Goal: Find specific page/section: Find specific page/section

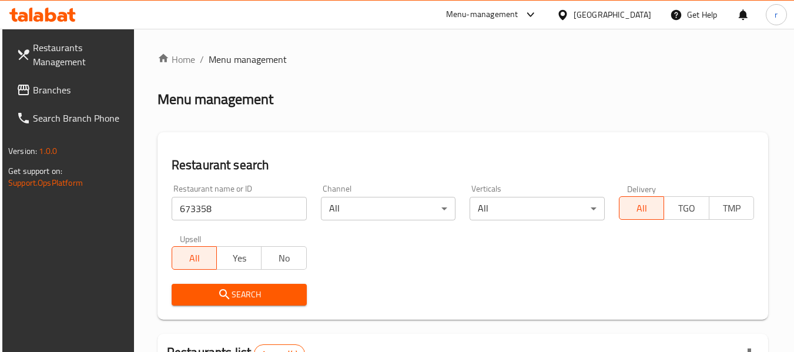
scroll to position [149, 0]
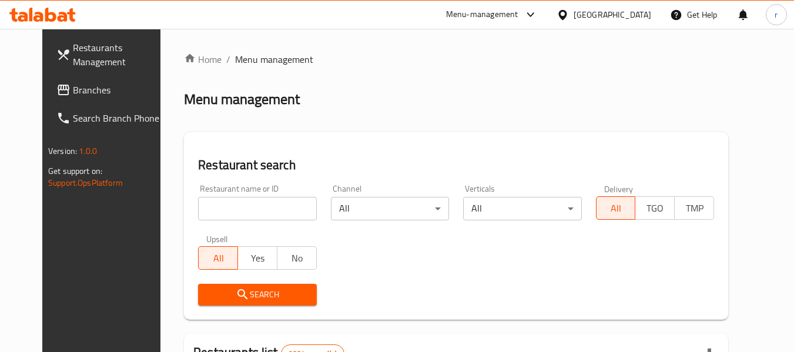
click at [567, 12] on icon at bounding box center [563, 14] width 8 height 10
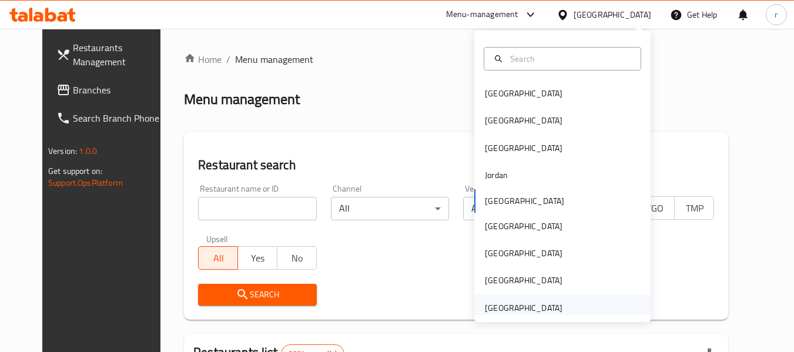
click at [507, 306] on div "[GEOGRAPHIC_DATA]" at bounding box center [524, 308] width 78 height 13
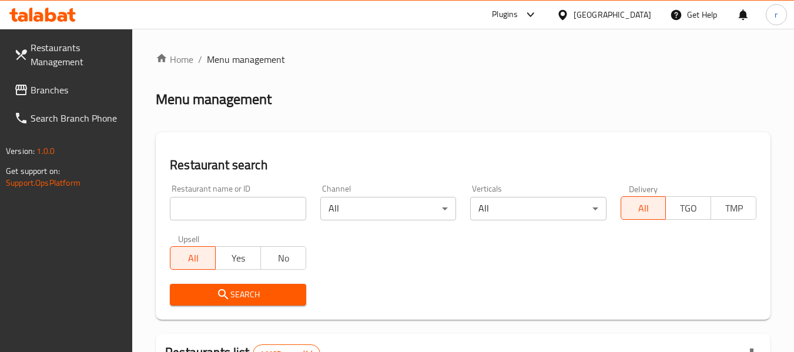
click at [61, 88] on span "Branches" at bounding box center [77, 90] width 93 height 14
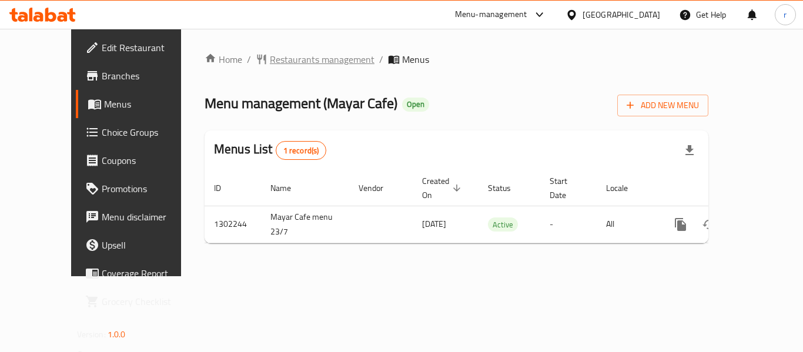
click at [270, 60] on span "Restaurants management" at bounding box center [322, 59] width 105 height 14
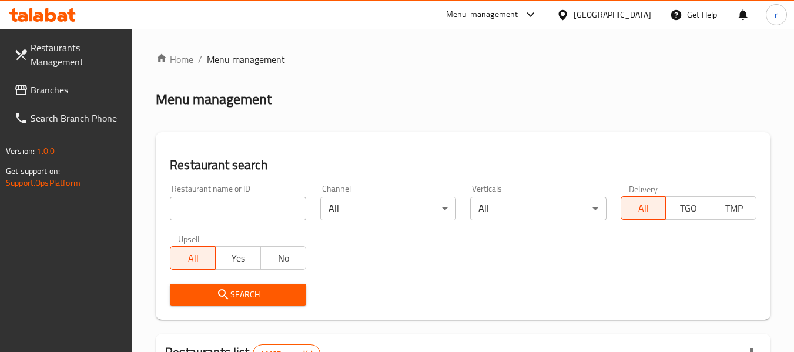
click at [202, 211] on input "search" at bounding box center [238, 209] width 136 height 24
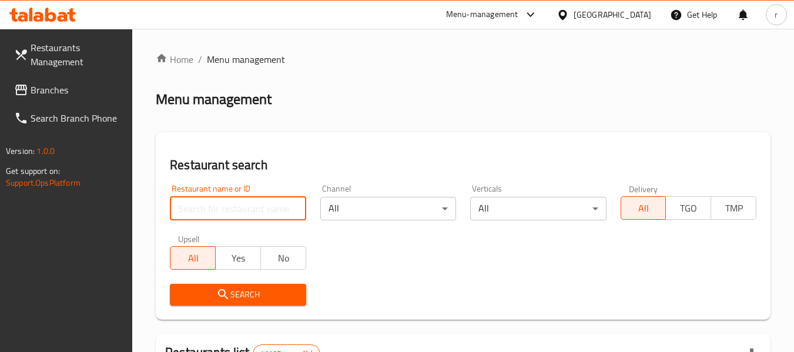
paste input "702345"
type input "702345"
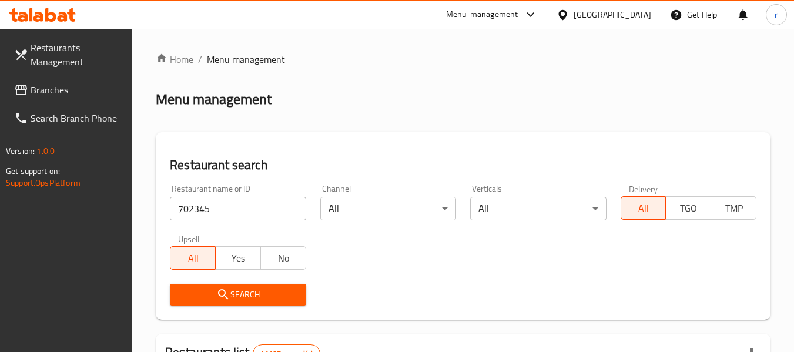
click at [230, 296] on span "Search" at bounding box center [237, 295] width 117 height 15
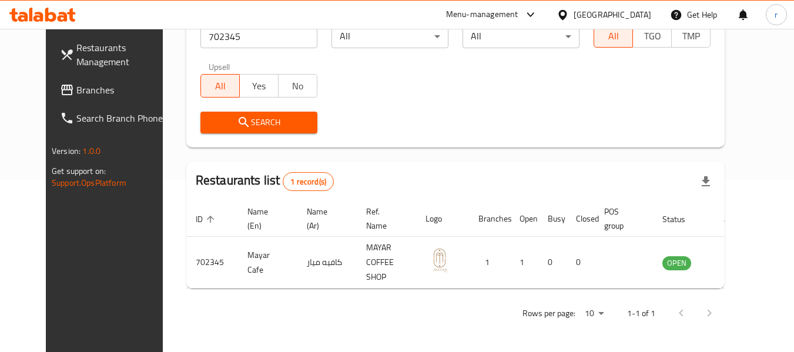
scroll to position [162, 0]
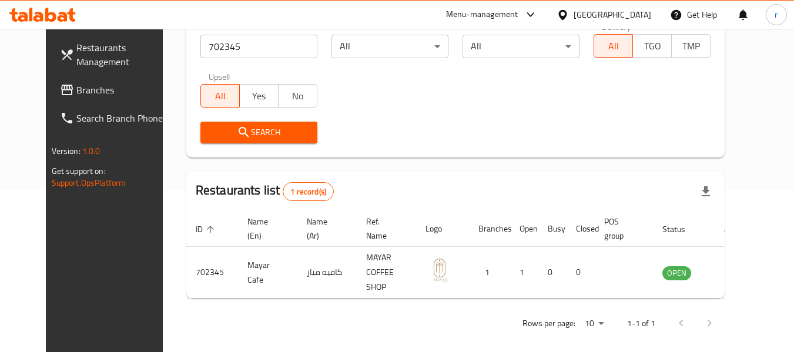
click at [77, 86] on span "Branches" at bounding box center [122, 90] width 93 height 14
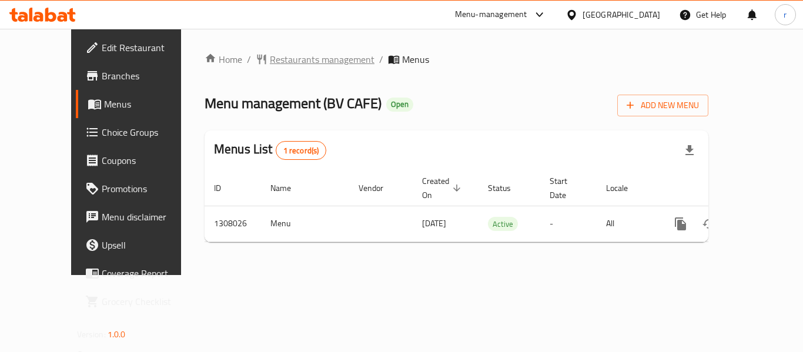
click at [270, 61] on span "Restaurants management" at bounding box center [322, 59] width 105 height 14
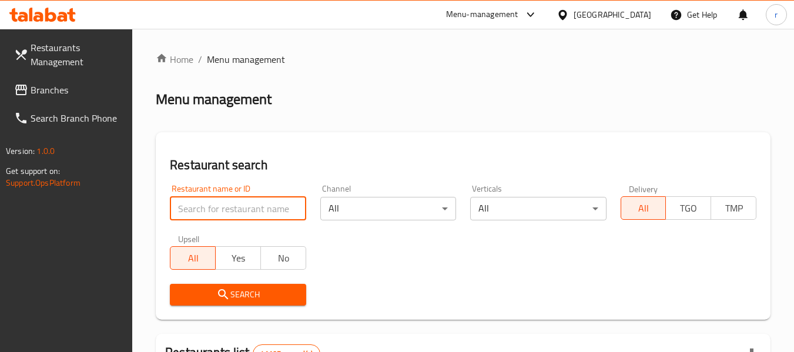
click at [225, 211] on input "search" at bounding box center [238, 209] width 136 height 24
paste input "704671"
type input "704671"
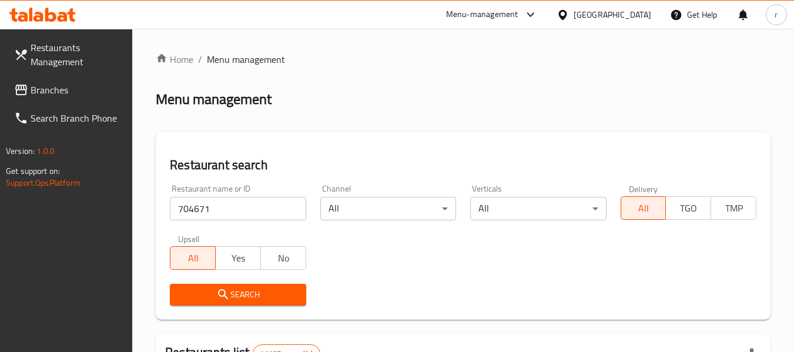
click at [211, 300] on span "Search" at bounding box center [237, 295] width 117 height 15
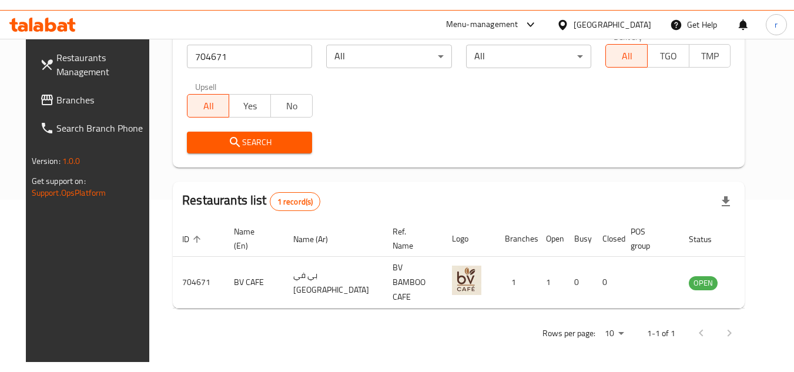
scroll to position [142, 0]
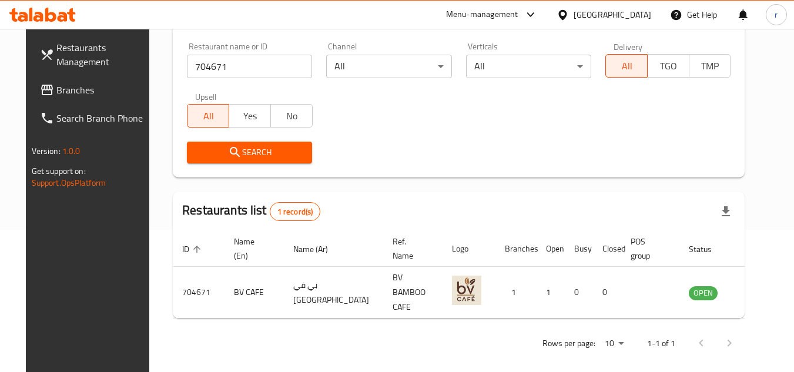
click at [571, 17] on div at bounding box center [565, 14] width 17 height 13
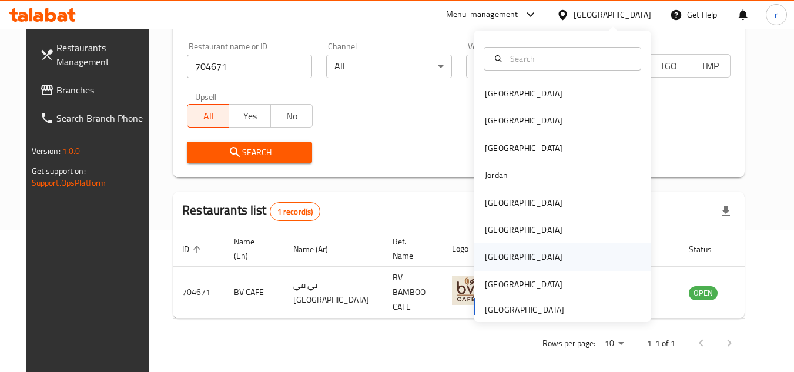
click at [480, 248] on div "[GEOGRAPHIC_DATA]" at bounding box center [524, 256] width 96 height 27
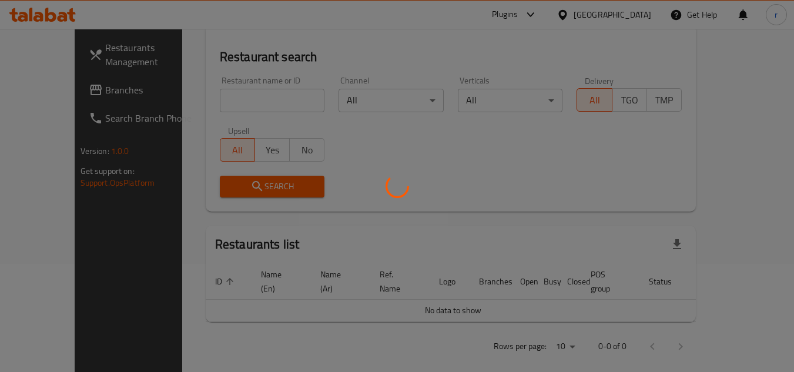
scroll to position [142, 0]
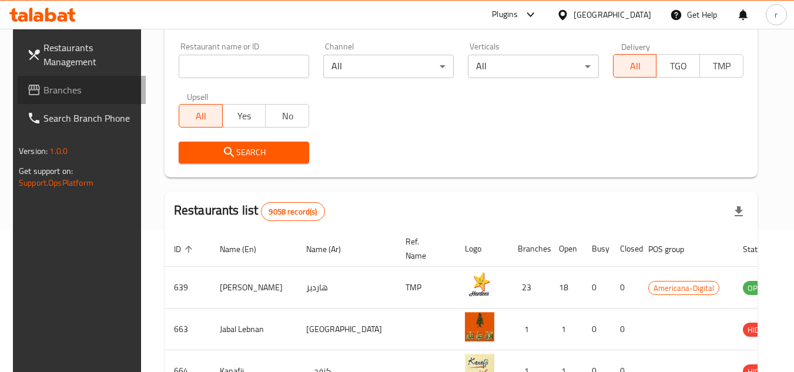
click at [45, 94] on span "Branches" at bounding box center [90, 90] width 93 height 14
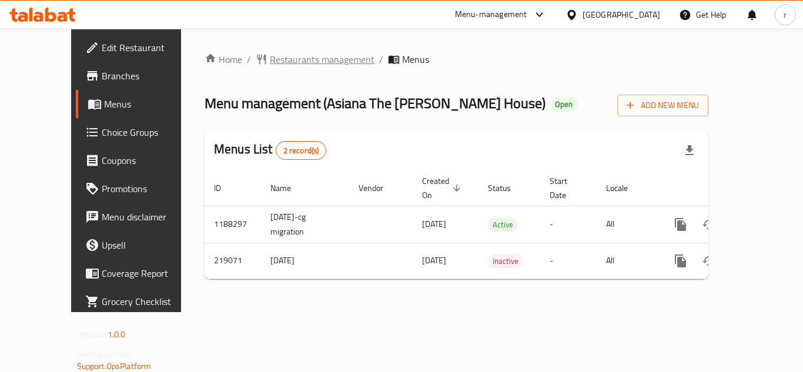
click at [281, 52] on span "Restaurants management" at bounding box center [322, 59] width 105 height 14
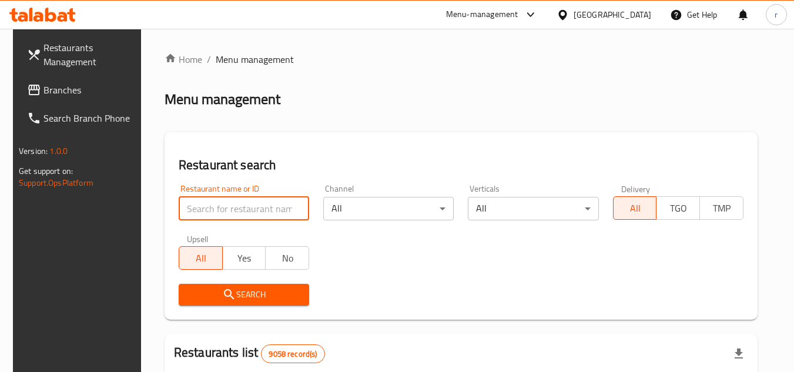
click at [238, 215] on input "search" at bounding box center [244, 209] width 131 height 24
paste input "625050"
type input "625050"
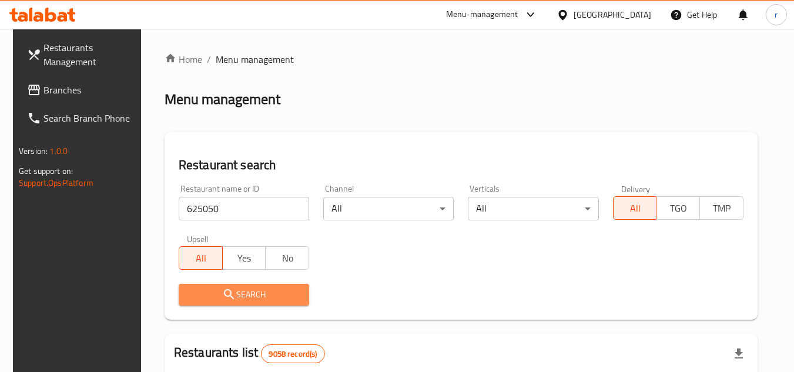
click at [229, 291] on icon "submit" at bounding box center [229, 295] width 14 height 14
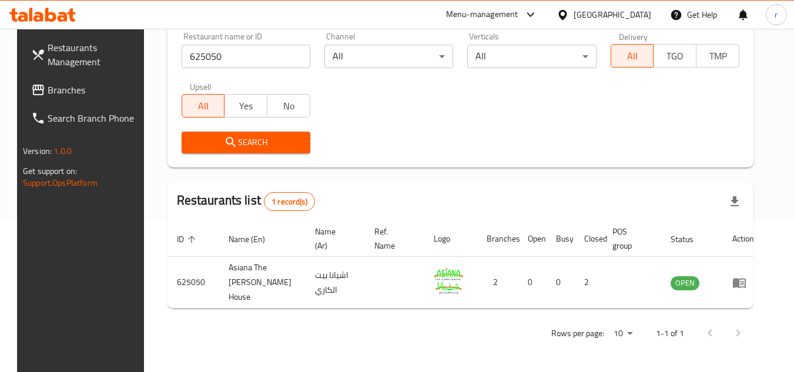
scroll to position [142, 0]
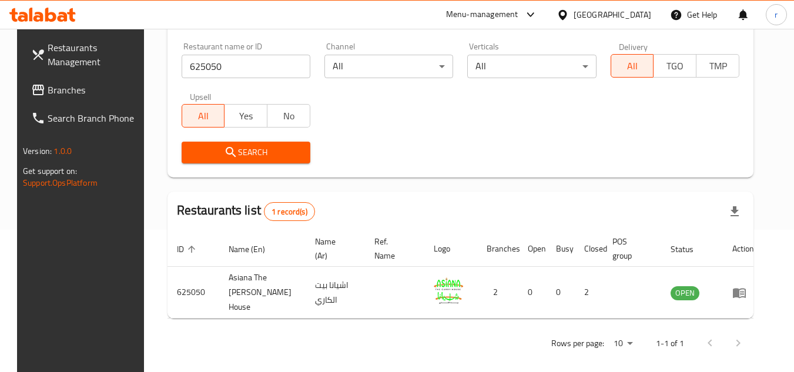
click at [567, 15] on icon at bounding box center [563, 14] width 8 height 10
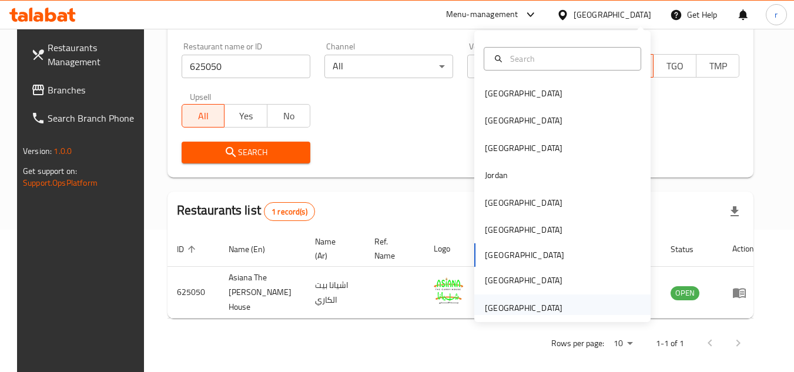
click at [485, 304] on div "[GEOGRAPHIC_DATA]" at bounding box center [524, 308] width 78 height 13
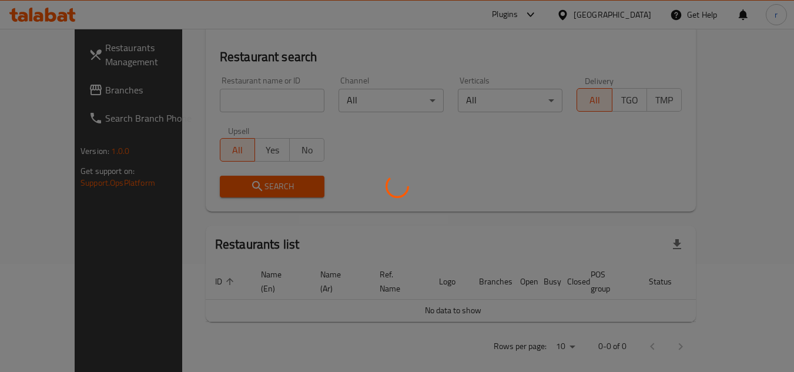
scroll to position [142, 0]
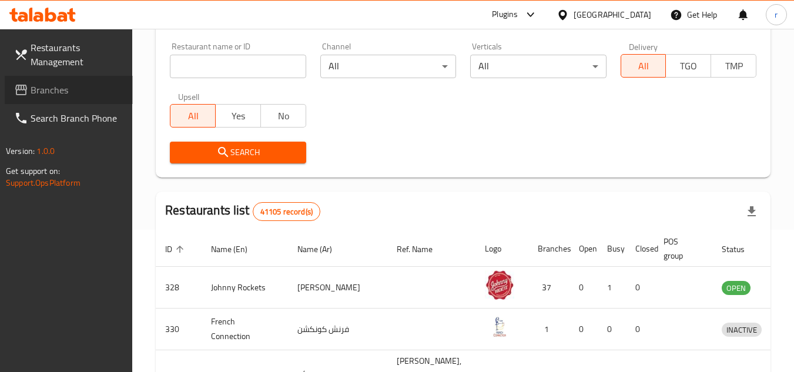
click at [46, 93] on span "Branches" at bounding box center [77, 90] width 93 height 14
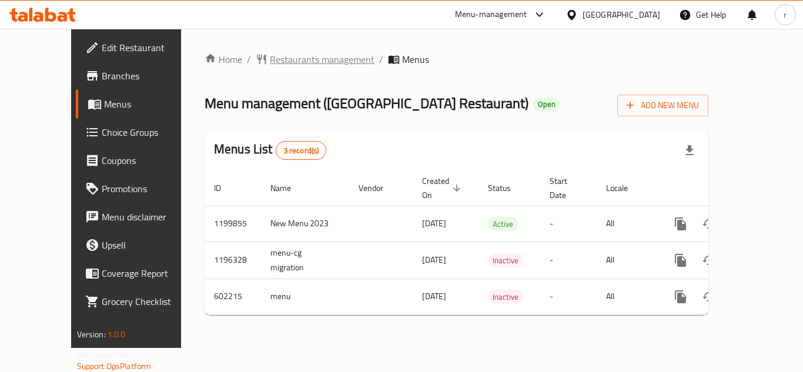
click at [270, 58] on span "Restaurants management" at bounding box center [322, 59] width 105 height 14
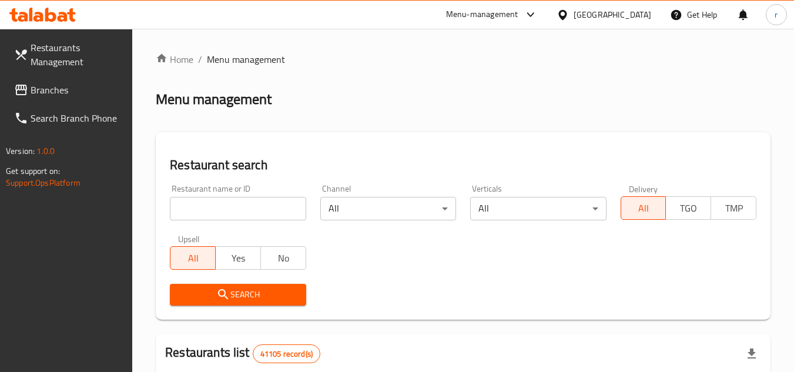
click at [233, 203] on input "search" at bounding box center [238, 209] width 136 height 24
paste input "637805"
type input "637805"
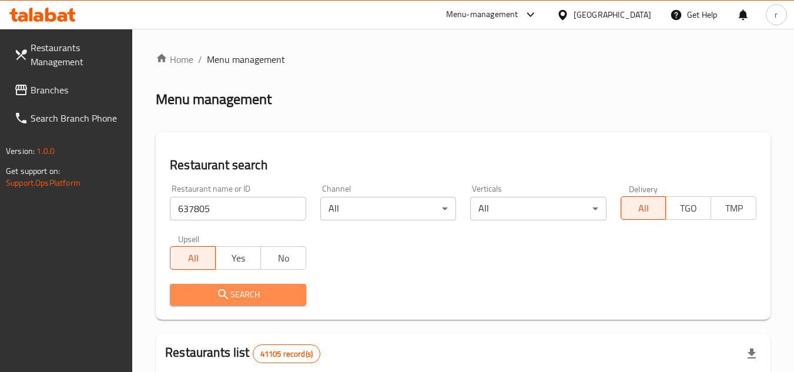
click at [206, 292] on span "Search" at bounding box center [237, 295] width 117 height 15
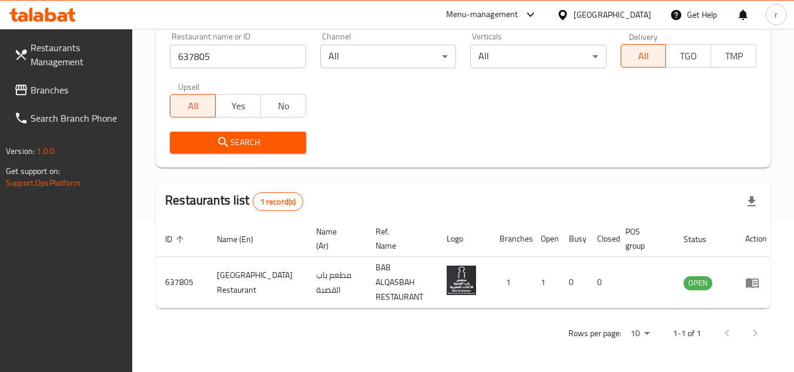
scroll to position [152, 0]
click at [53, 90] on span "Branches" at bounding box center [77, 90] width 93 height 14
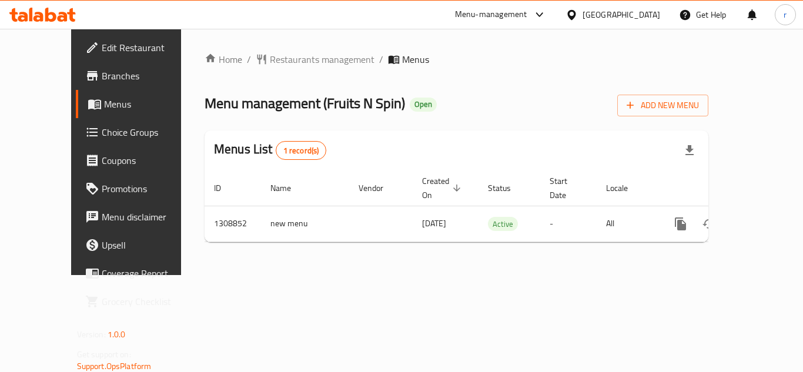
click at [284, 61] on span "Restaurants management" at bounding box center [322, 59] width 105 height 14
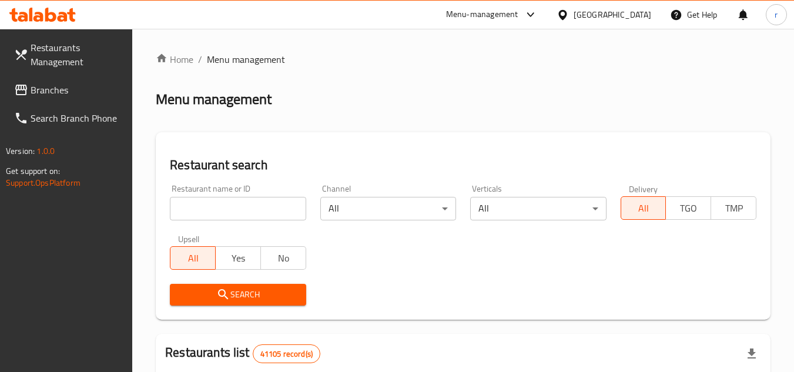
click at [237, 203] on input "search" at bounding box center [238, 209] width 136 height 24
paste input "704989"
type input "704989"
click at [229, 298] on icon "submit" at bounding box center [223, 295] width 14 height 14
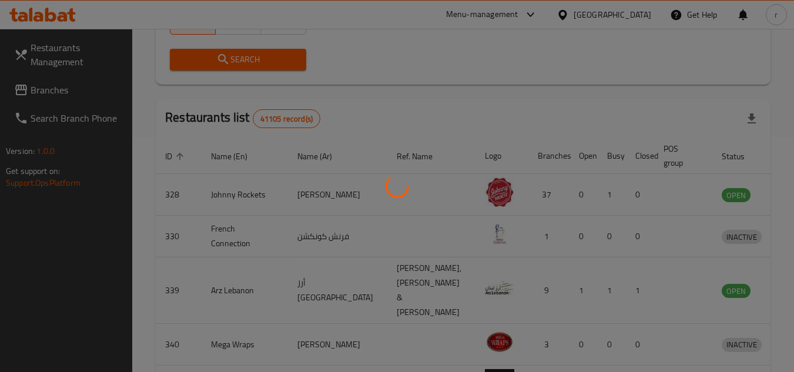
scroll to position [152, 0]
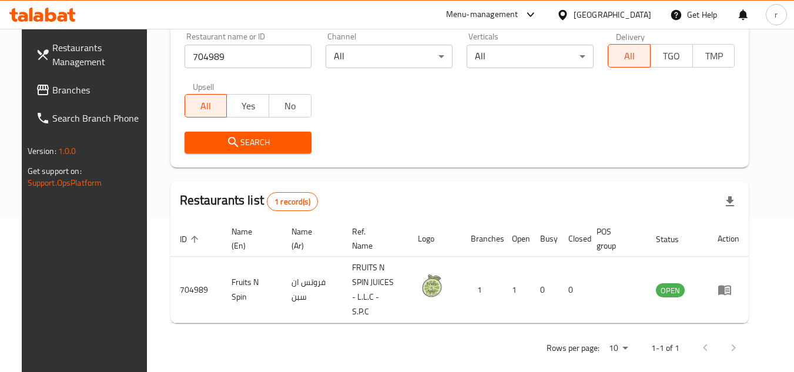
drag, startPoint x: 31, startPoint y: 87, endPoint x: 106, endPoint y: 90, distance: 75.3
click at [52, 87] on span "Branches" at bounding box center [98, 90] width 93 height 14
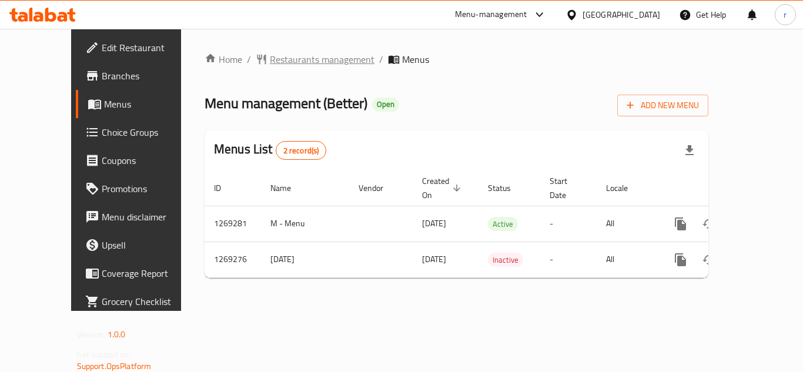
click at [309, 61] on span "Restaurants management" at bounding box center [322, 59] width 105 height 14
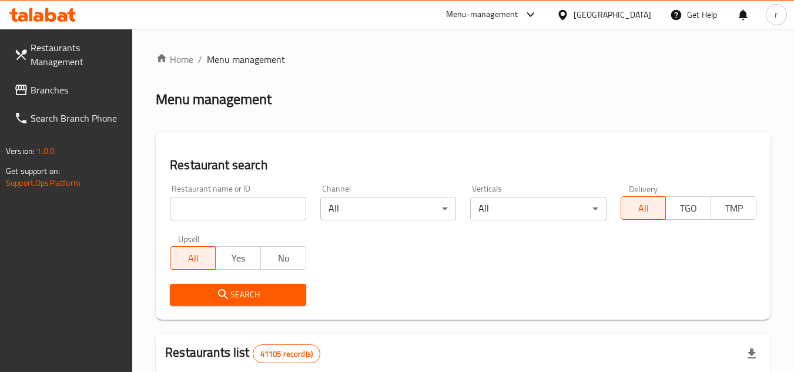
click at [247, 206] on div at bounding box center [397, 186] width 794 height 372
click at [247, 206] on input "search" at bounding box center [238, 209] width 136 height 24
paste input "688506"
type input "688506"
click at [228, 289] on icon "submit" at bounding box center [223, 295] width 14 height 14
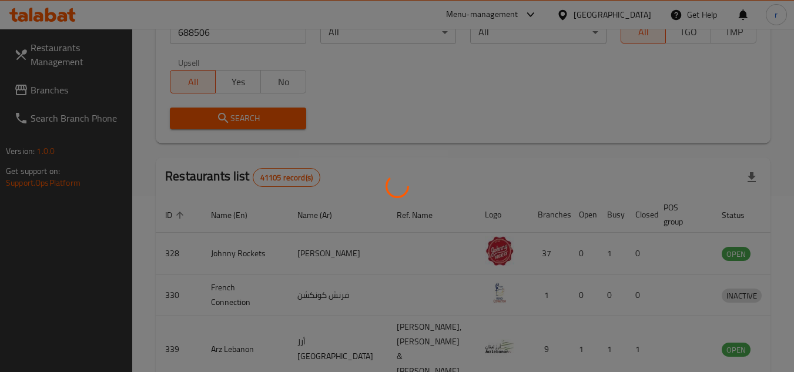
scroll to position [152, 0]
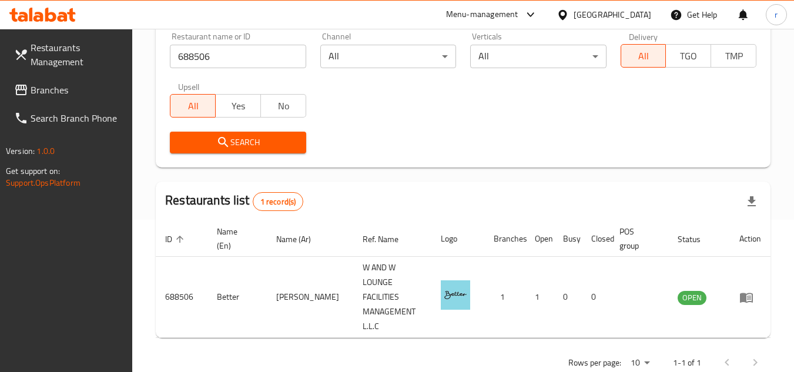
click at [46, 92] on span "Branches" at bounding box center [77, 90] width 93 height 14
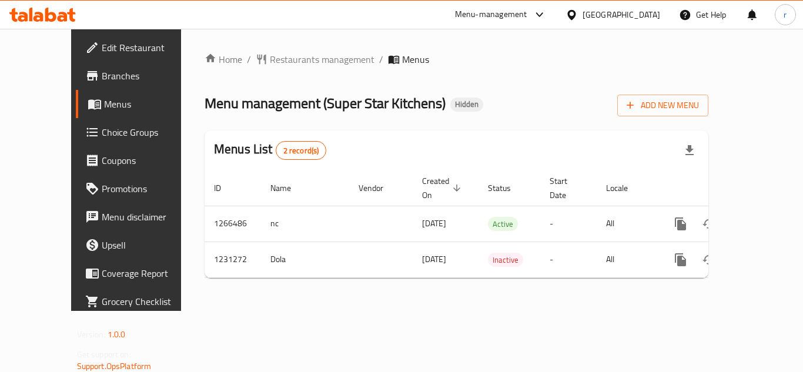
click at [270, 59] on span "Restaurants management" at bounding box center [322, 59] width 105 height 14
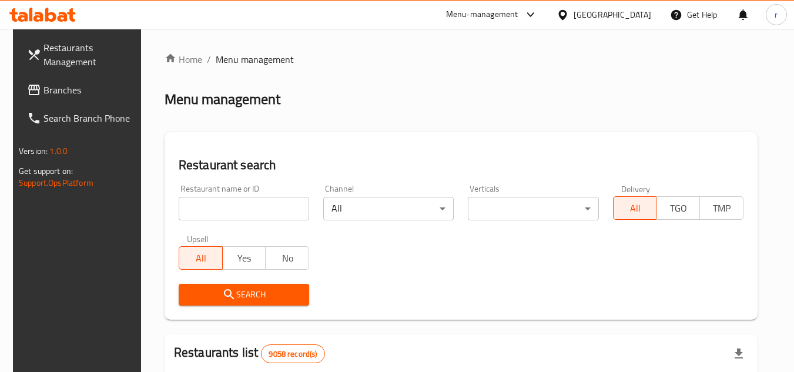
click at [251, 213] on input "search" at bounding box center [244, 209] width 131 height 24
paste input "676808"
type input "676808"
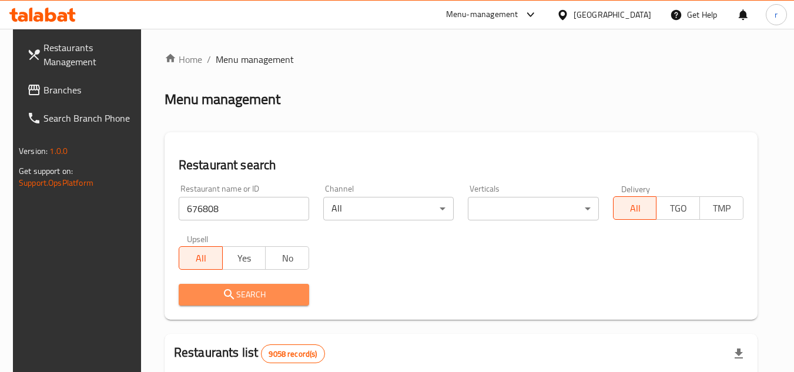
click at [238, 284] on button "Search" at bounding box center [244, 295] width 131 height 22
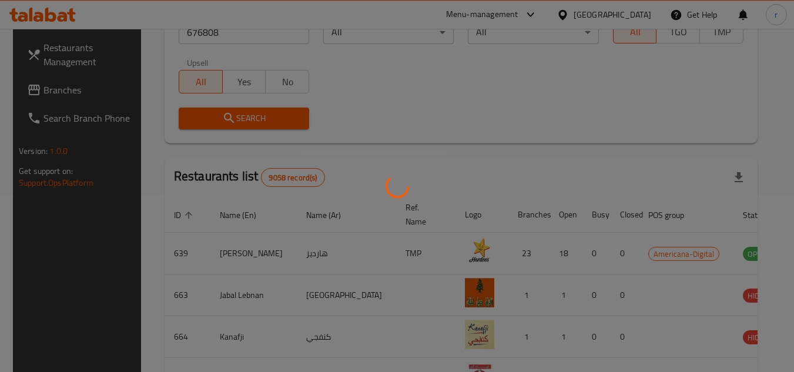
scroll to position [142, 0]
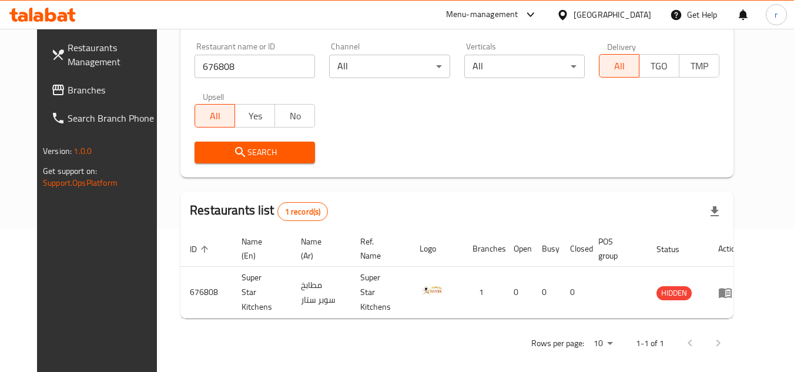
click at [70, 86] on span "Branches" at bounding box center [114, 90] width 93 height 14
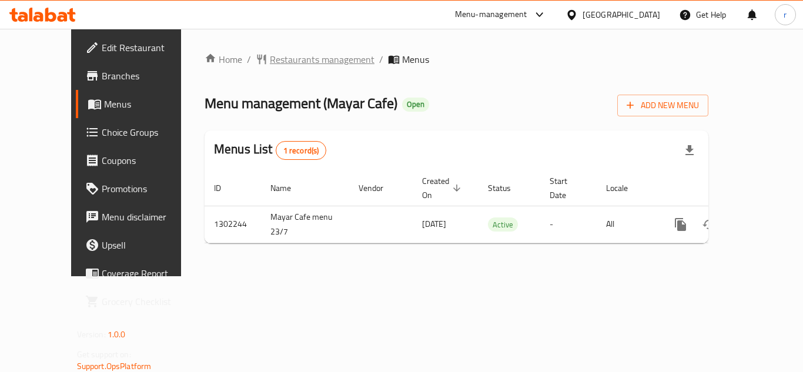
click at [272, 65] on span "Restaurants management" at bounding box center [322, 59] width 105 height 14
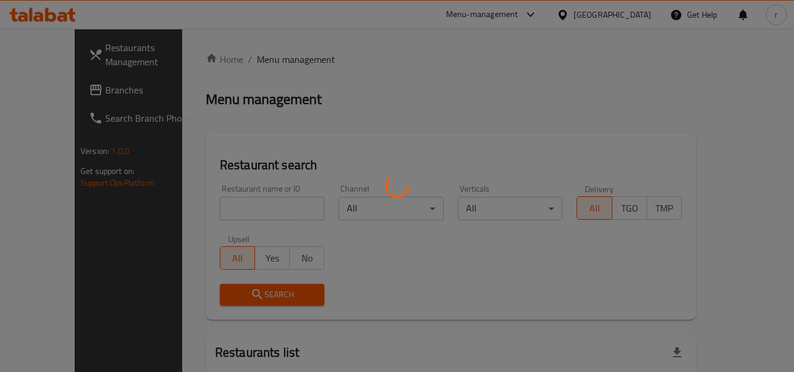
click at [237, 205] on div at bounding box center [397, 186] width 794 height 372
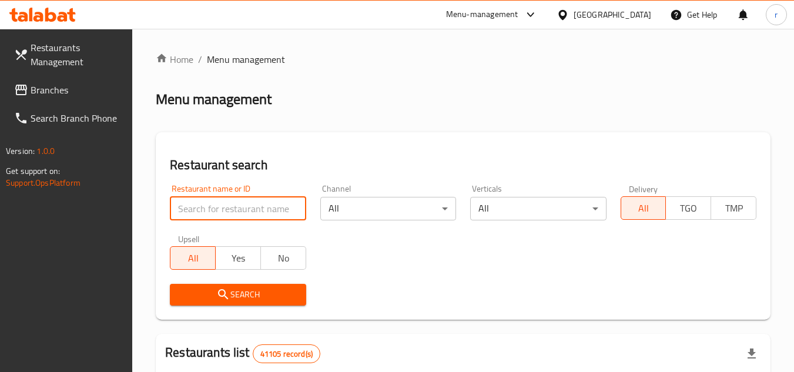
click at [236, 208] on input "search" at bounding box center [238, 209] width 136 height 24
paste input "702345"
type input "702345"
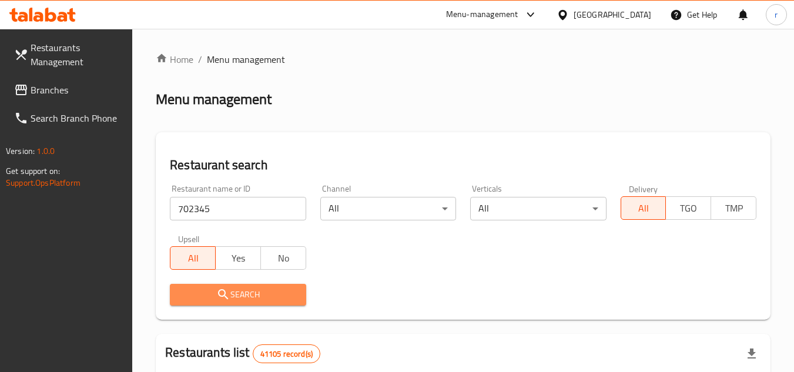
click at [256, 293] on span "Search" at bounding box center [237, 295] width 117 height 15
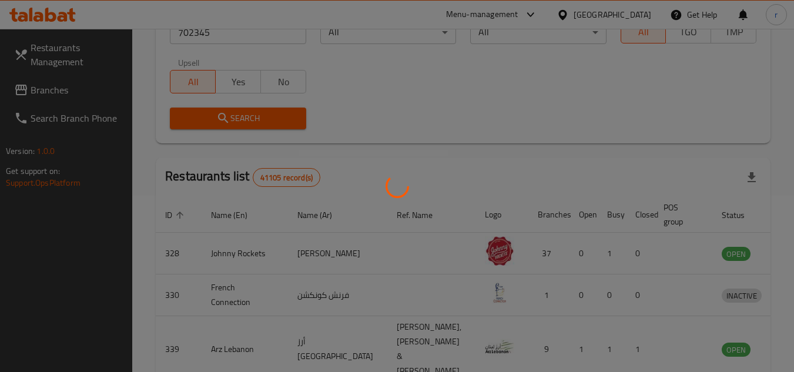
scroll to position [142, 0]
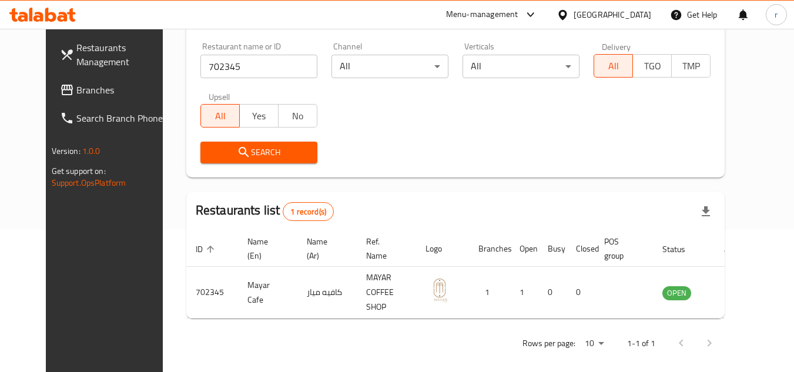
click at [564, 15] on icon at bounding box center [563, 15] width 12 height 12
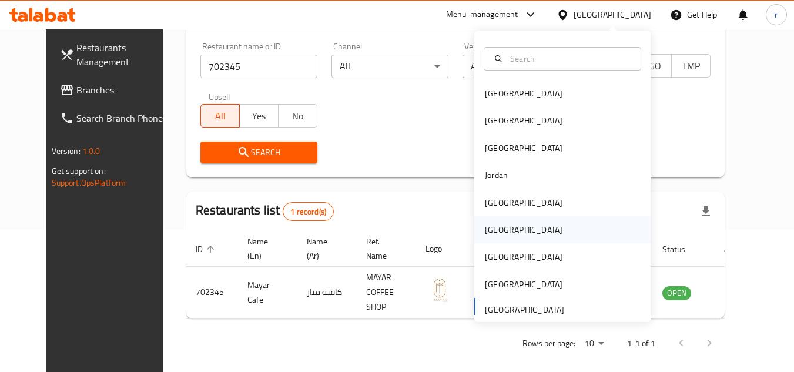
click at [489, 233] on div "[GEOGRAPHIC_DATA]" at bounding box center [524, 229] width 78 height 13
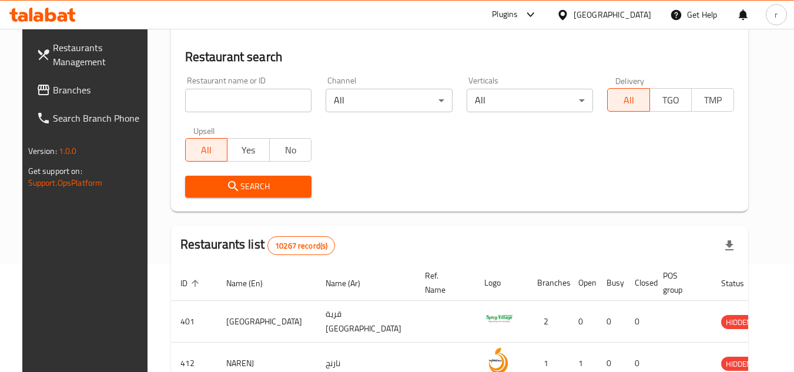
scroll to position [142, 0]
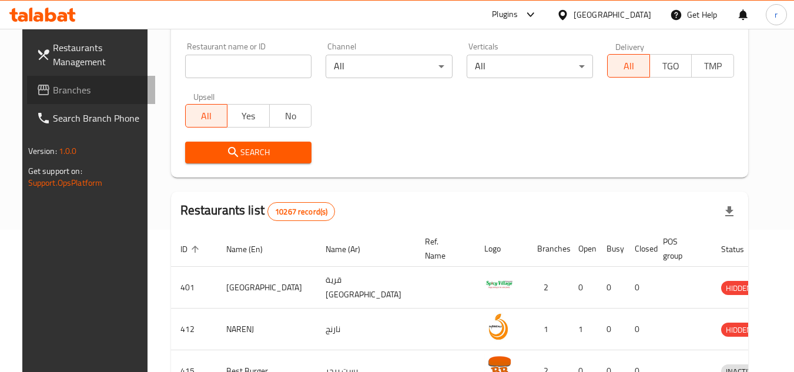
click at [53, 83] on span "Branches" at bounding box center [99, 90] width 93 height 14
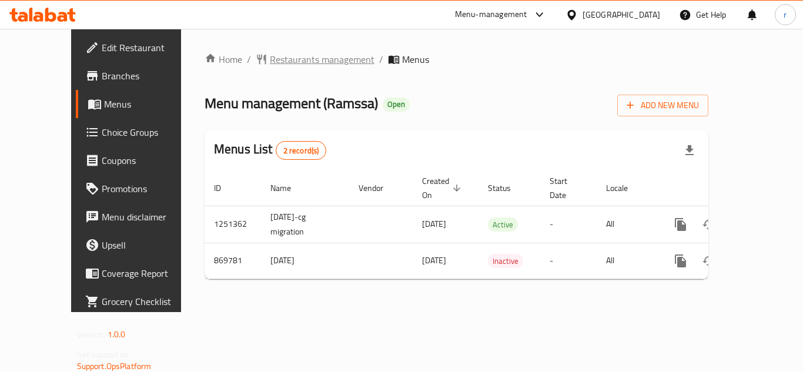
click at [272, 58] on span "Restaurants management" at bounding box center [322, 59] width 105 height 14
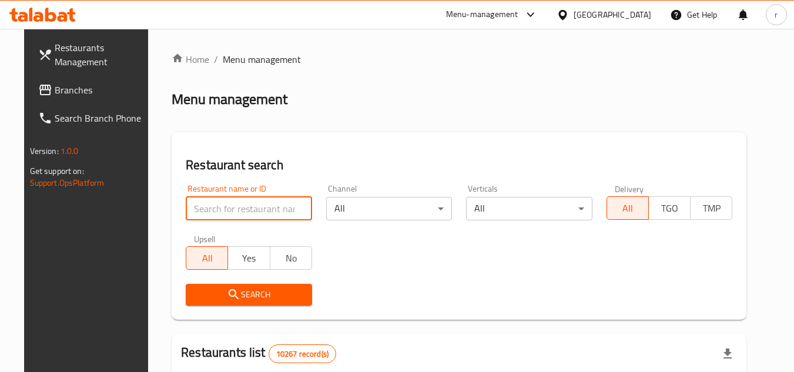
click at [215, 210] on input "search" at bounding box center [249, 209] width 126 height 24
paste input "657184"
type input "657184"
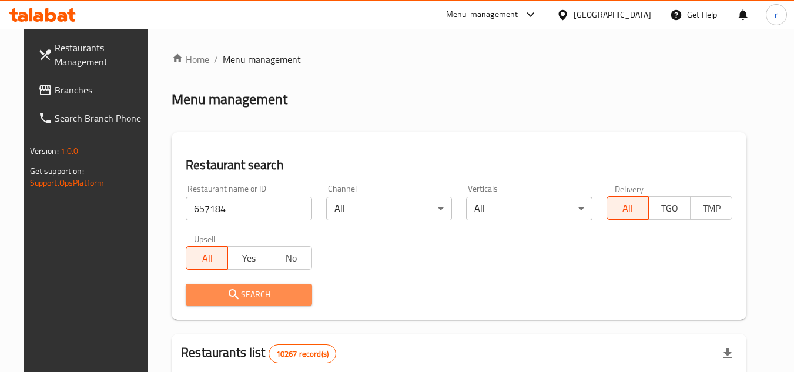
click at [229, 286] on button "Search" at bounding box center [249, 295] width 126 height 22
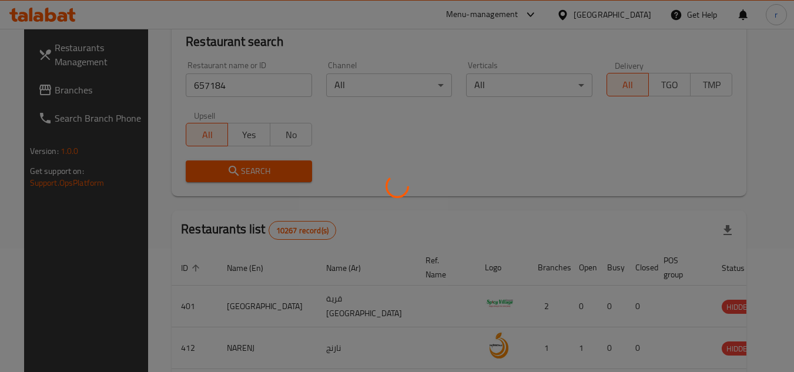
scroll to position [142, 0]
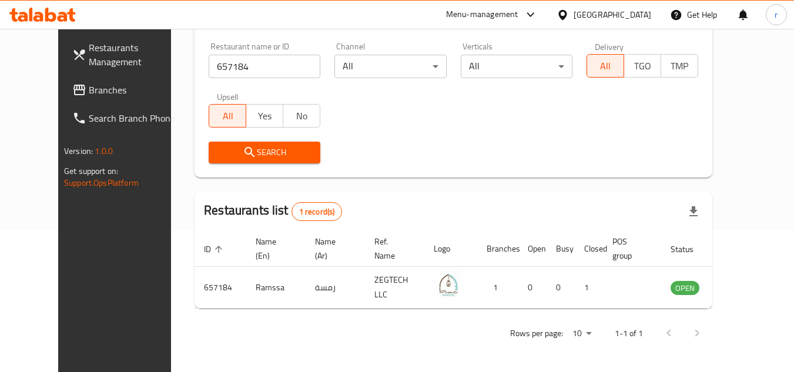
click at [630, 16] on div "Oman" at bounding box center [613, 14] width 78 height 13
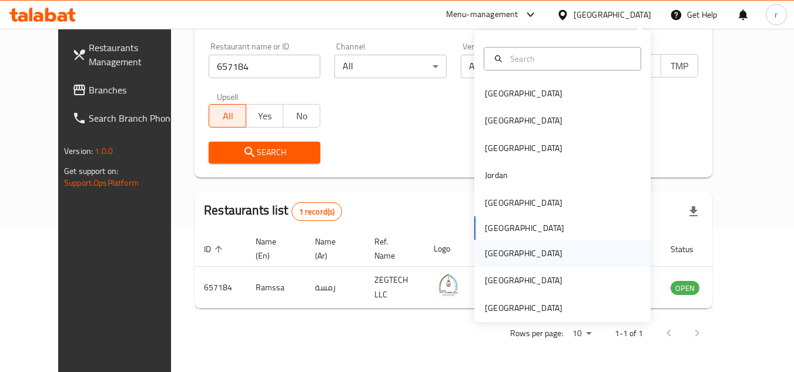
click at [489, 255] on div "[GEOGRAPHIC_DATA]" at bounding box center [524, 253] width 78 height 13
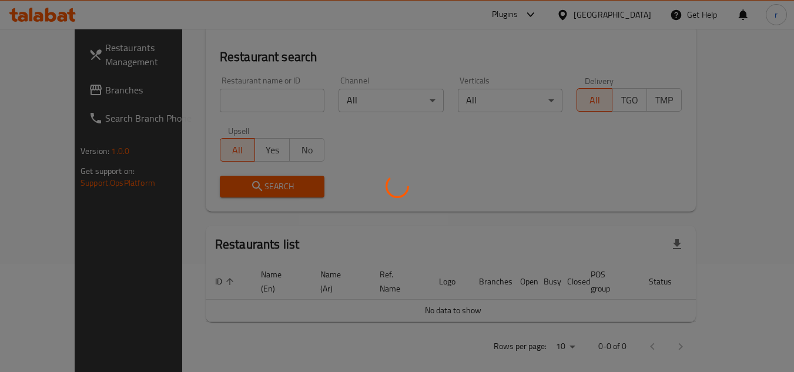
scroll to position [142, 0]
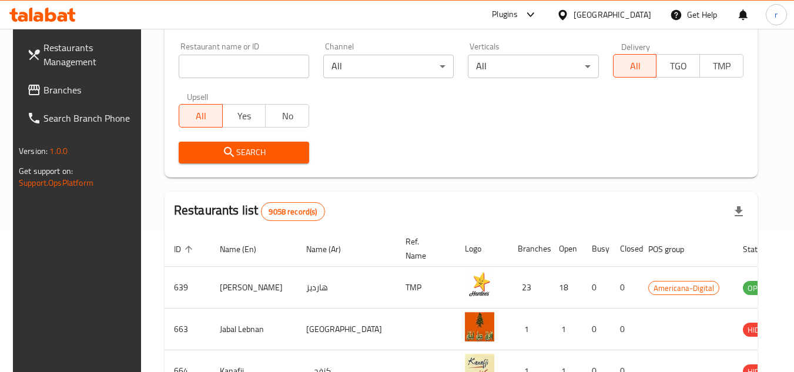
drag, startPoint x: 52, startPoint y: 93, endPoint x: 59, endPoint y: 89, distance: 8.2
click at [52, 93] on span "Branches" at bounding box center [90, 90] width 93 height 14
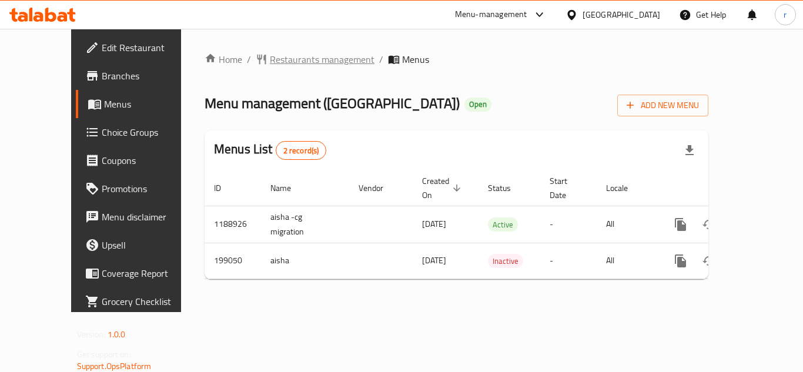
click at [301, 58] on span "Restaurants management" at bounding box center [322, 59] width 105 height 14
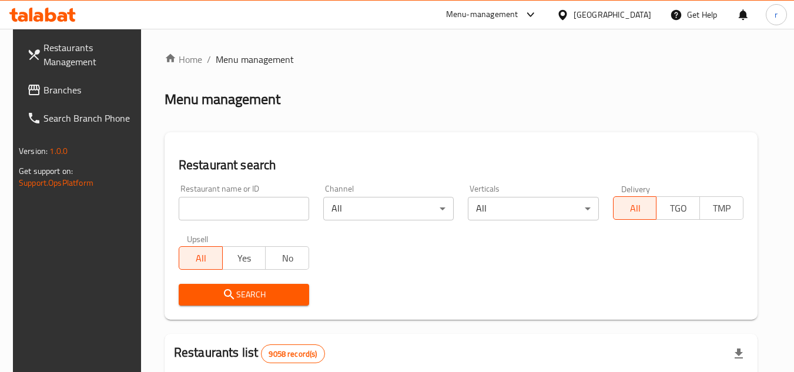
click at [226, 219] on input "search" at bounding box center [244, 209] width 131 height 24
paste input "620964"
type input "620964"
click at [230, 290] on icon "submit" at bounding box center [229, 295] width 14 height 14
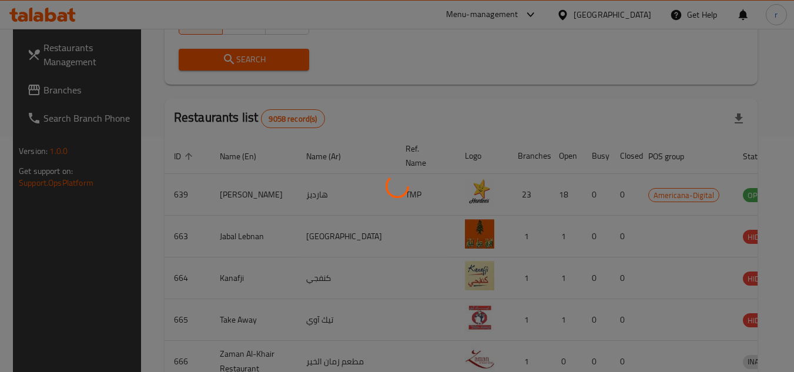
scroll to position [142, 0]
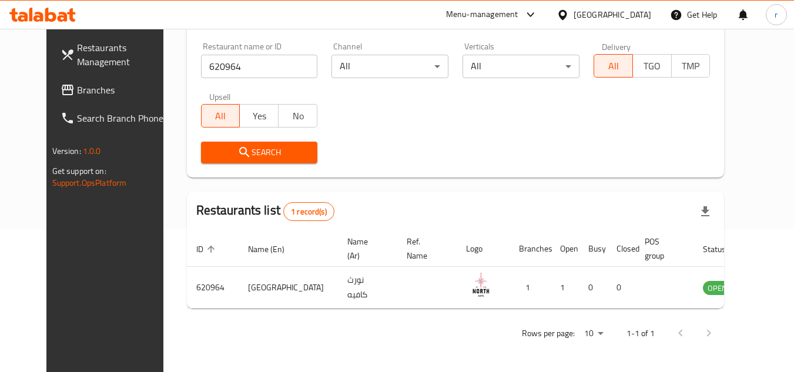
click at [77, 97] on span "Branches" at bounding box center [123, 90] width 93 height 14
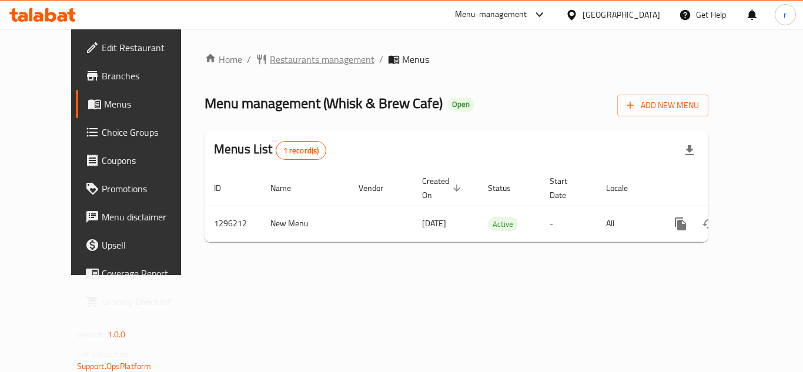
click at [294, 56] on span "Restaurants management" at bounding box center [322, 59] width 105 height 14
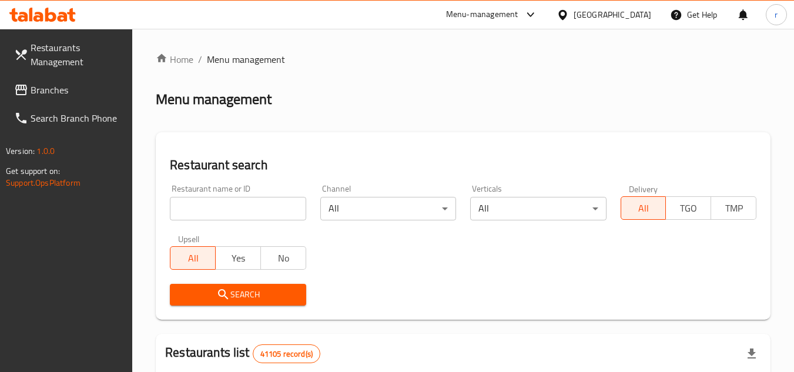
click at [234, 208] on div at bounding box center [397, 186] width 794 height 372
click at [243, 202] on input "search" at bounding box center [238, 209] width 136 height 24
paste input "699890"
type input "699890"
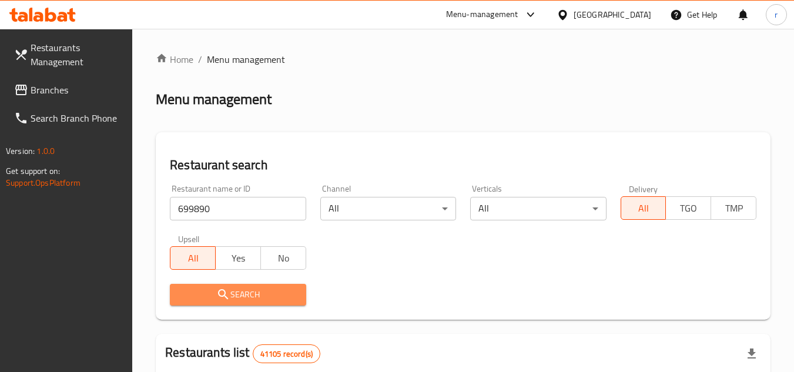
click at [228, 288] on icon "submit" at bounding box center [223, 295] width 14 height 14
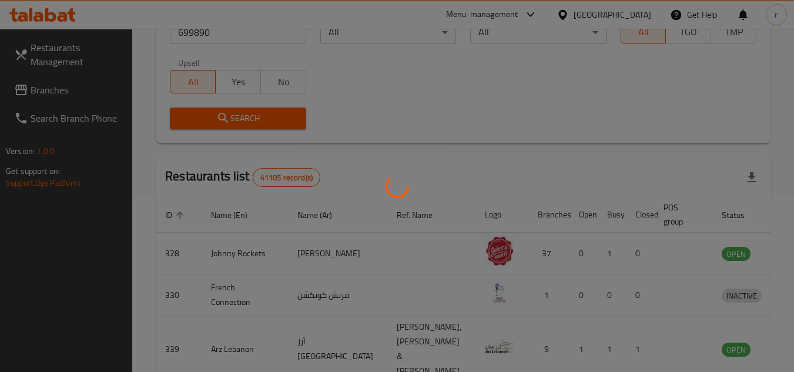
scroll to position [142, 0]
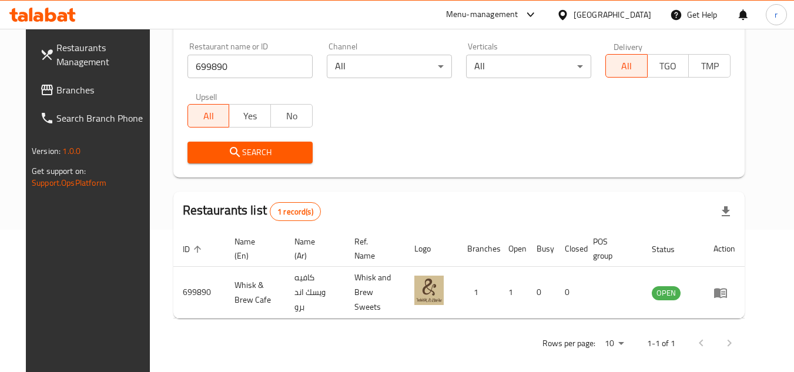
click at [582, 15] on div "[GEOGRAPHIC_DATA]" at bounding box center [613, 14] width 78 height 13
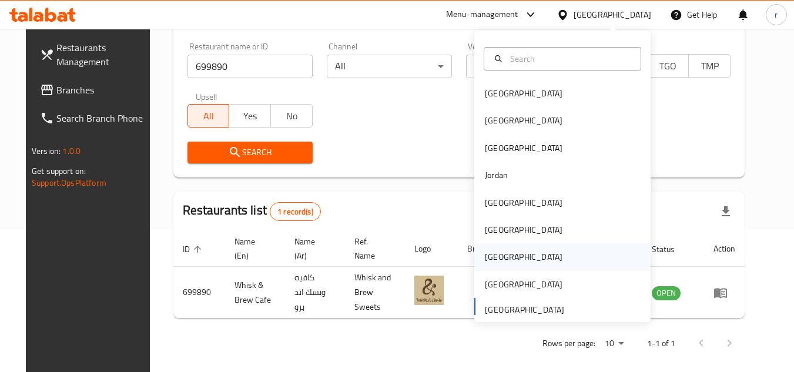
click at [496, 265] on div "Qatar" at bounding box center [524, 256] width 96 height 27
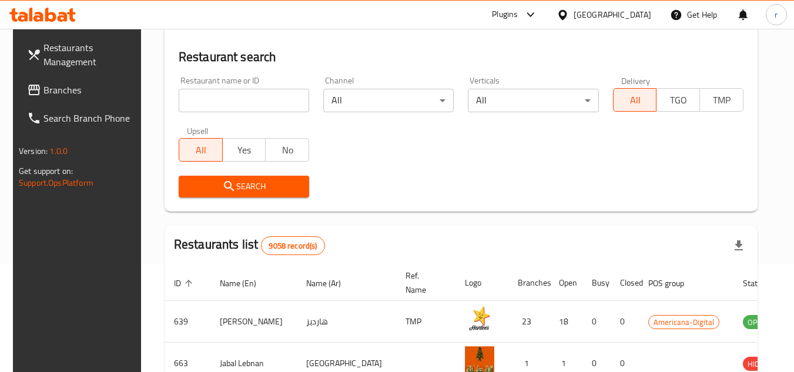
scroll to position [142, 0]
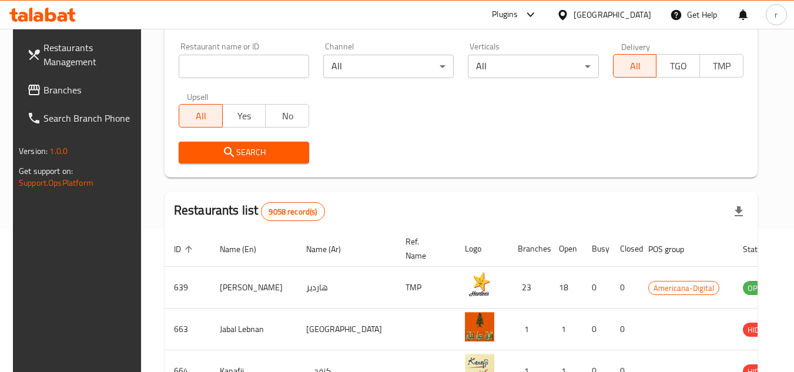
click at [50, 99] on link "Branches" at bounding box center [82, 90] width 128 height 28
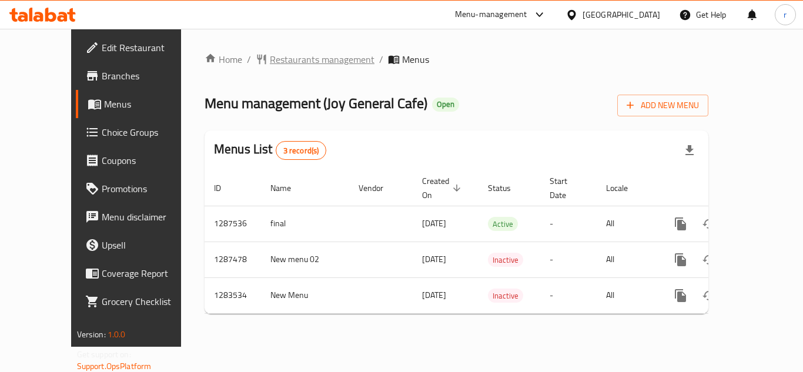
click at [271, 65] on span "Restaurants management" at bounding box center [322, 59] width 105 height 14
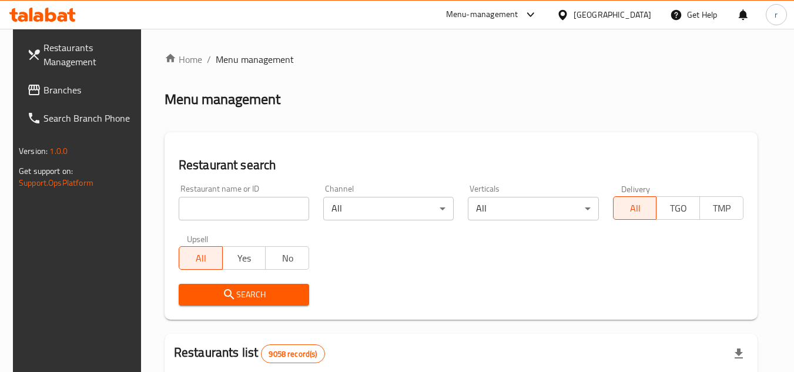
click at [217, 204] on input "search" at bounding box center [244, 209] width 131 height 24
paste input "695161"
type input "695161"
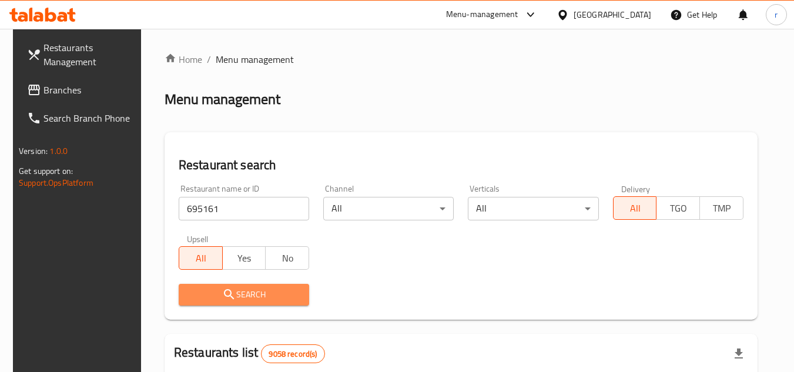
click at [248, 299] on span "Search" at bounding box center [244, 295] width 112 height 15
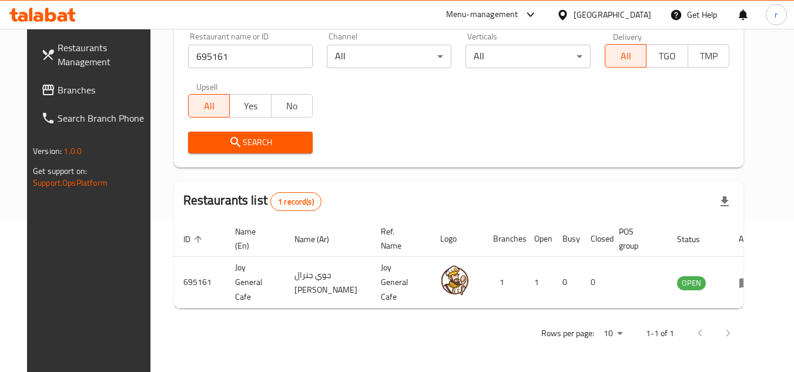
scroll to position [142, 0]
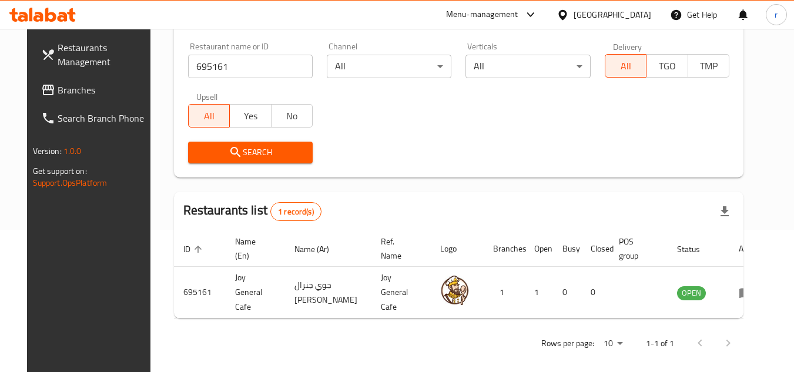
click at [567, 12] on icon at bounding box center [563, 14] width 8 height 10
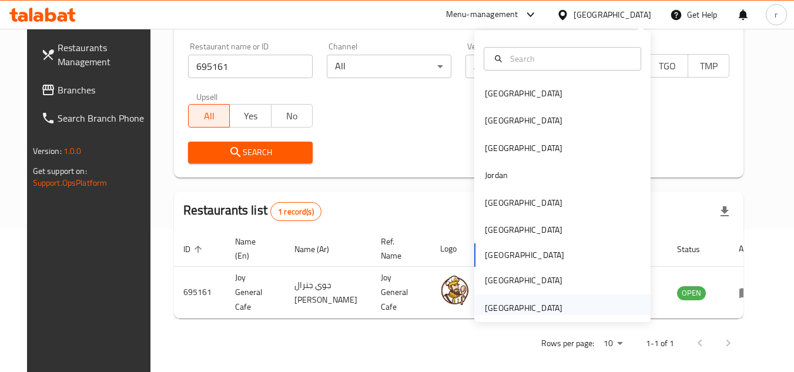
click at [513, 305] on div "[GEOGRAPHIC_DATA]" at bounding box center [524, 308] width 78 height 13
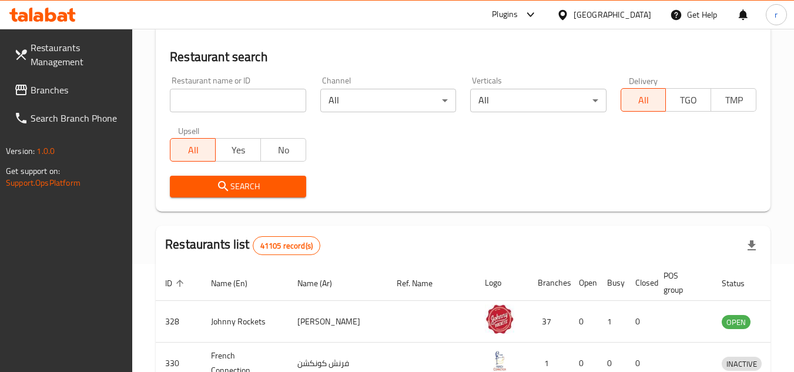
scroll to position [142, 0]
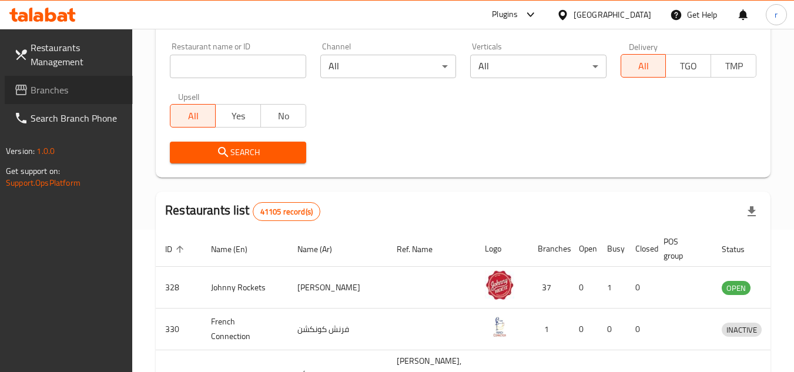
drag, startPoint x: 43, startPoint y: 96, endPoint x: 75, endPoint y: 92, distance: 32.6
click at [43, 96] on span "Branches" at bounding box center [77, 90] width 93 height 14
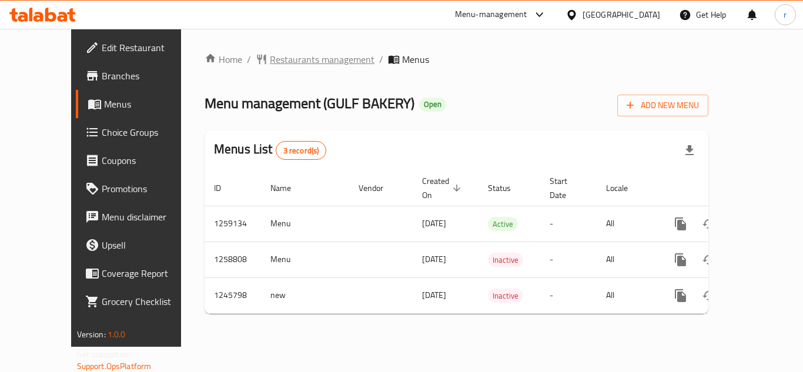
click at [270, 64] on span "Restaurants management" at bounding box center [322, 59] width 105 height 14
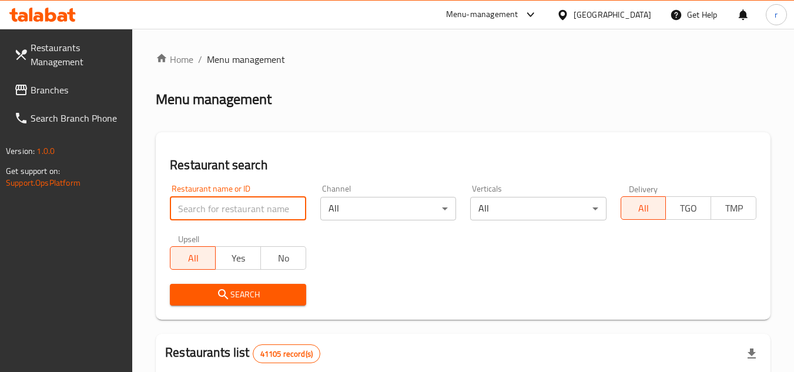
click at [219, 206] on input "search" at bounding box center [238, 209] width 136 height 24
paste input "681882"
type input "681882"
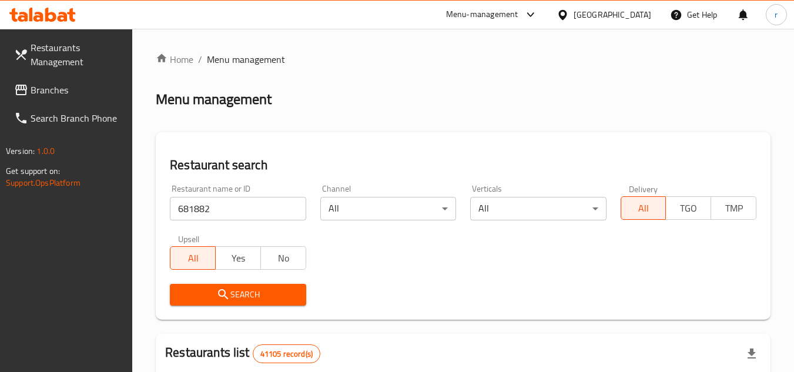
click at [232, 288] on span "Search" at bounding box center [237, 295] width 117 height 15
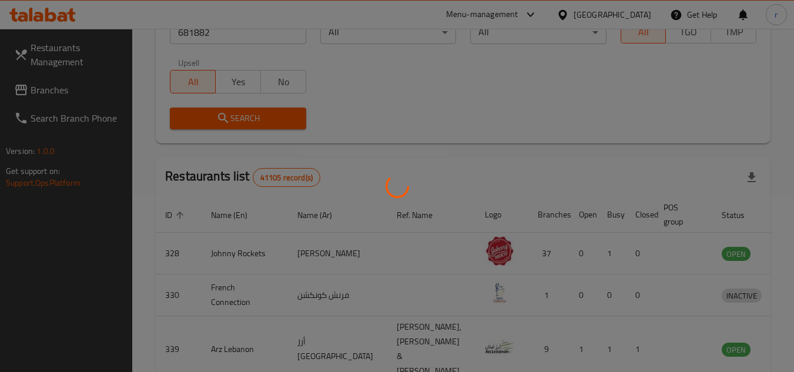
scroll to position [142, 0]
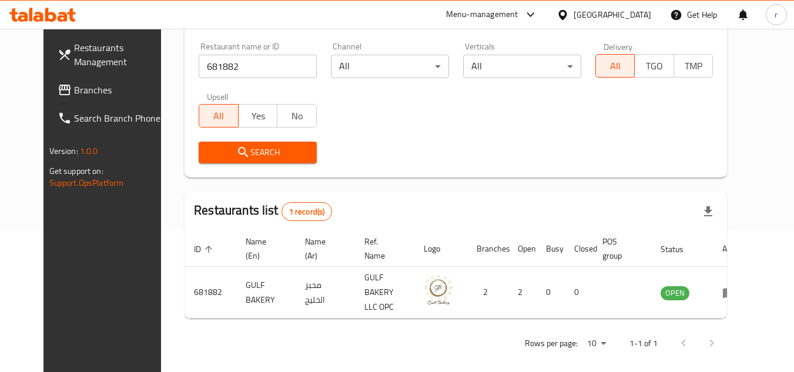
click at [560, 16] on icon at bounding box center [563, 15] width 12 height 12
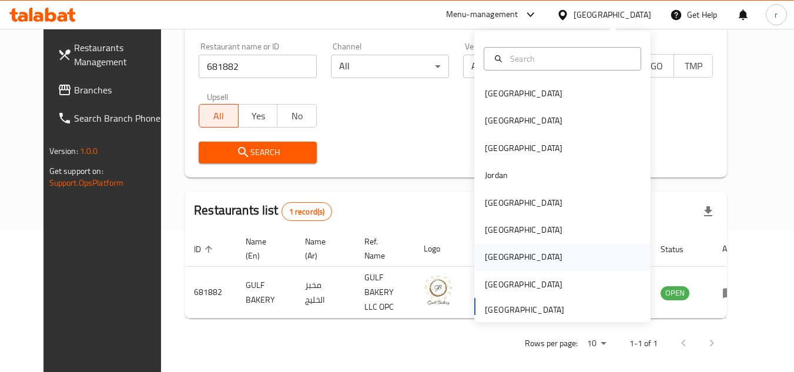
click at [495, 248] on div "[GEOGRAPHIC_DATA]" at bounding box center [524, 256] width 96 height 27
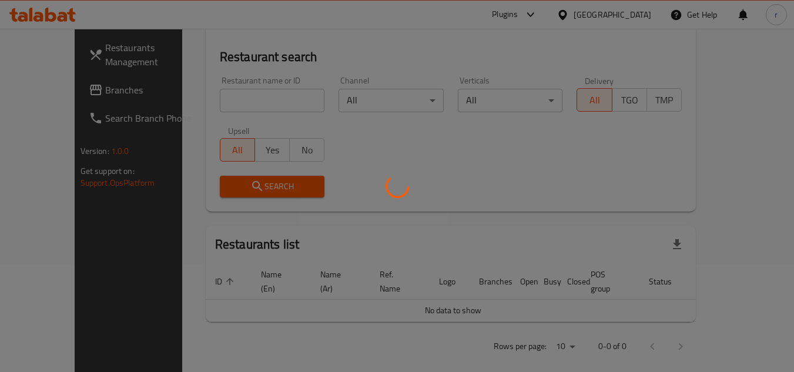
scroll to position [142, 0]
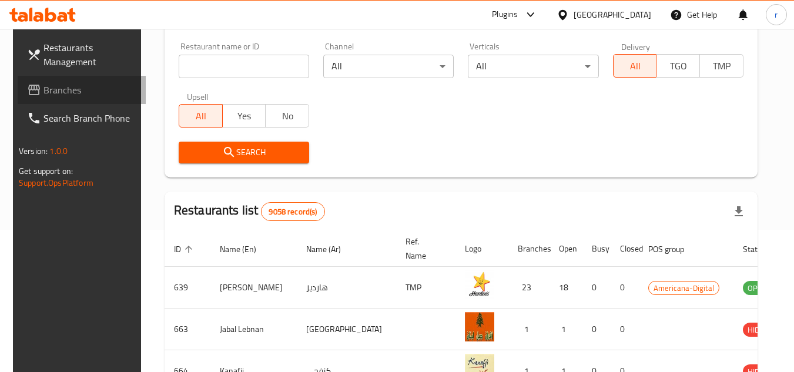
click at [66, 100] on link "Branches" at bounding box center [82, 90] width 128 height 28
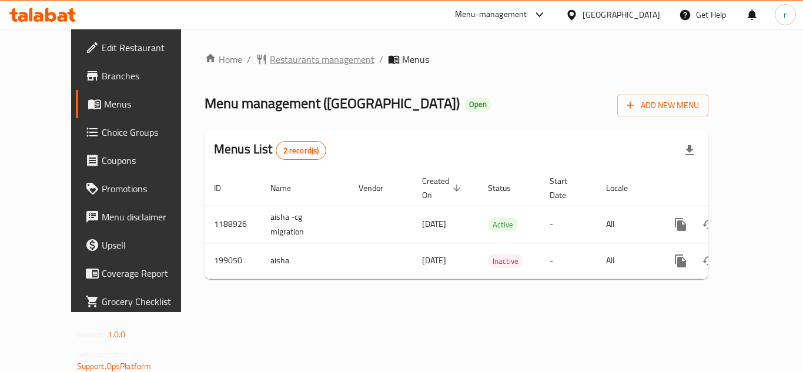
click at [270, 62] on span "Restaurants management" at bounding box center [322, 59] width 105 height 14
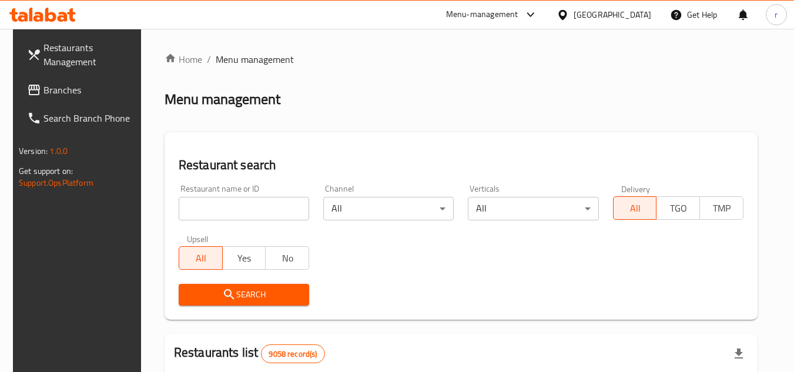
click at [202, 204] on div at bounding box center [397, 186] width 794 height 372
click at [202, 204] on input "search" at bounding box center [244, 209] width 131 height 24
paste input "620964"
type input "620964"
click at [213, 300] on span "Search" at bounding box center [244, 295] width 112 height 15
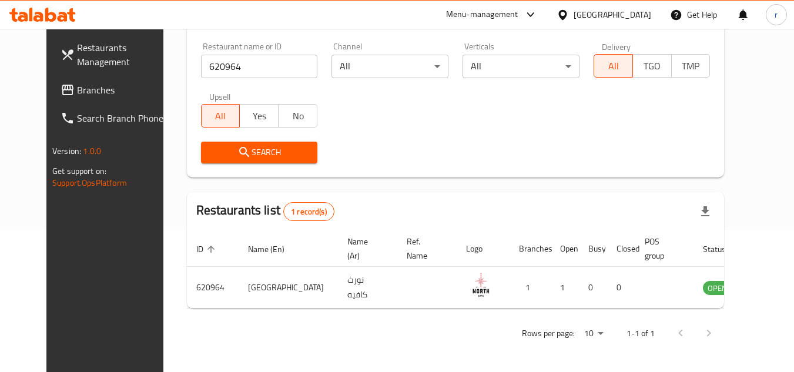
scroll to position [142, 0]
click at [635, 13] on div "Qatar" at bounding box center [613, 14] width 78 height 13
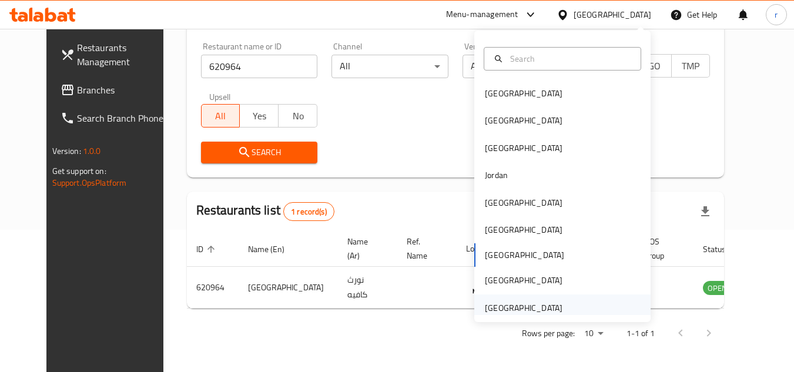
click at [533, 303] on div "[GEOGRAPHIC_DATA]" at bounding box center [524, 308] width 78 height 13
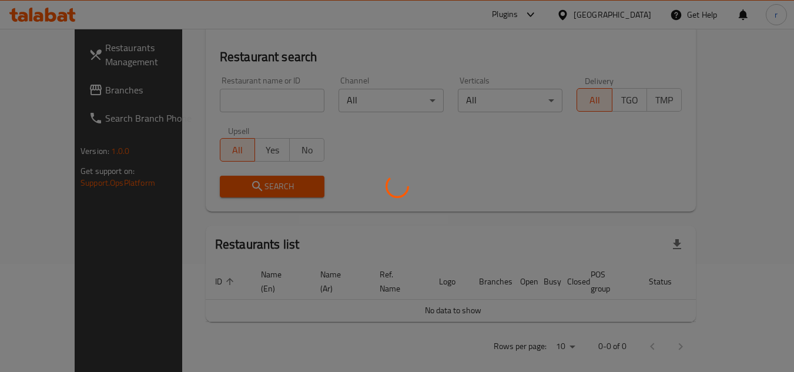
scroll to position [142, 0]
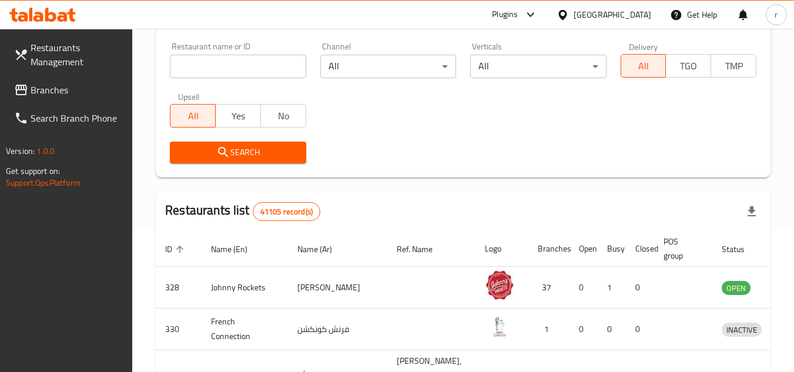
click at [62, 86] on span "Branches" at bounding box center [77, 90] width 93 height 14
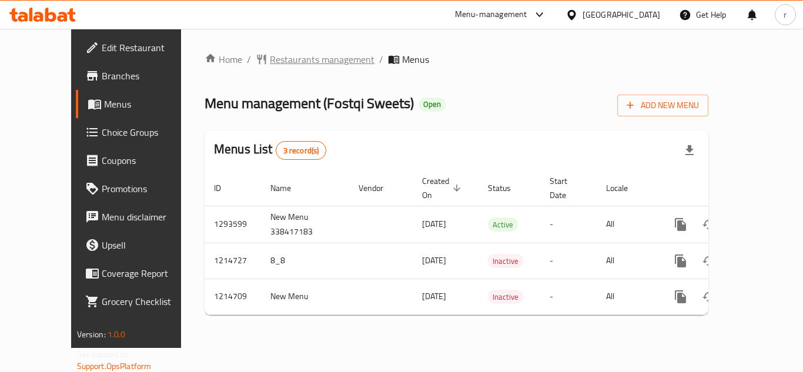
click at [286, 65] on span "Restaurants management" at bounding box center [322, 59] width 105 height 14
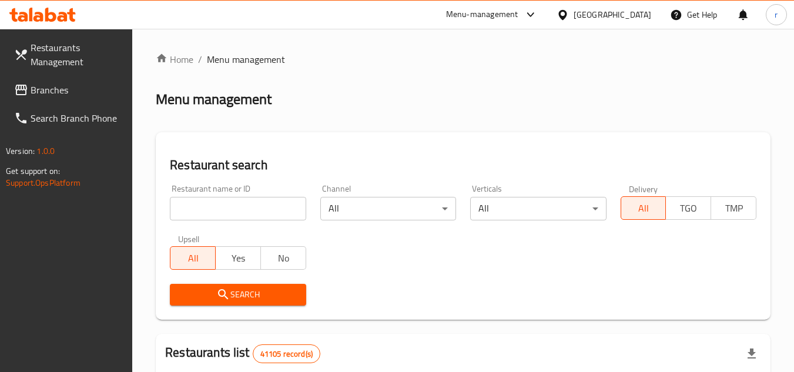
click at [240, 206] on div at bounding box center [397, 186] width 794 height 372
click at [240, 206] on input "search" at bounding box center [238, 209] width 136 height 24
paste input "672212"
type input "672212"
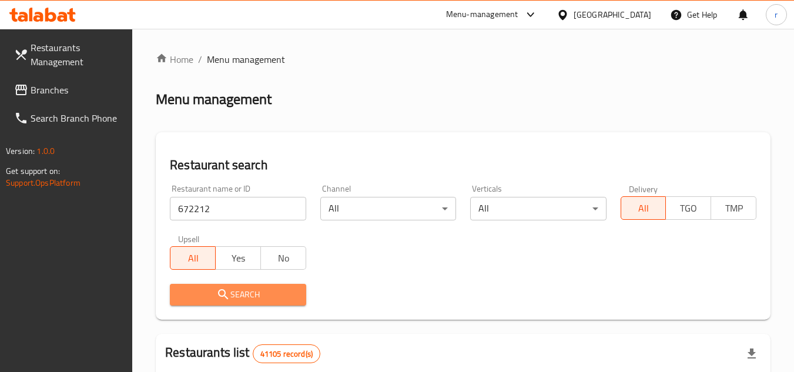
click at [246, 300] on span "Search" at bounding box center [237, 295] width 117 height 15
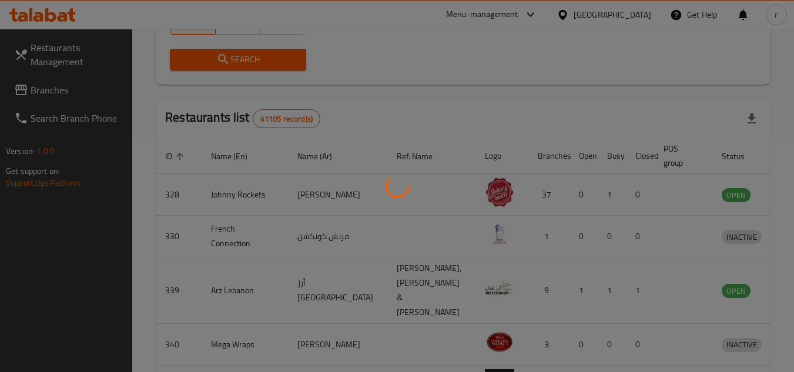
scroll to position [142, 0]
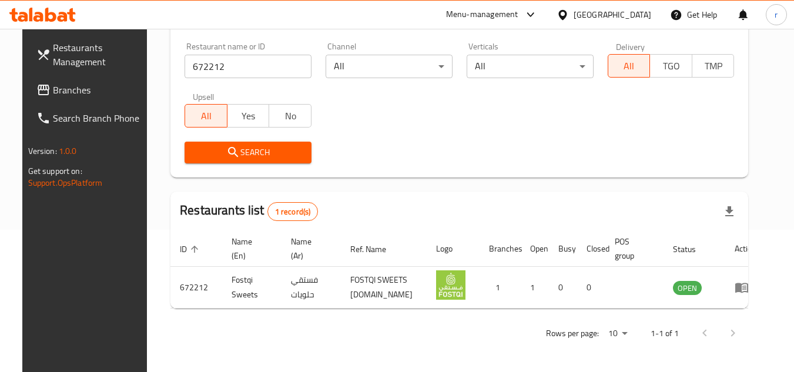
click at [28, 79] on link "Branches" at bounding box center [91, 90] width 128 height 28
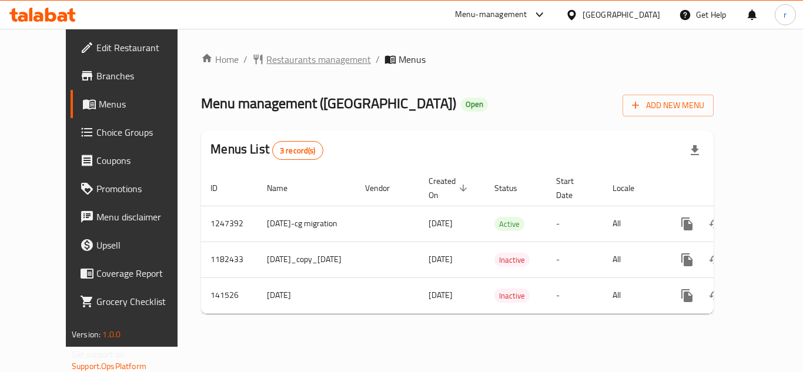
click at [266, 59] on span "Restaurants management" at bounding box center [318, 59] width 105 height 14
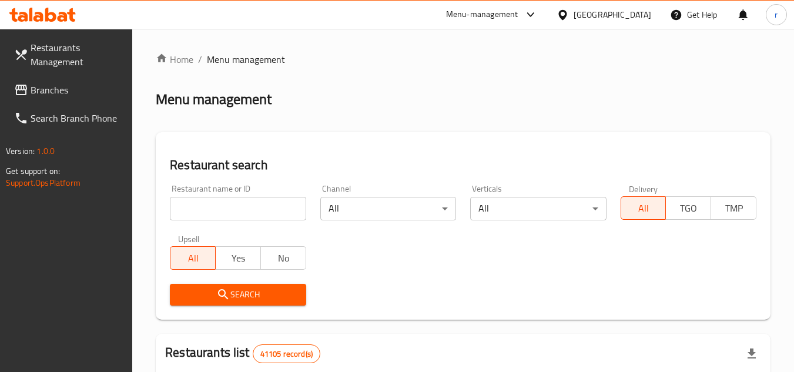
click at [245, 203] on input "search" at bounding box center [238, 209] width 136 height 24
paste input "17508"
type input "17508"
click at [246, 289] on span "Search" at bounding box center [237, 295] width 117 height 15
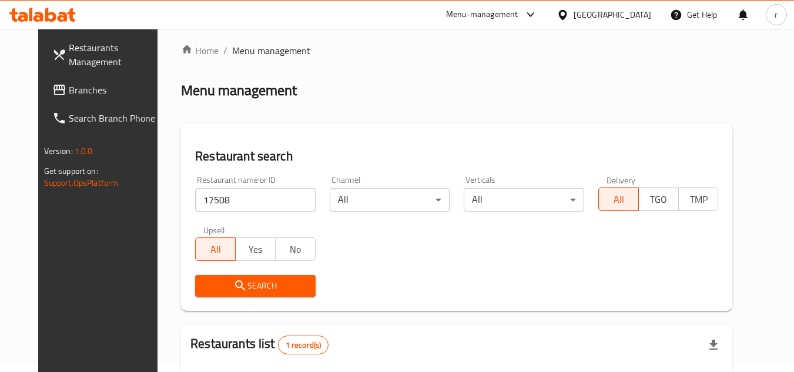
scroll to position [142, 0]
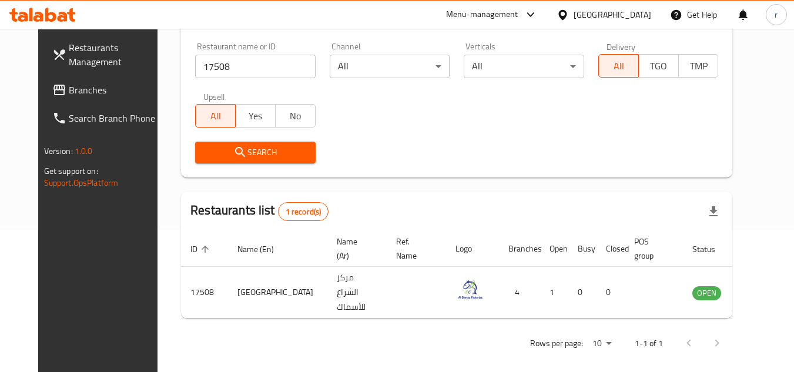
drag, startPoint x: 26, startPoint y: 81, endPoint x: 61, endPoint y: 77, distance: 34.9
click at [43, 81] on link "Branches" at bounding box center [107, 90] width 128 height 28
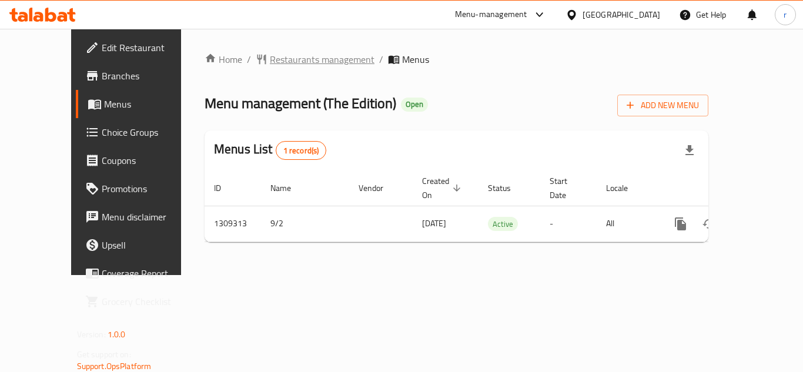
click at [270, 66] on span "Restaurants management" at bounding box center [322, 59] width 105 height 14
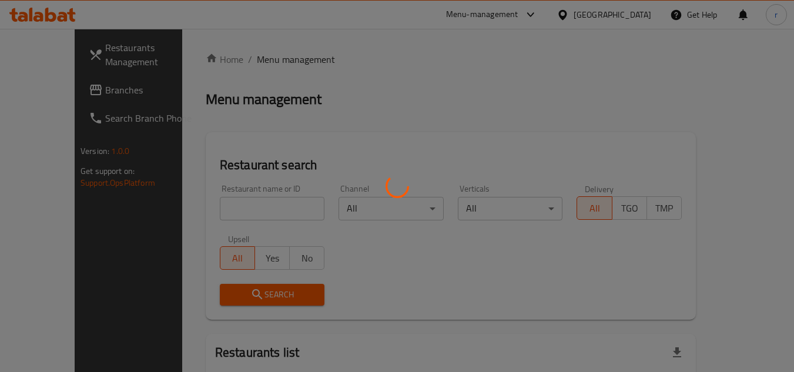
click at [229, 204] on div at bounding box center [397, 186] width 794 height 372
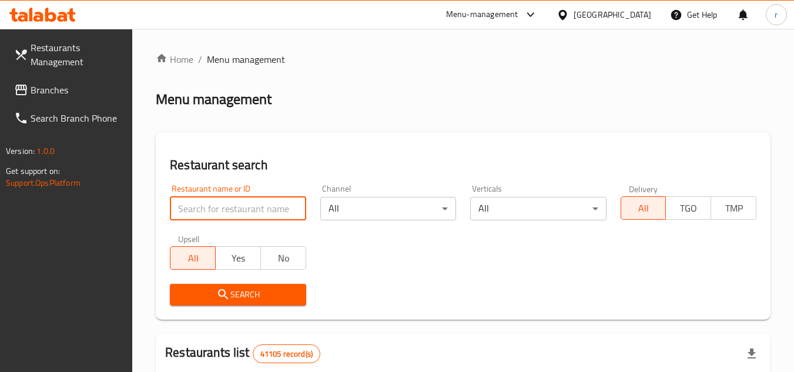
click at [229, 208] on input "search" at bounding box center [238, 209] width 136 height 24
paste input "705197"
type input "705197"
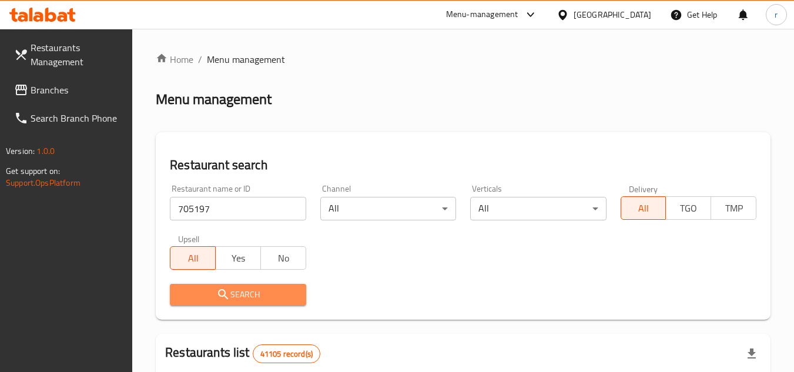
click at [212, 285] on button "Search" at bounding box center [238, 295] width 136 height 22
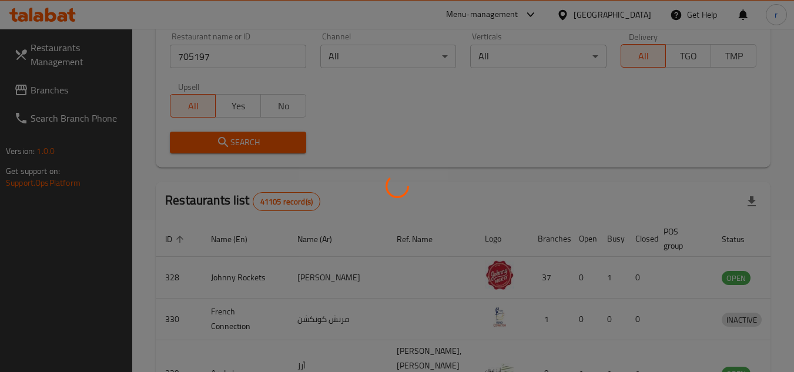
scroll to position [176, 0]
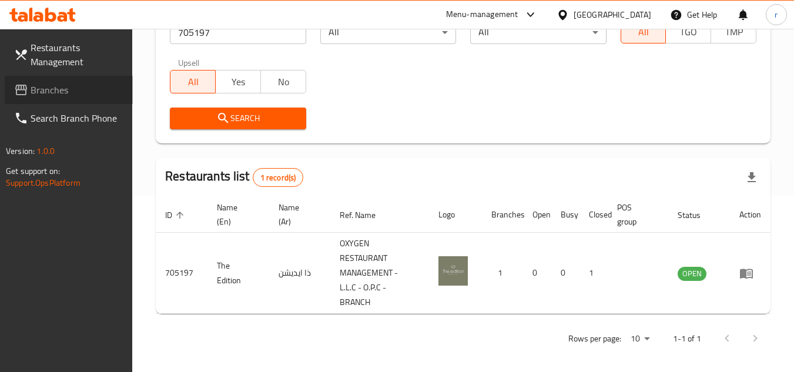
click at [24, 89] on icon at bounding box center [21, 90] width 12 height 11
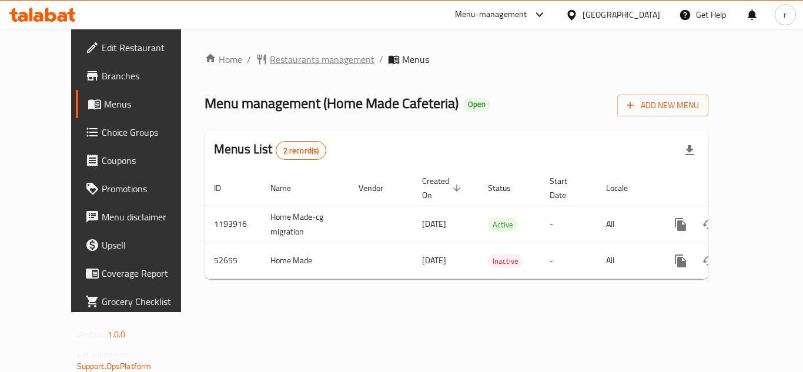
click at [285, 65] on span "Restaurants management" at bounding box center [322, 59] width 105 height 14
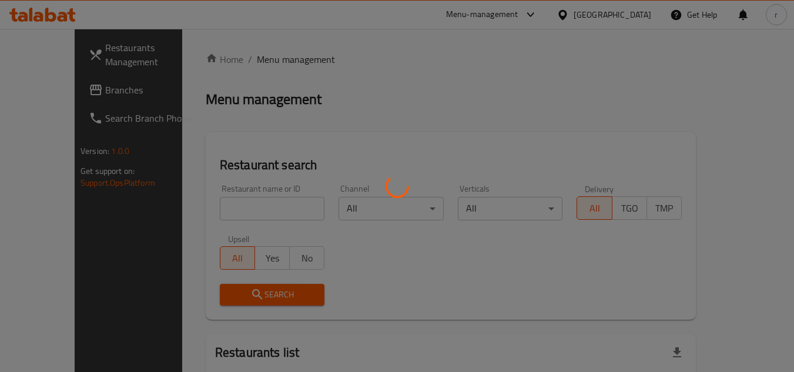
click at [247, 206] on div at bounding box center [397, 186] width 794 height 372
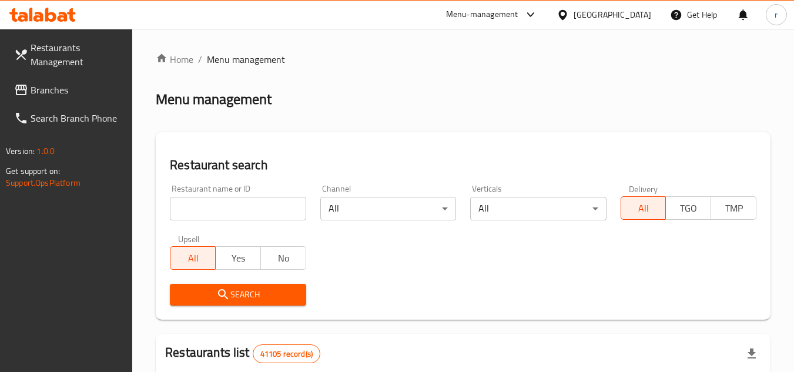
click at [243, 211] on div at bounding box center [397, 186] width 794 height 372
click at [243, 211] on input "search" at bounding box center [238, 209] width 136 height 24
paste input "26158"
type input "26158"
click at [230, 292] on icon "submit" at bounding box center [223, 295] width 14 height 14
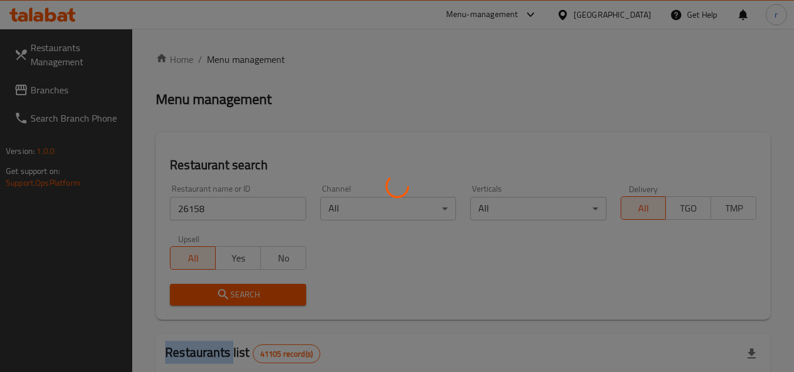
click at [230, 292] on div at bounding box center [397, 186] width 794 height 372
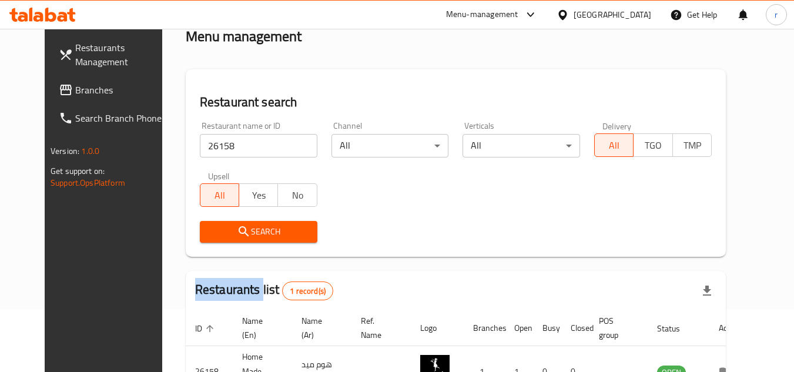
scroll to position [142, 0]
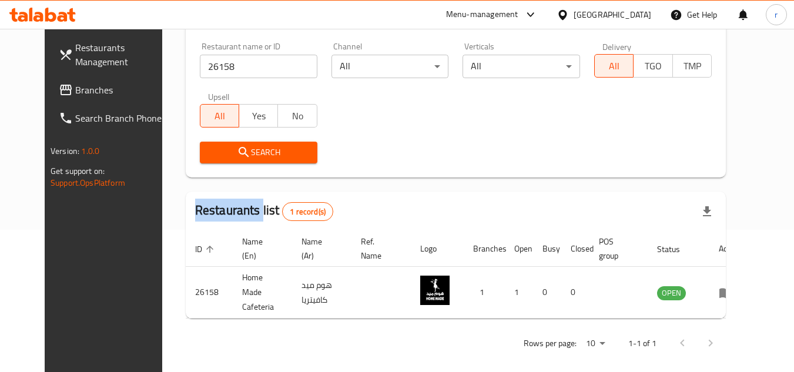
click at [49, 79] on link "Branches" at bounding box center [113, 90] width 128 height 28
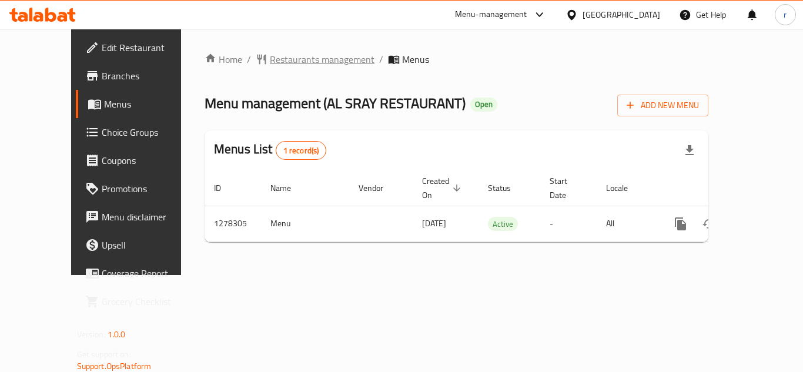
click at [270, 60] on span "Restaurants management" at bounding box center [322, 59] width 105 height 14
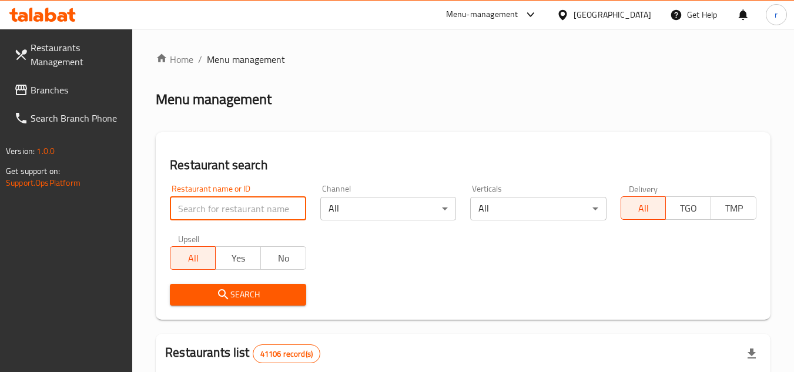
click at [247, 203] on input "search" at bounding box center [238, 209] width 136 height 24
paste input "692838"
type input "692838"
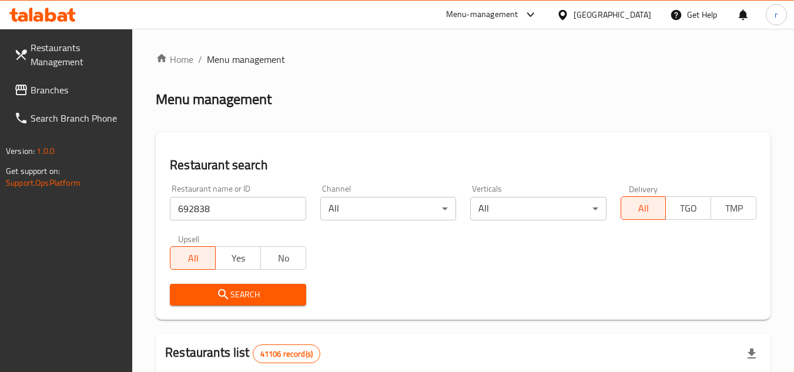
click at [241, 292] on span "Search" at bounding box center [237, 295] width 117 height 15
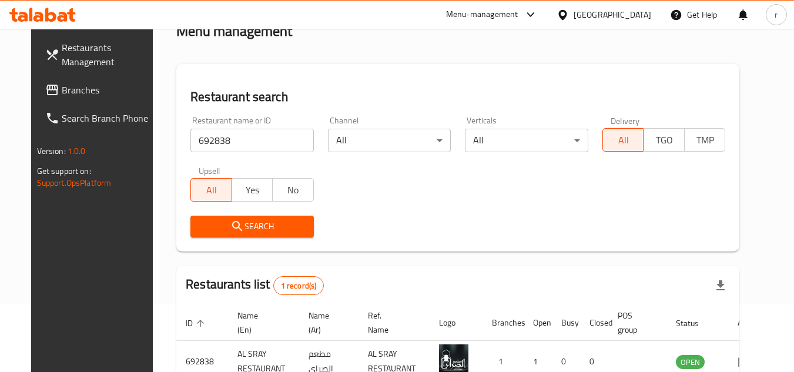
scroll to position [142, 0]
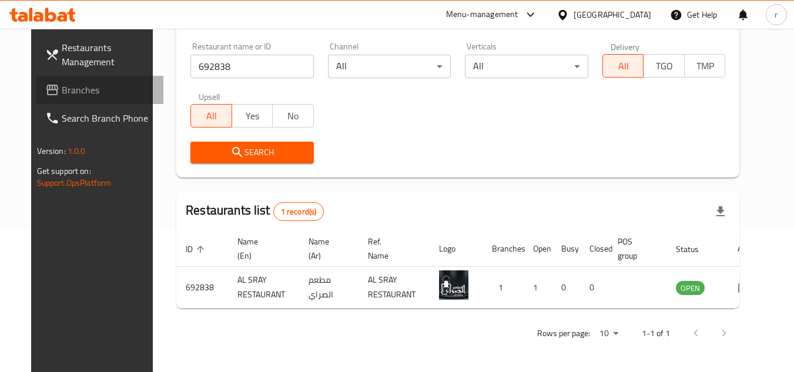
click at [70, 95] on span "Branches" at bounding box center [108, 90] width 93 height 14
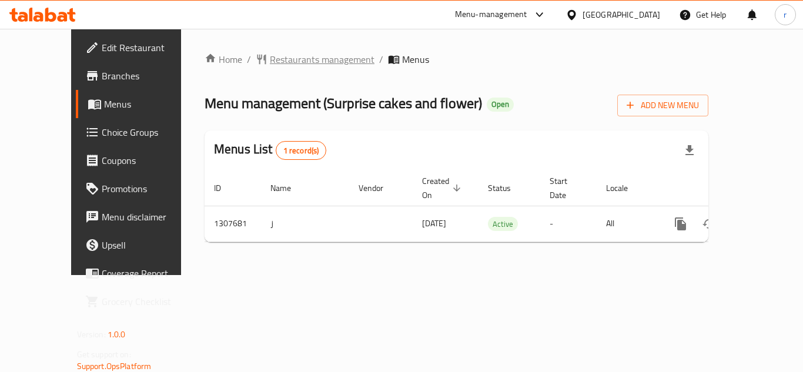
click at [270, 61] on span "Restaurants management" at bounding box center [322, 59] width 105 height 14
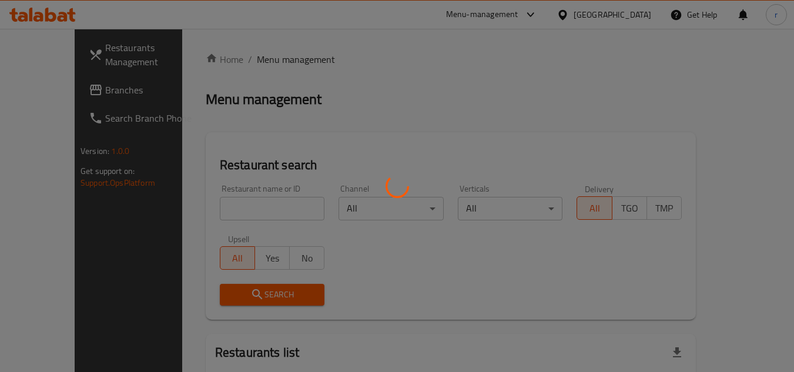
click at [229, 203] on div at bounding box center [397, 186] width 794 height 372
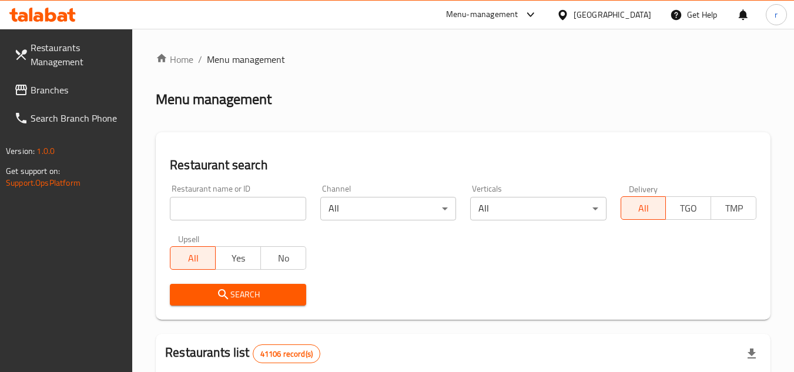
click at [223, 211] on input "search" at bounding box center [238, 209] width 136 height 24
paste input "704412"
type input "704412"
click at [209, 293] on span "Search" at bounding box center [237, 295] width 117 height 15
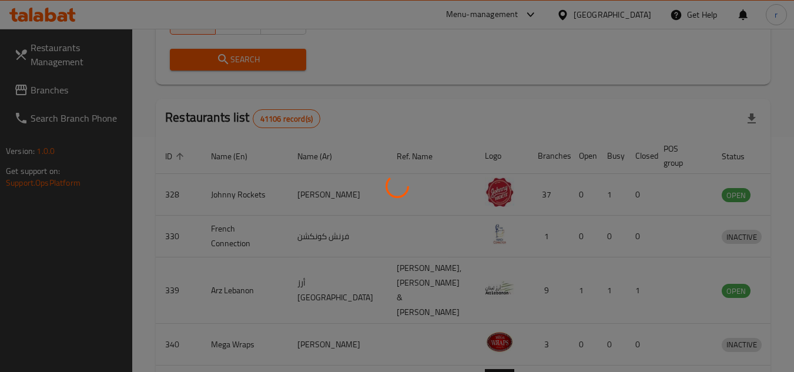
scroll to position [152, 0]
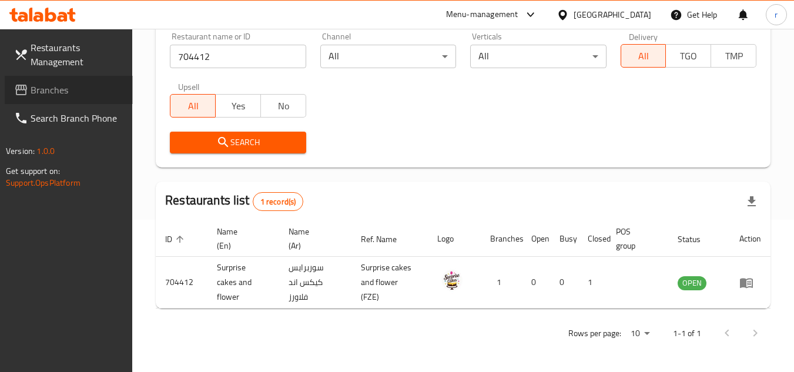
click at [71, 87] on span "Branches" at bounding box center [77, 90] width 93 height 14
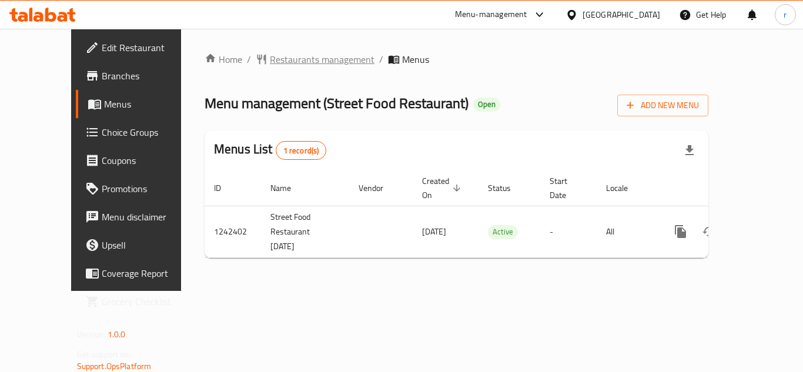
click at [299, 57] on span "Restaurants management" at bounding box center [322, 59] width 105 height 14
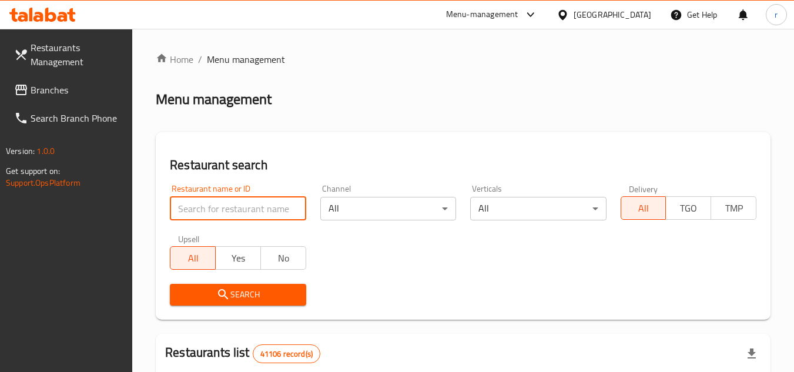
click at [219, 212] on input "search" at bounding box center [238, 209] width 136 height 24
paste input "681123"
type input "681123"
click at [229, 293] on icon "submit" at bounding box center [223, 295] width 14 height 14
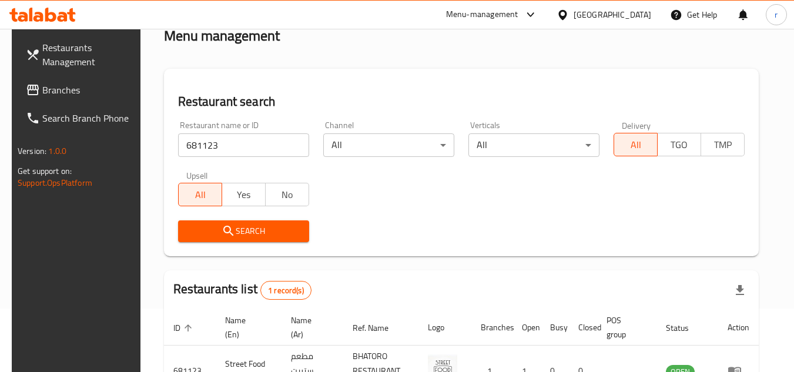
scroll to position [152, 0]
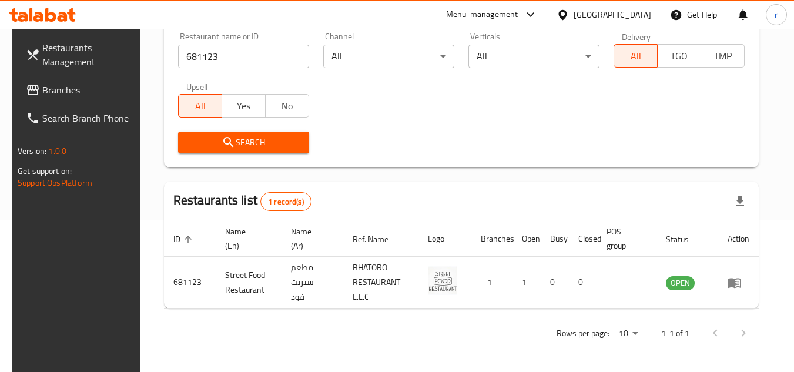
click at [573, 7] on div "[GEOGRAPHIC_DATA]" at bounding box center [603, 15] width 113 height 28
click at [569, 16] on icon at bounding box center [563, 15] width 12 height 12
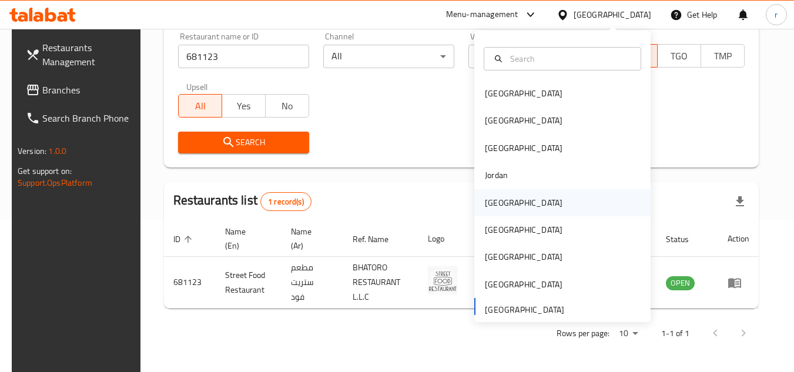
click at [497, 206] on div "[GEOGRAPHIC_DATA]" at bounding box center [524, 202] width 78 height 13
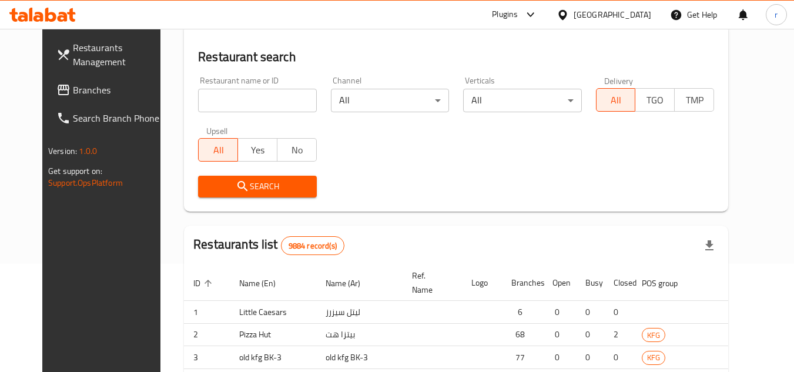
scroll to position [152, 0]
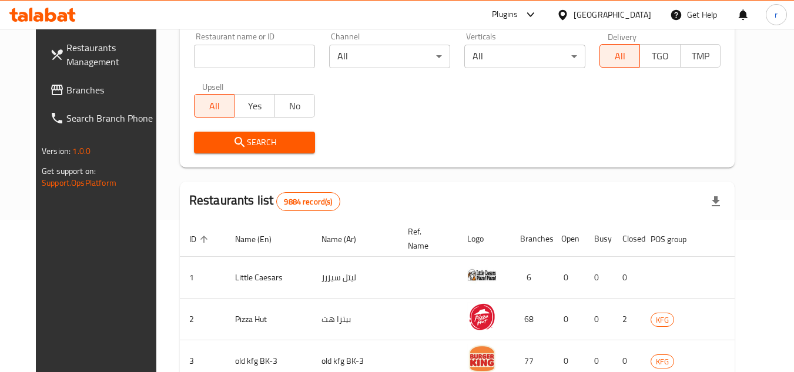
drag, startPoint x: 56, startPoint y: 98, endPoint x: 89, endPoint y: 63, distance: 47.4
click at [66, 97] on span "Branches" at bounding box center [112, 90] width 93 height 14
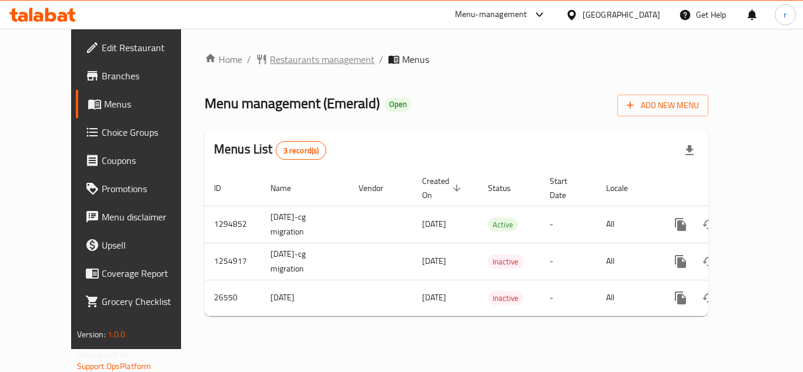
click at [290, 59] on span "Restaurants management" at bounding box center [322, 59] width 105 height 14
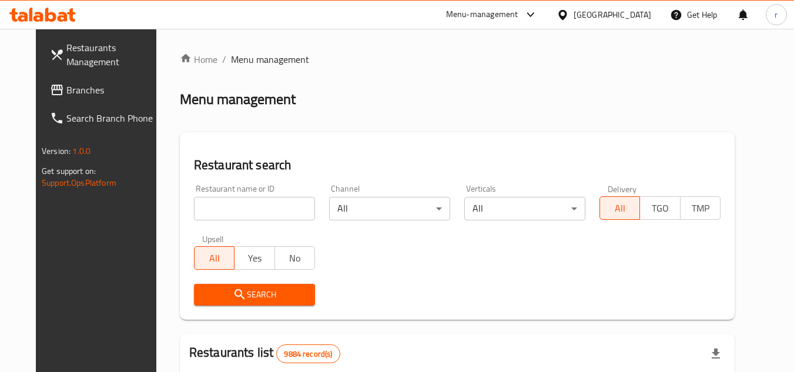
click at [222, 208] on div "Home / Menu management Menu management Restaurant search Restaurant name or ID …" at bounding box center [457, 373] width 555 height 643
click at [222, 208] on input "search" at bounding box center [254, 209] width 121 height 24
paste input "13811"
type input "13811"
click at [208, 293] on span "Search" at bounding box center [254, 295] width 102 height 15
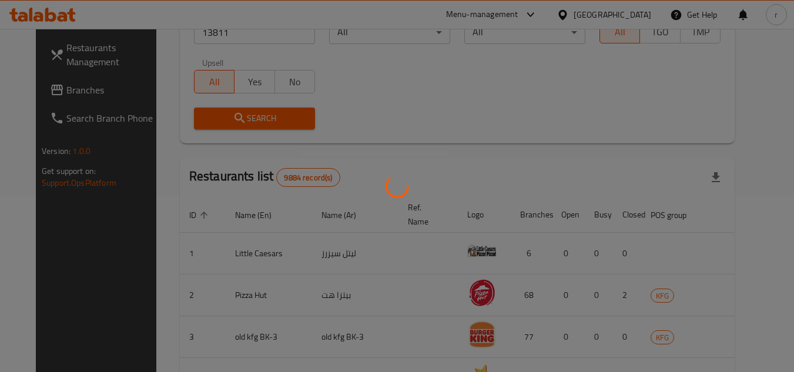
scroll to position [142, 0]
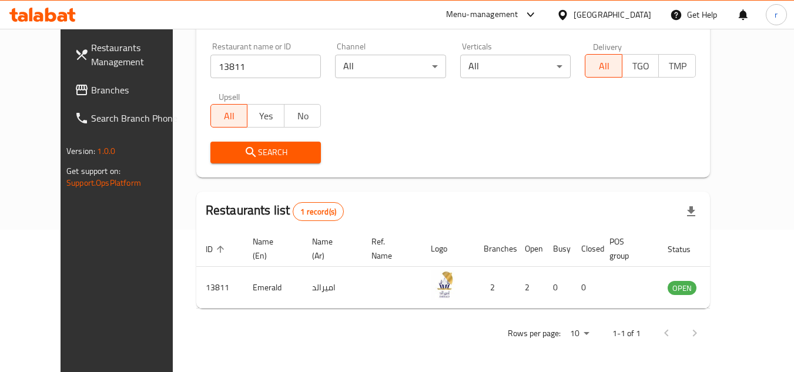
click at [574, 15] on div at bounding box center [565, 14] width 17 height 13
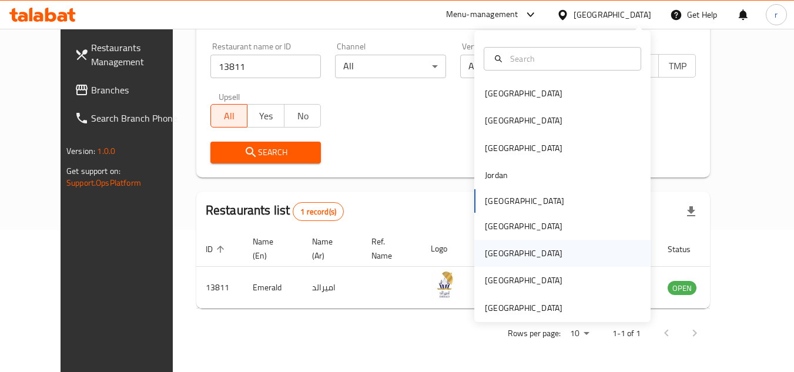
click at [508, 253] on div "Qatar" at bounding box center [563, 253] width 176 height 27
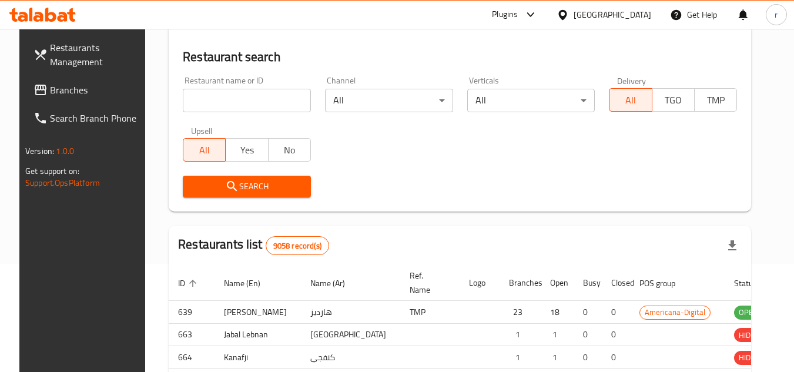
scroll to position [142, 0]
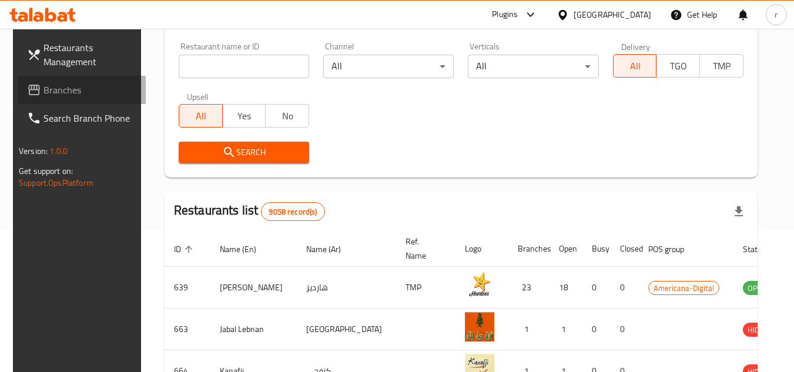
click at [39, 101] on link "Branches" at bounding box center [82, 90] width 128 height 28
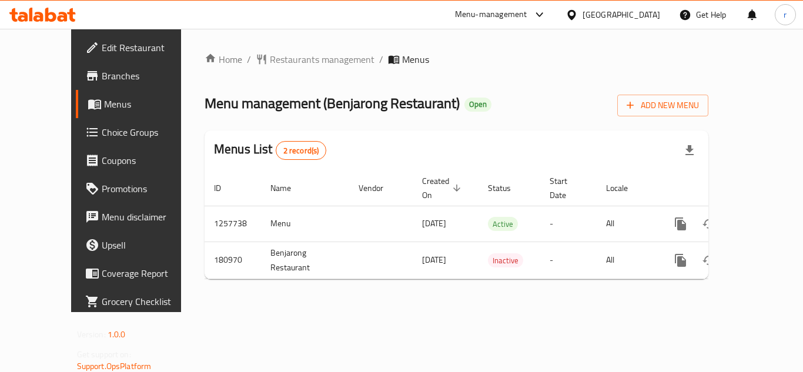
click at [272, 62] on span "Restaurants management" at bounding box center [322, 59] width 105 height 14
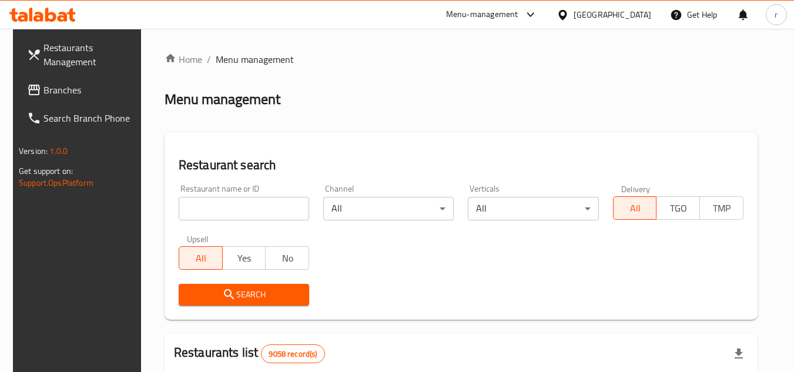
click at [229, 208] on input "search" at bounding box center [244, 209] width 131 height 24
paste input "619129"
type input "619129"
click at [229, 296] on icon "submit" at bounding box center [229, 295] width 14 height 14
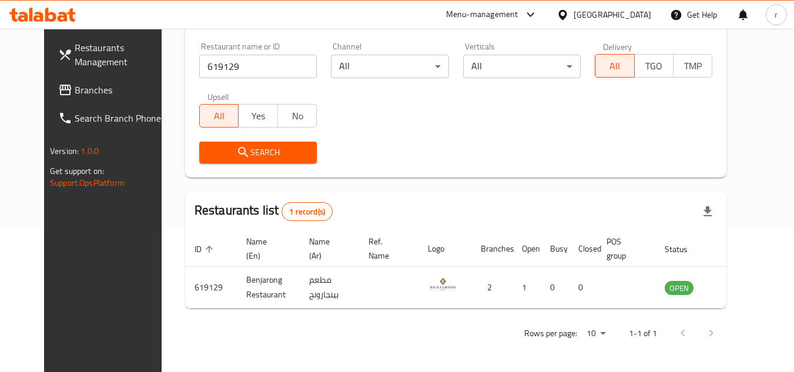
scroll to position [142, 0]
click at [567, 19] on icon at bounding box center [563, 14] width 8 height 10
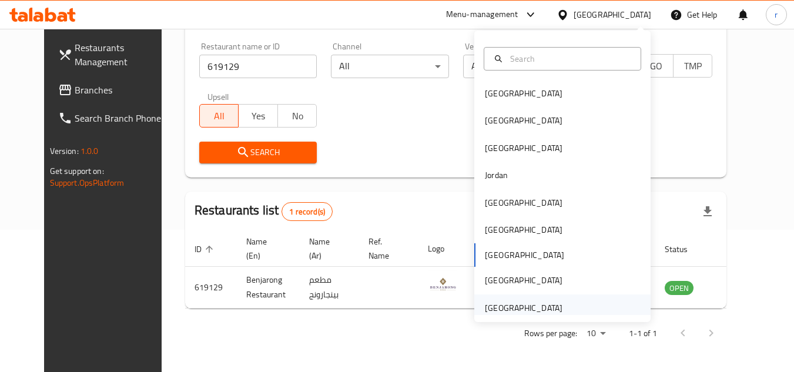
click at [503, 314] on div "[GEOGRAPHIC_DATA]" at bounding box center [524, 308] width 78 height 13
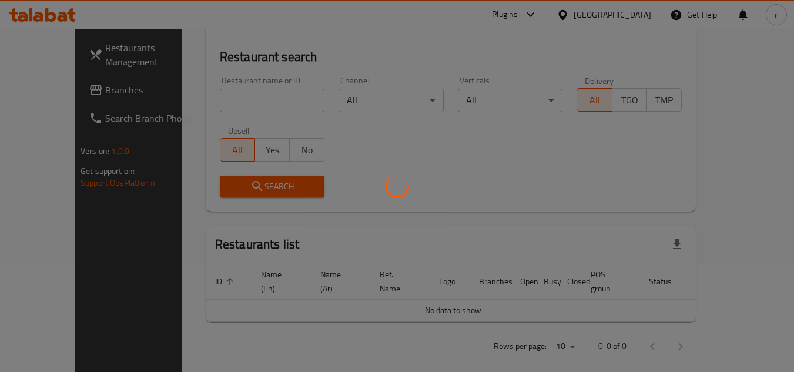
scroll to position [142, 0]
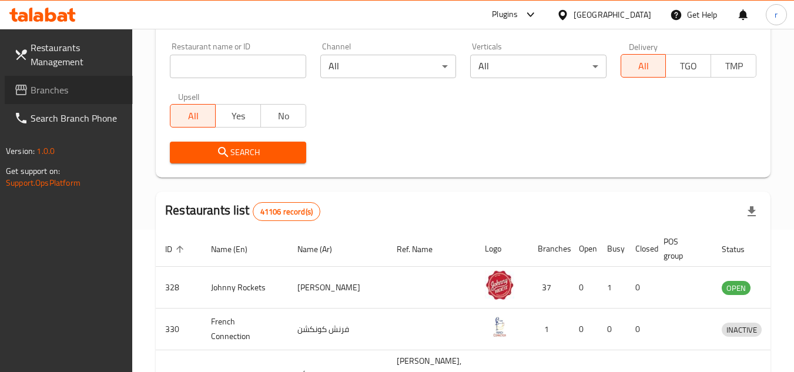
click at [43, 83] on span "Branches" at bounding box center [77, 90] width 93 height 14
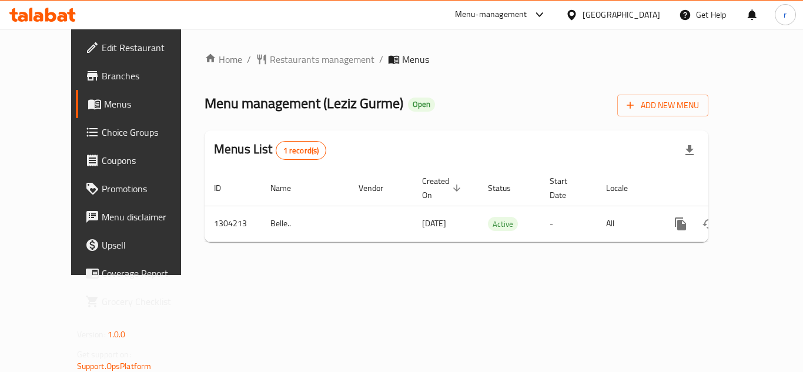
click at [273, 62] on span "Restaurants management" at bounding box center [322, 59] width 105 height 14
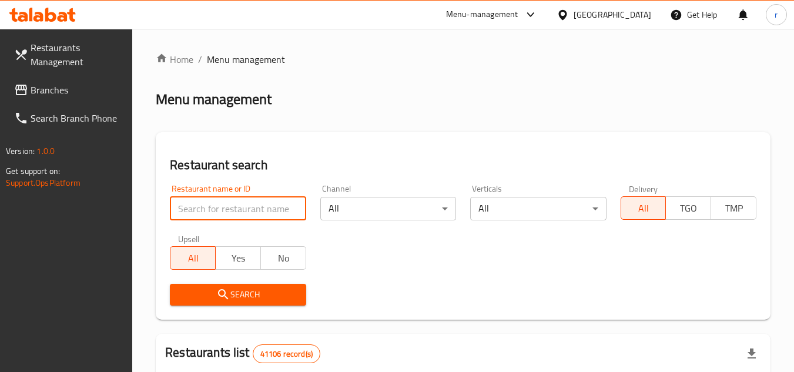
click at [182, 211] on input "search" at bounding box center [238, 209] width 136 height 24
paste input "703111"
type input "703111"
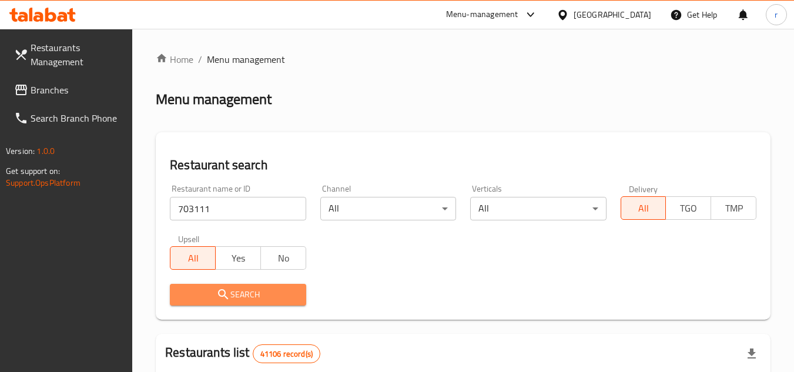
click at [207, 289] on span "Search" at bounding box center [237, 295] width 117 height 15
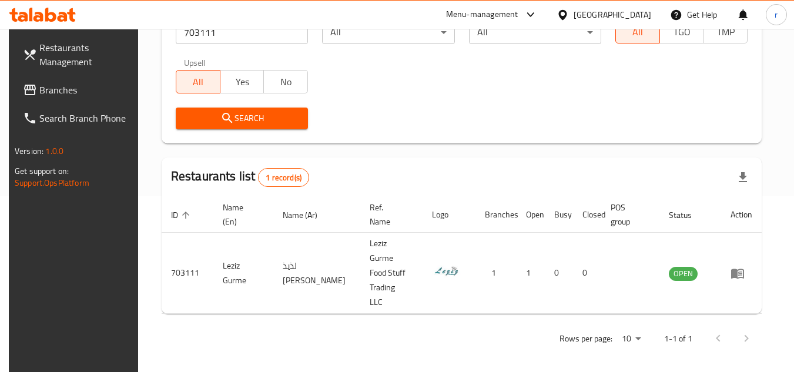
scroll to position [142, 0]
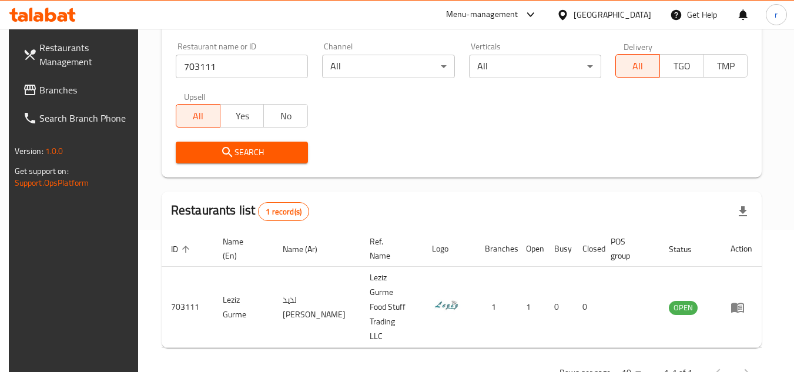
click at [46, 87] on span "Branches" at bounding box center [85, 90] width 93 height 14
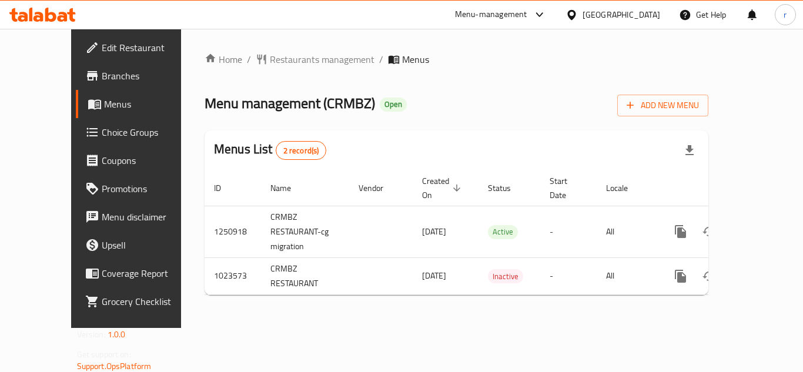
click at [270, 57] on span "Restaurants management" at bounding box center [322, 59] width 105 height 14
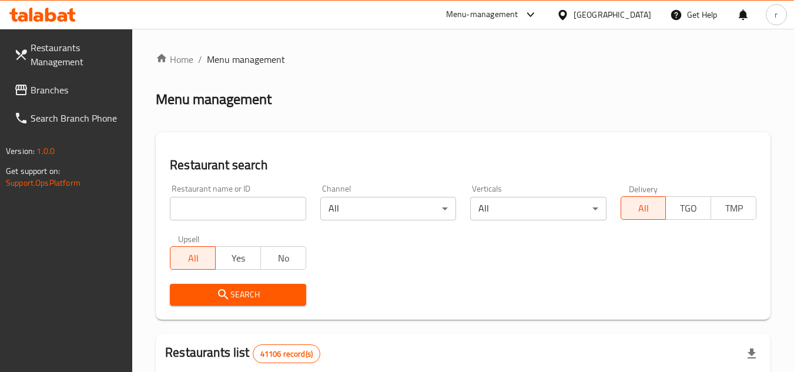
click at [229, 213] on input "search" at bounding box center [238, 209] width 136 height 24
paste input "661007"
type input "661007"
click button "Search" at bounding box center [238, 295] width 136 height 22
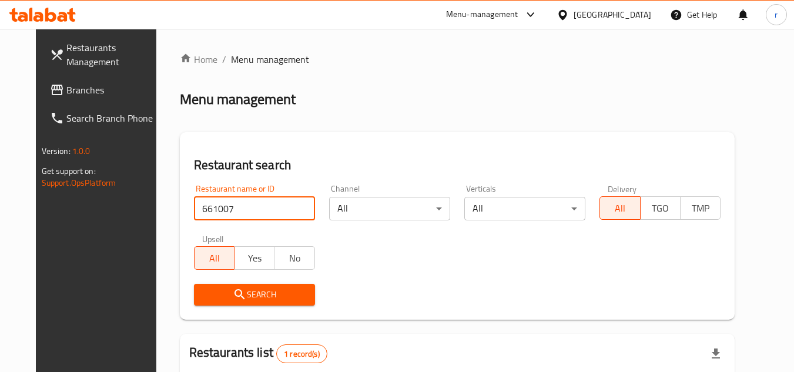
scroll to position [152, 0]
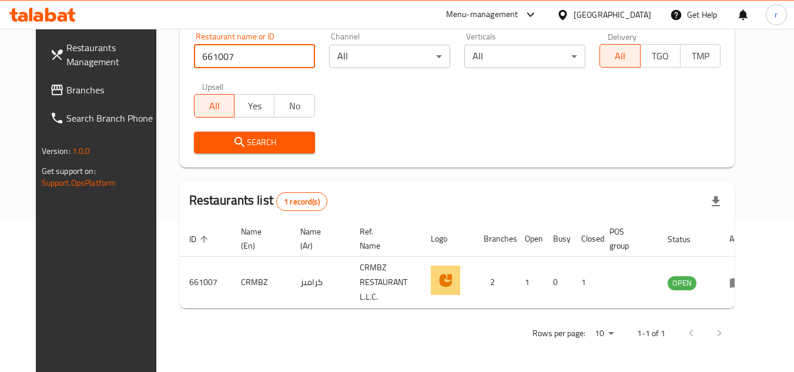
drag, startPoint x: 82, startPoint y: 86, endPoint x: 93, endPoint y: 79, distance: 12.7
click at [82, 86] on span "Branches" at bounding box center [112, 90] width 93 height 14
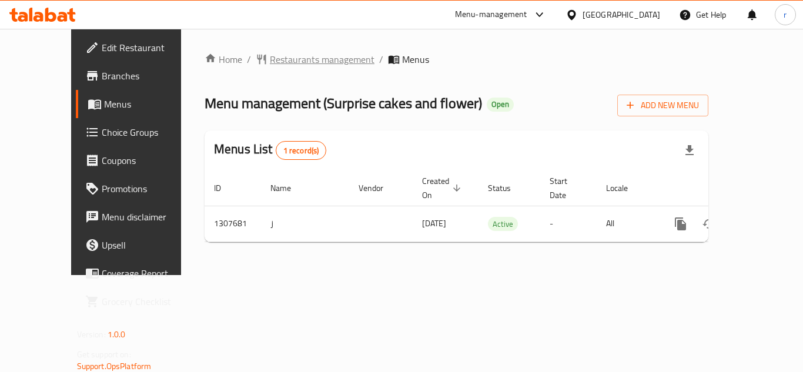
click at [293, 64] on span "Restaurants management" at bounding box center [322, 59] width 105 height 14
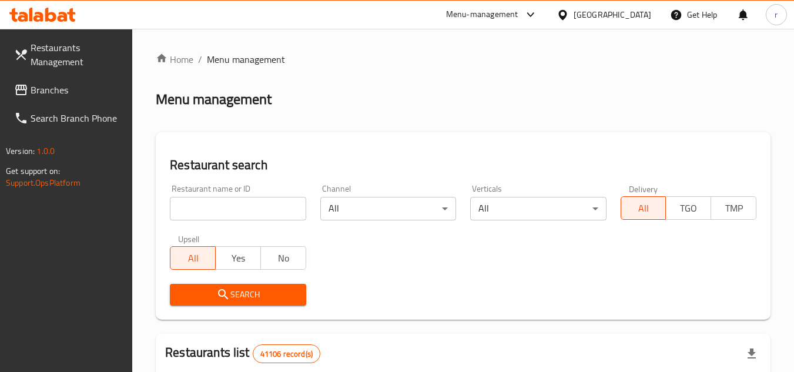
click at [220, 211] on input "search" at bounding box center [238, 209] width 136 height 24
paste input "704412"
type input "704412"
click at [192, 294] on span "Search" at bounding box center [237, 295] width 117 height 15
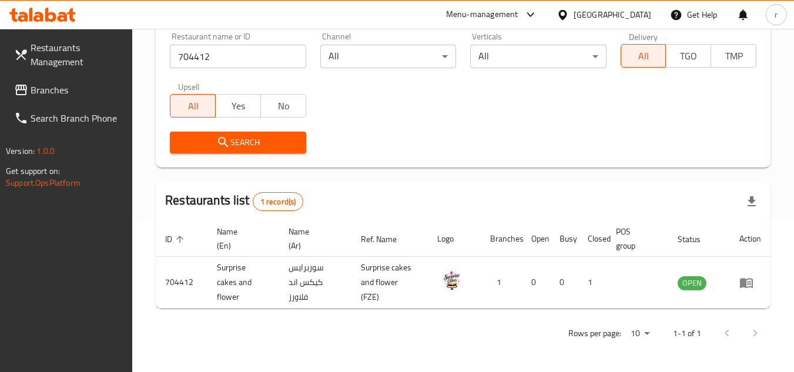
scroll to position [152, 0]
click at [25, 89] on icon at bounding box center [21, 90] width 12 height 11
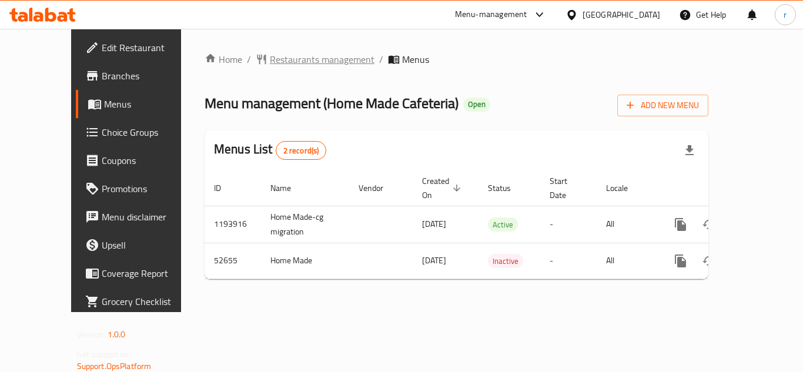
click at [270, 61] on span "Restaurants management" at bounding box center [322, 59] width 105 height 14
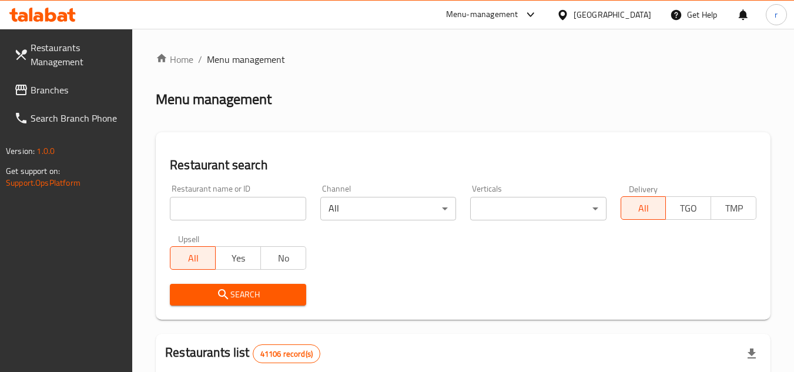
click at [212, 211] on input "search" at bounding box center [238, 209] width 136 height 24
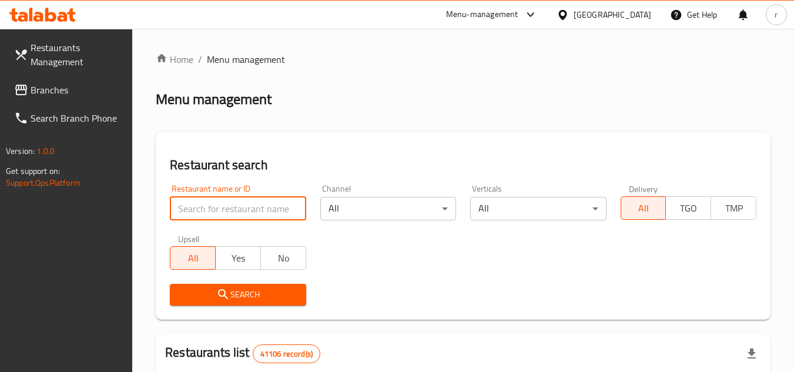
paste input "26158"
type input "26158"
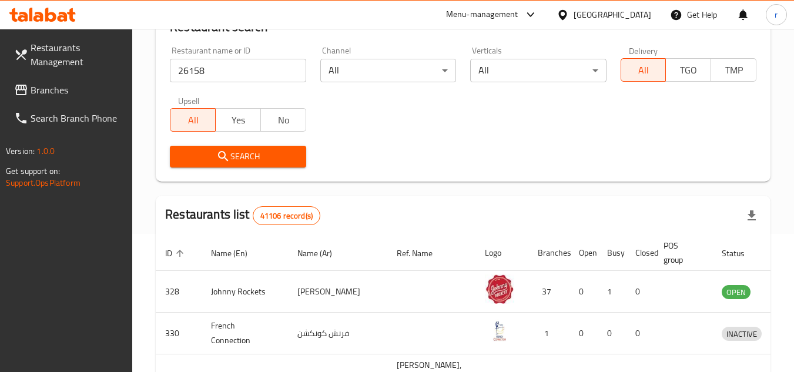
scroll to position [118, 0]
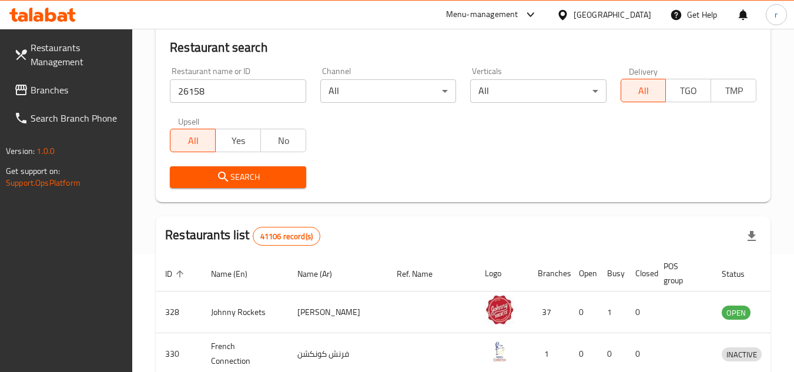
click at [276, 173] on span "Search" at bounding box center [237, 177] width 117 height 15
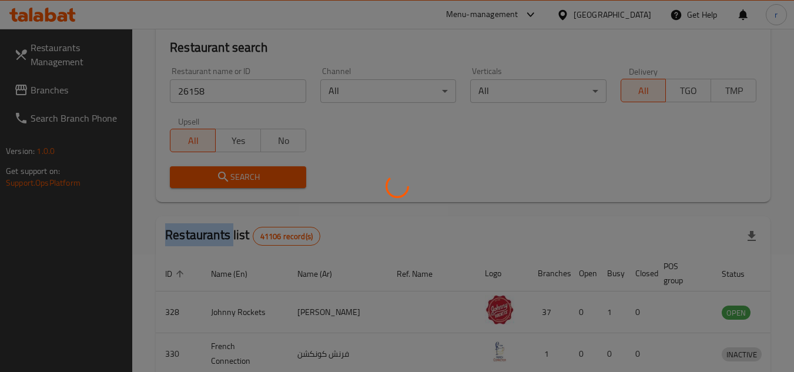
click at [276, 173] on div at bounding box center [397, 186] width 794 height 372
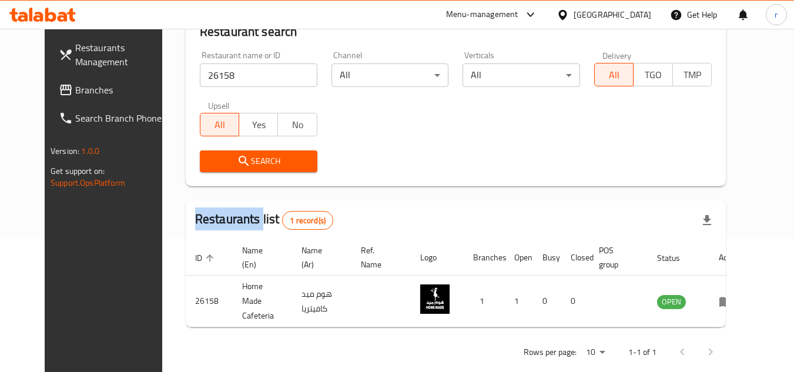
scroll to position [142, 0]
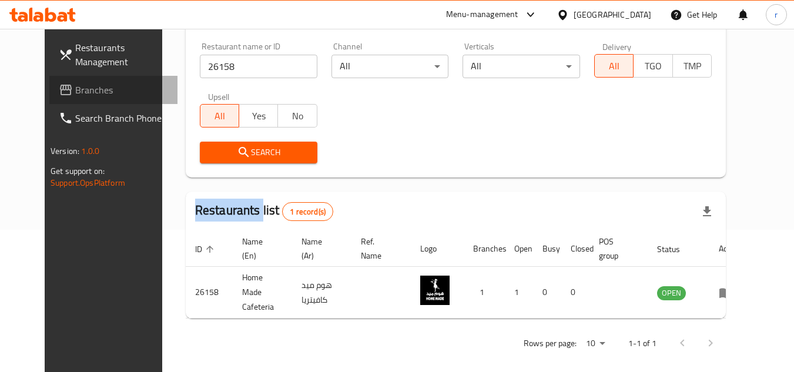
click at [75, 91] on span "Branches" at bounding box center [121, 90] width 93 height 14
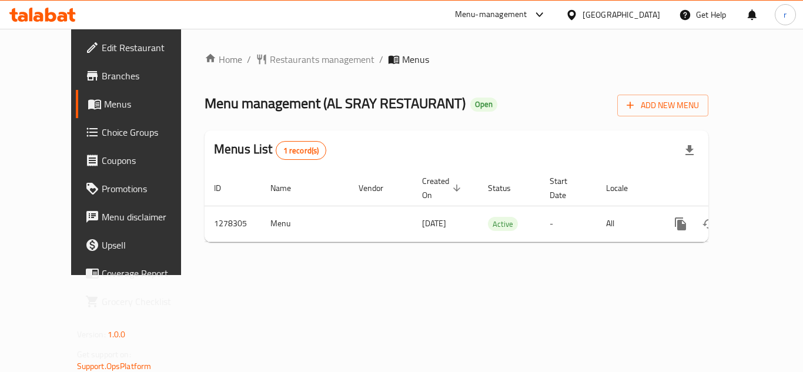
click at [266, 54] on div at bounding box center [401, 186] width 803 height 372
click at [270, 63] on span "Restaurants management" at bounding box center [322, 59] width 105 height 14
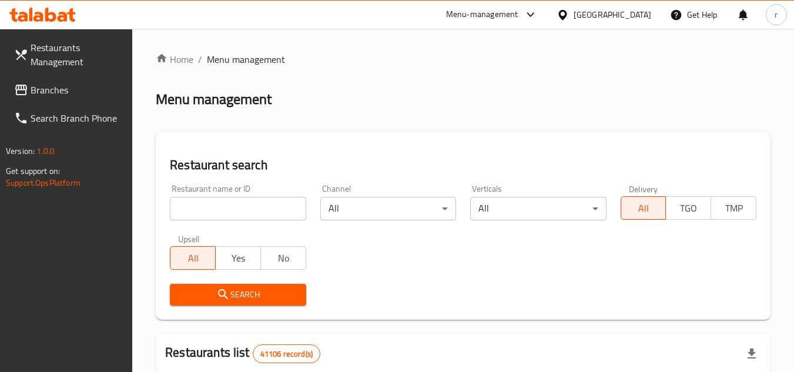
click at [220, 211] on input "search" at bounding box center [238, 209] width 136 height 24
paste input "692838"
type input "692838"
click at [229, 289] on icon "submit" at bounding box center [223, 295] width 14 height 14
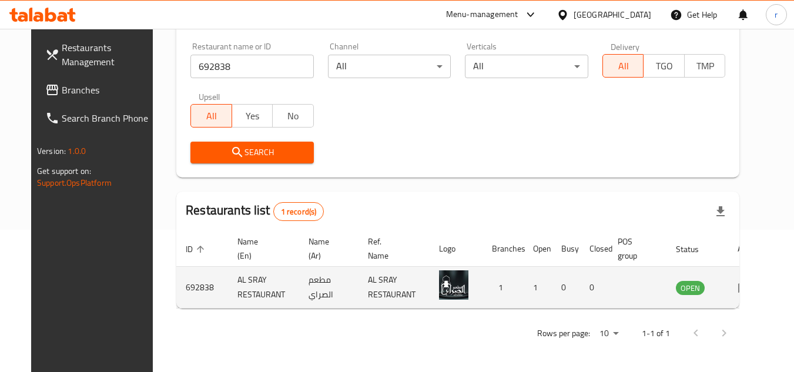
scroll to position [142, 0]
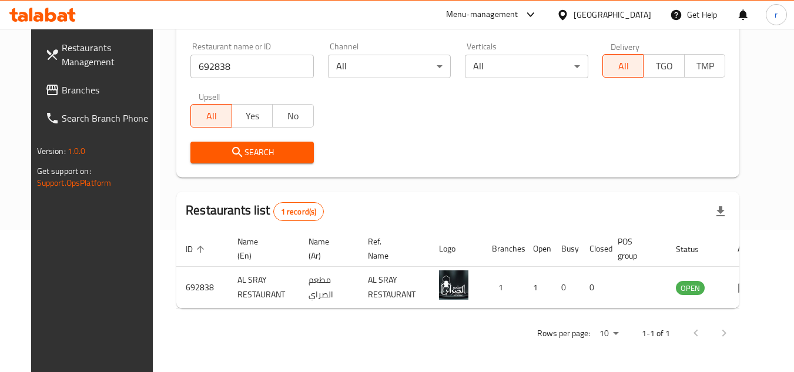
drag, startPoint x: 19, startPoint y: 99, endPoint x: 52, endPoint y: 90, distance: 33.5
click at [36, 99] on link "Branches" at bounding box center [100, 90] width 128 height 28
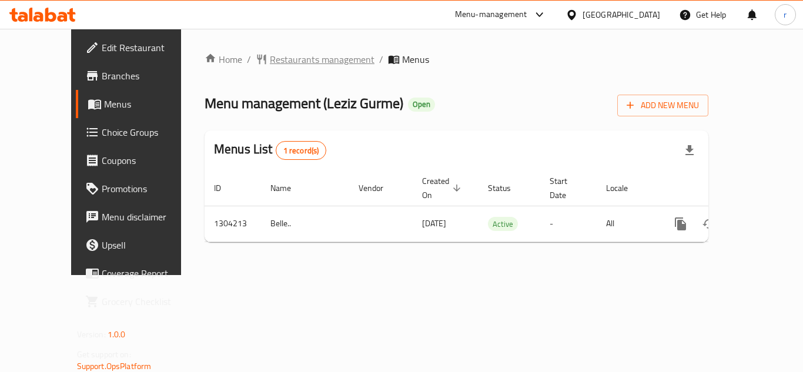
click at [270, 62] on span "Restaurants management" at bounding box center [322, 59] width 105 height 14
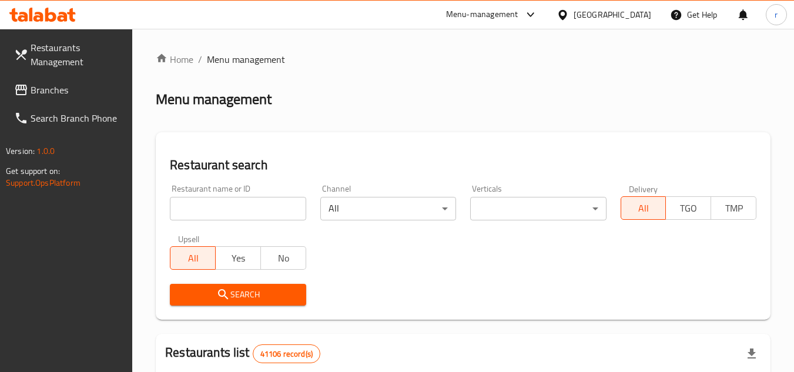
click at [226, 208] on div at bounding box center [397, 186] width 794 height 372
click at [226, 208] on input "search" at bounding box center [238, 209] width 136 height 24
paste input "703111"
type input "703111"
click at [212, 290] on span "Search" at bounding box center [237, 295] width 117 height 15
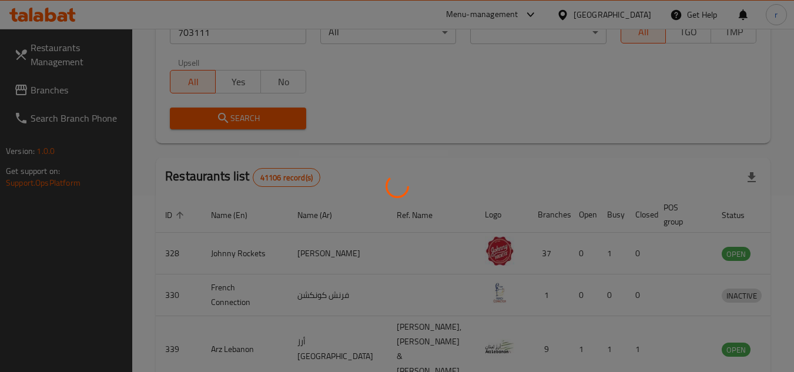
scroll to position [142, 0]
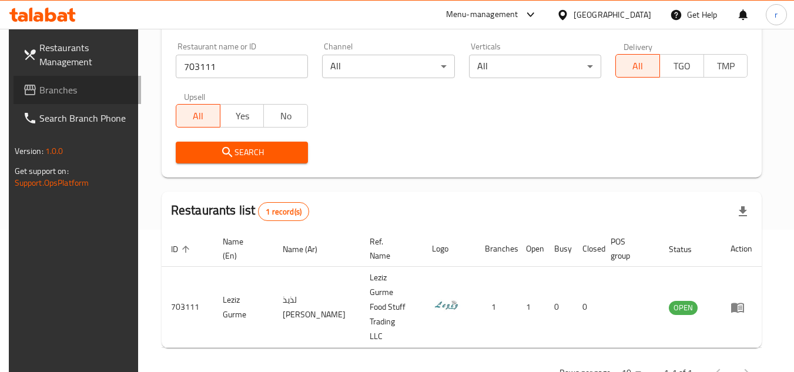
click at [39, 92] on span "Branches" at bounding box center [85, 90] width 93 height 14
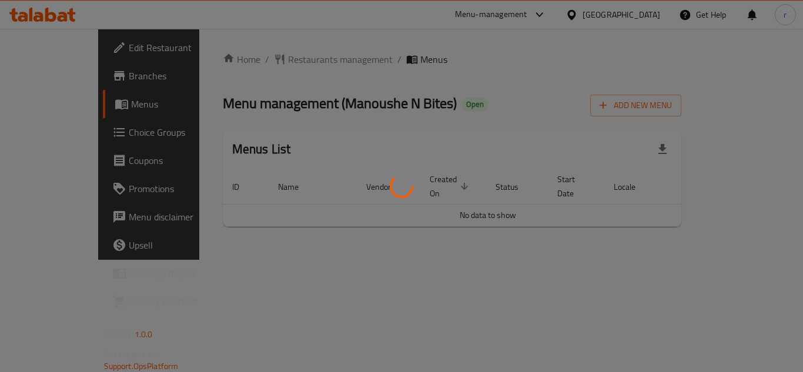
click at [281, 60] on div at bounding box center [401, 186] width 803 height 372
click at [285, 60] on div at bounding box center [401, 186] width 803 height 372
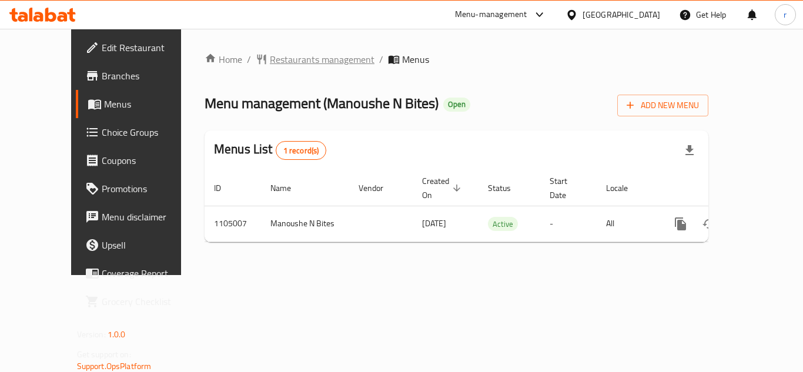
click at [273, 59] on span "Restaurants management" at bounding box center [322, 59] width 105 height 14
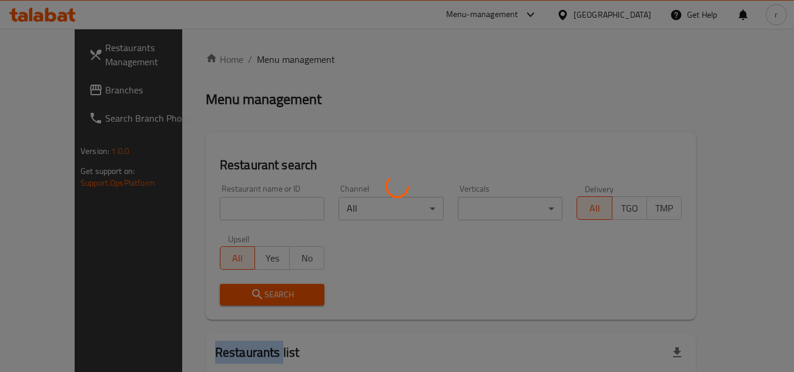
click at [273, 59] on div at bounding box center [397, 186] width 794 height 372
click at [217, 203] on div at bounding box center [397, 186] width 794 height 372
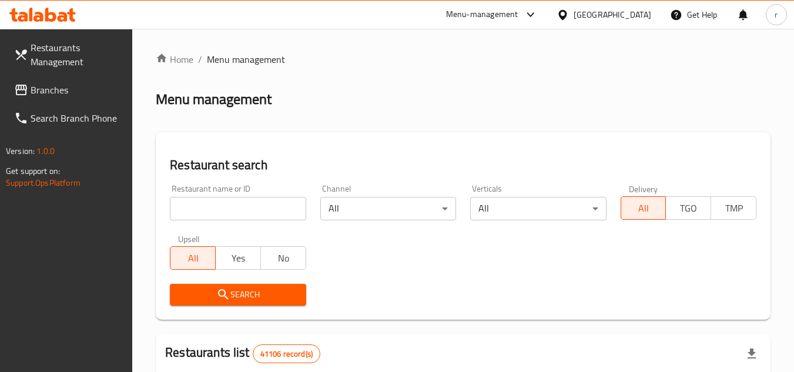
click at [217, 203] on input "search" at bounding box center [238, 209] width 136 height 24
paste input "665351"
type input "665351"
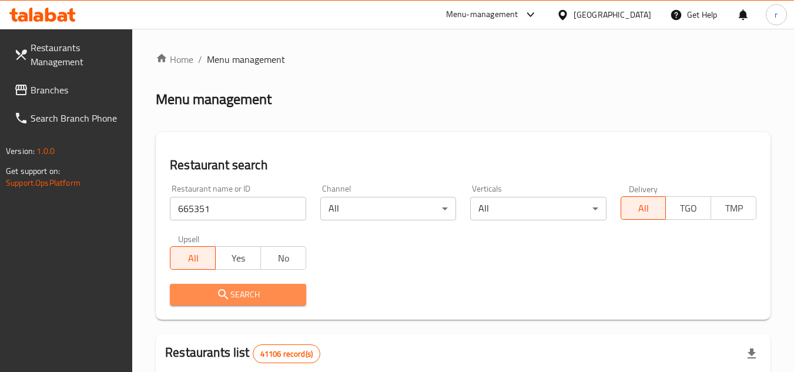
click at [221, 295] on icon "submit" at bounding box center [223, 295] width 14 height 14
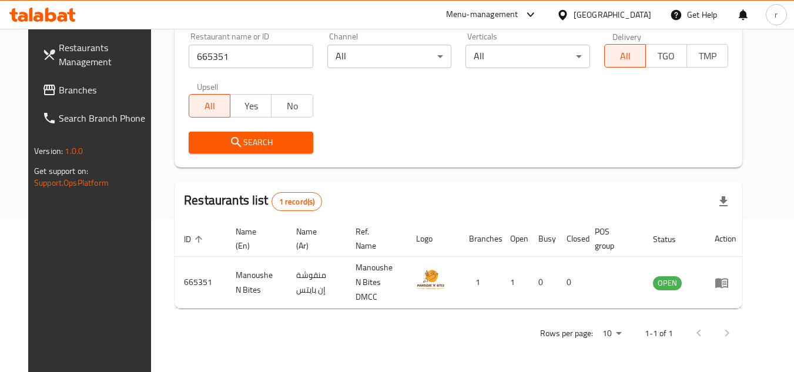
scroll to position [142, 0]
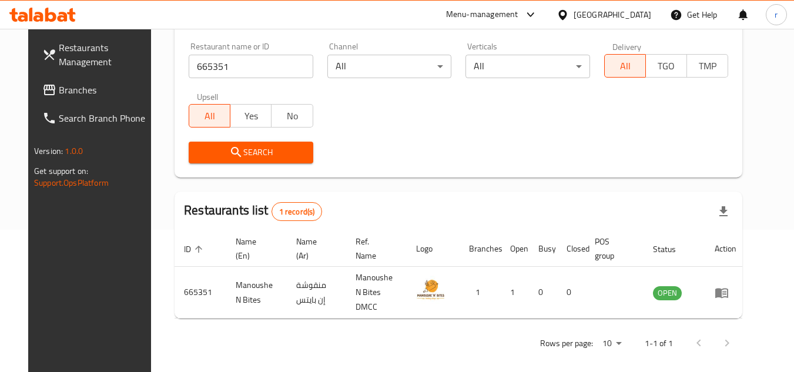
click at [60, 97] on span "Branches" at bounding box center [105, 90] width 93 height 14
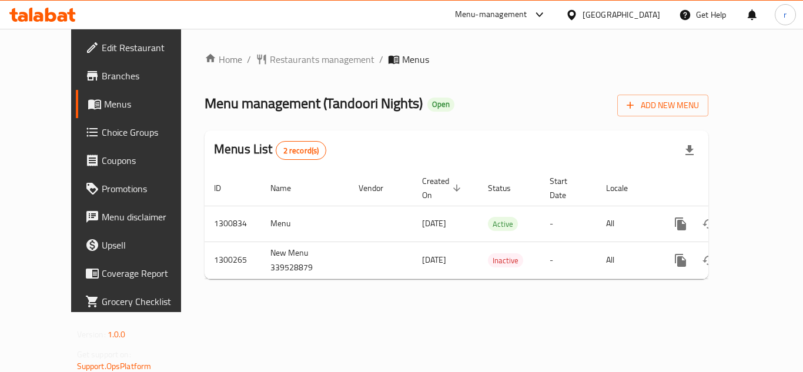
click at [270, 58] on span "Restaurants management" at bounding box center [322, 59] width 105 height 14
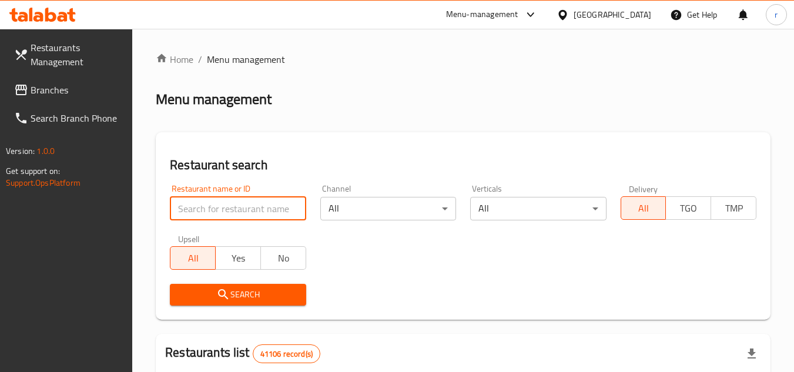
click at [215, 211] on input "search" at bounding box center [238, 209] width 136 height 24
paste input "701700"
type input "701700"
click at [206, 290] on span "Search" at bounding box center [237, 295] width 117 height 15
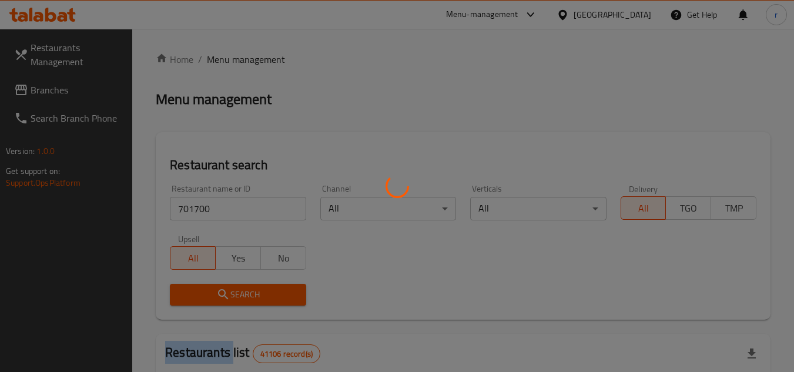
drag, startPoint x: 206, startPoint y: 290, endPoint x: 289, endPoint y: 203, distance: 120.6
click at [211, 288] on div at bounding box center [397, 186] width 794 height 372
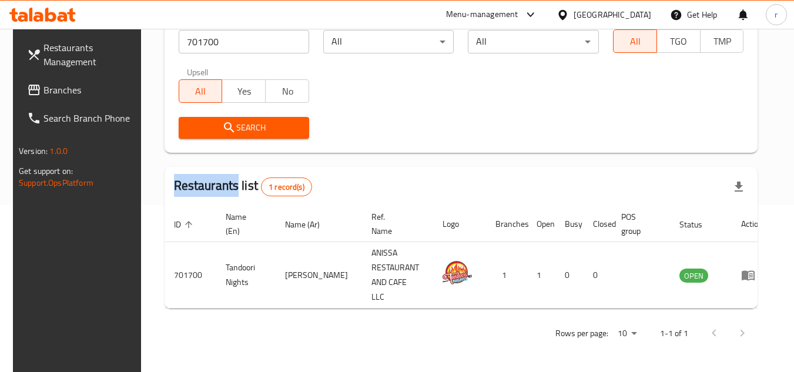
scroll to position [152, 0]
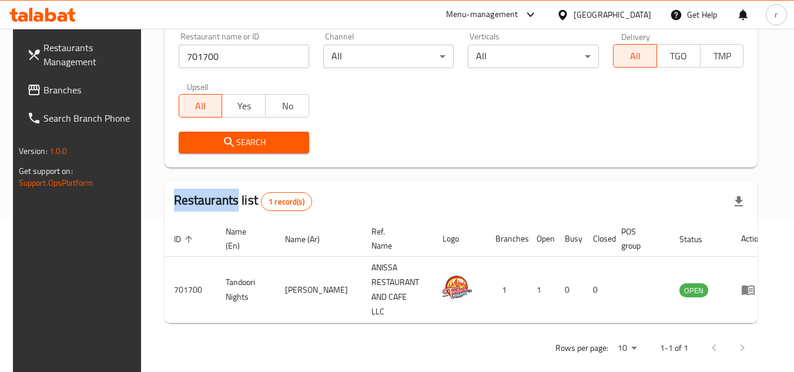
click at [52, 91] on span "Branches" at bounding box center [90, 90] width 93 height 14
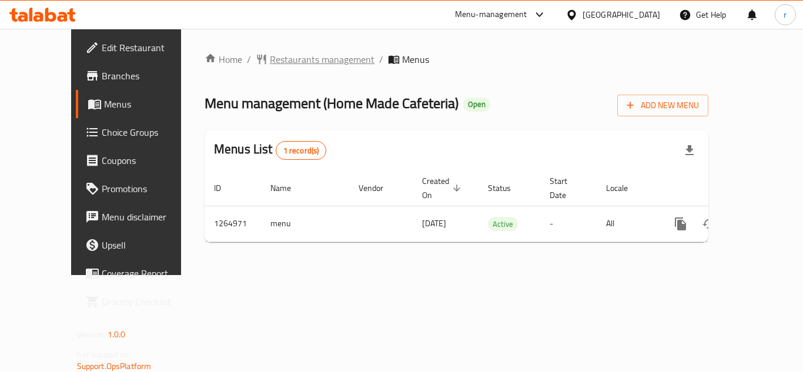
click at [287, 58] on span "Restaurants management" at bounding box center [322, 59] width 105 height 14
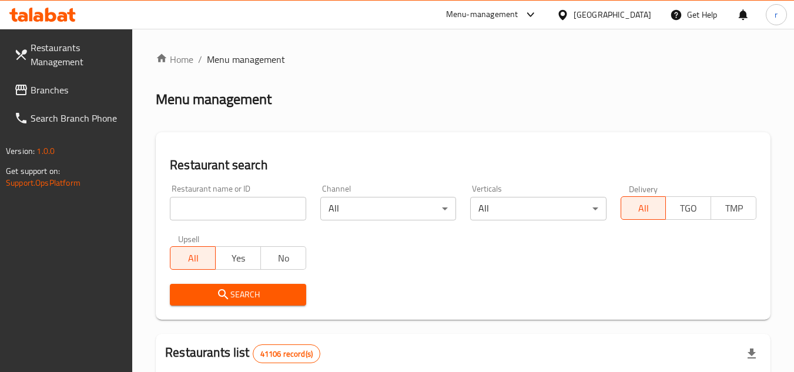
click at [254, 211] on input "search" at bounding box center [238, 209] width 136 height 24
paste input "686562"
type input "686562"
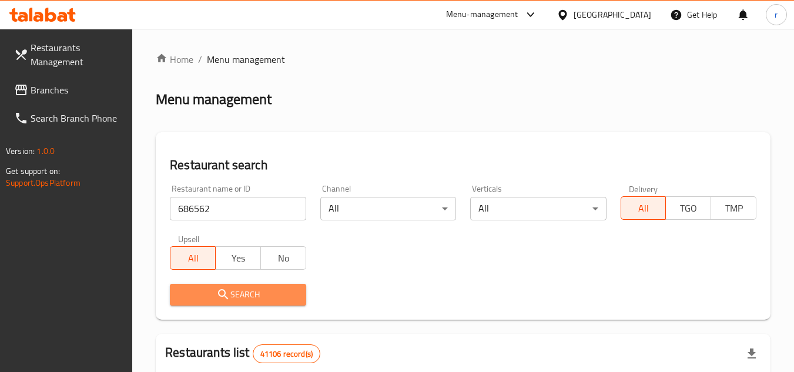
click at [233, 292] on span "Search" at bounding box center [237, 295] width 117 height 15
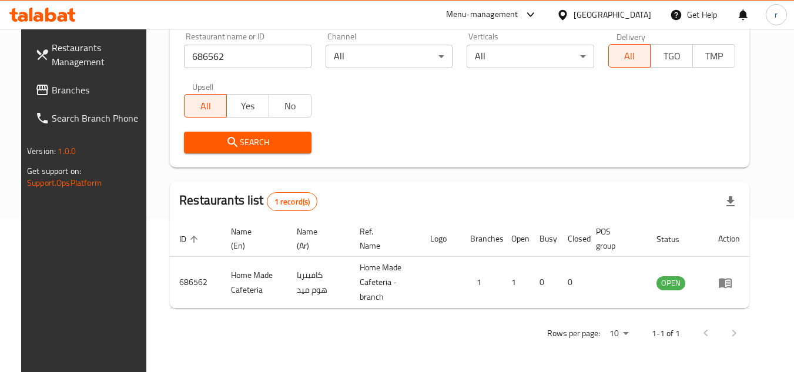
scroll to position [152, 0]
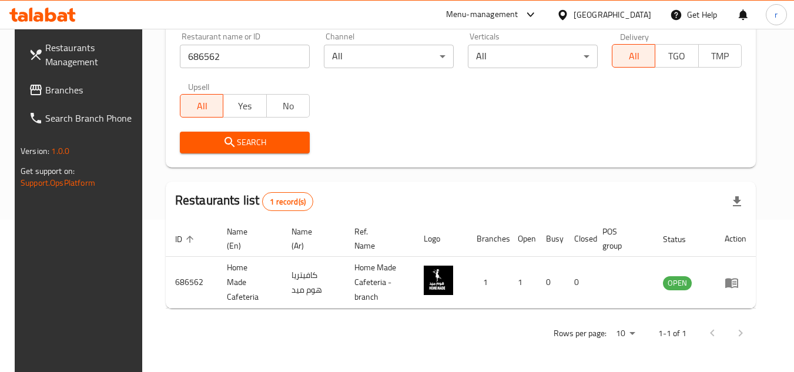
click at [58, 92] on span "Branches" at bounding box center [91, 90] width 93 height 14
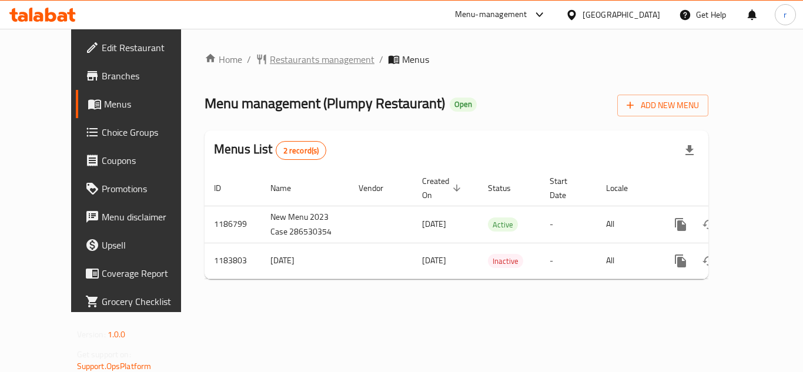
click at [287, 58] on span "Restaurants management" at bounding box center [322, 59] width 105 height 14
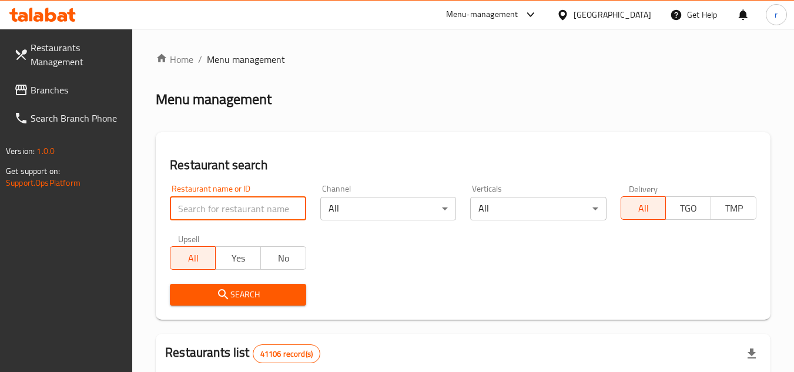
click at [232, 213] on input "search" at bounding box center [238, 209] width 136 height 24
paste input "666518"
type input "666518"
click at [228, 293] on icon "submit" at bounding box center [223, 295] width 14 height 14
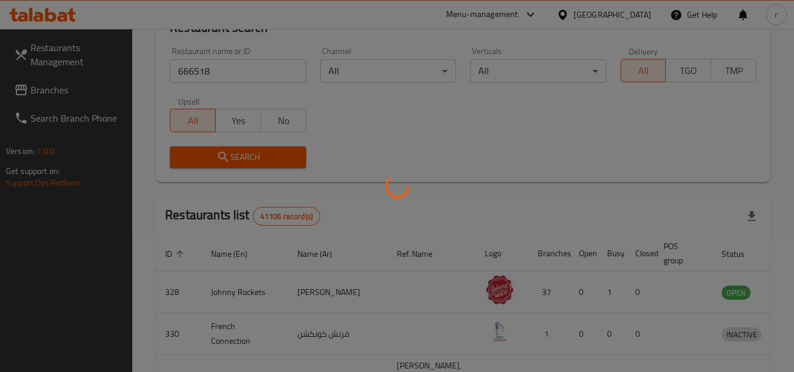
scroll to position [152, 0]
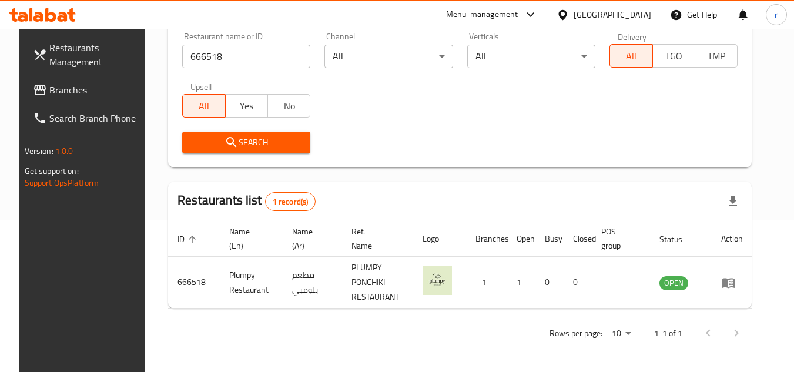
click at [63, 94] on span "Branches" at bounding box center [95, 90] width 93 height 14
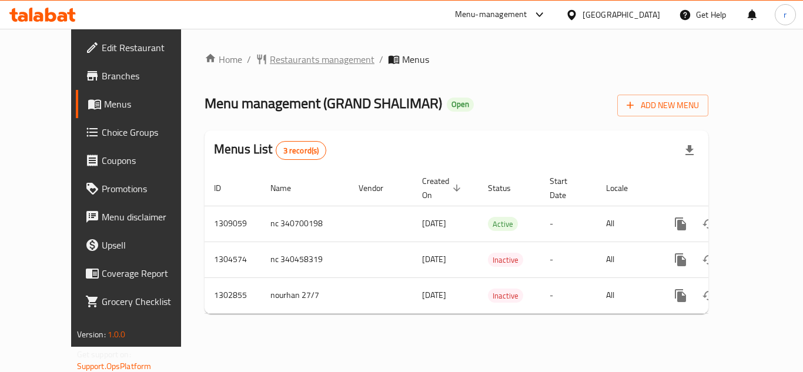
click at [270, 57] on span "Restaurants management" at bounding box center [322, 59] width 105 height 14
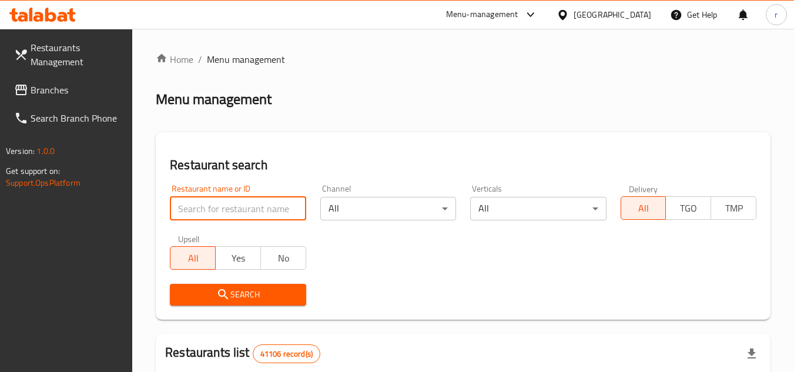
click at [213, 208] on input "search" at bounding box center [238, 209] width 136 height 24
paste input "701805"
type input "701805"
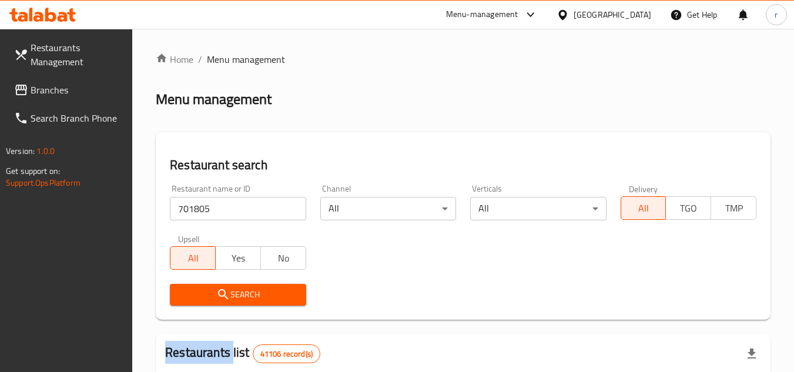
click at [202, 283] on div "Search" at bounding box center [238, 295] width 150 height 36
click at [203, 303] on button "Search" at bounding box center [238, 295] width 136 height 22
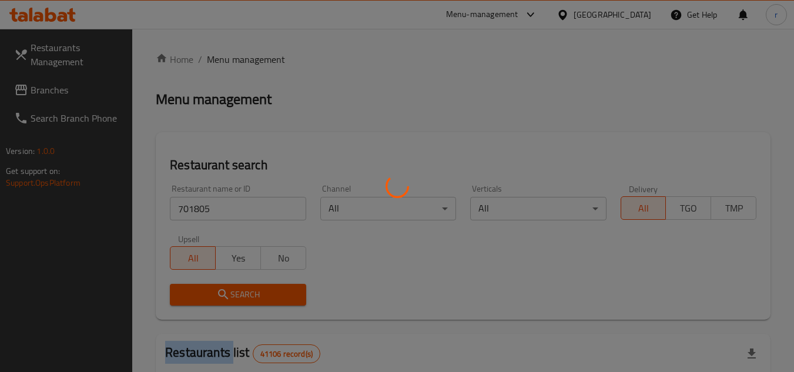
click at [203, 303] on div at bounding box center [397, 186] width 794 height 372
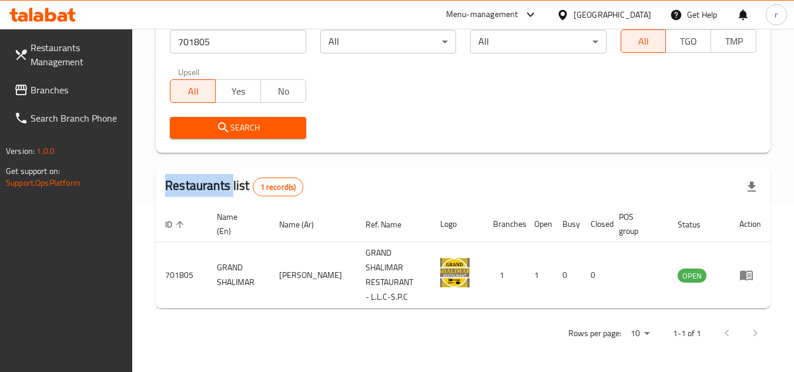
scroll to position [152, 0]
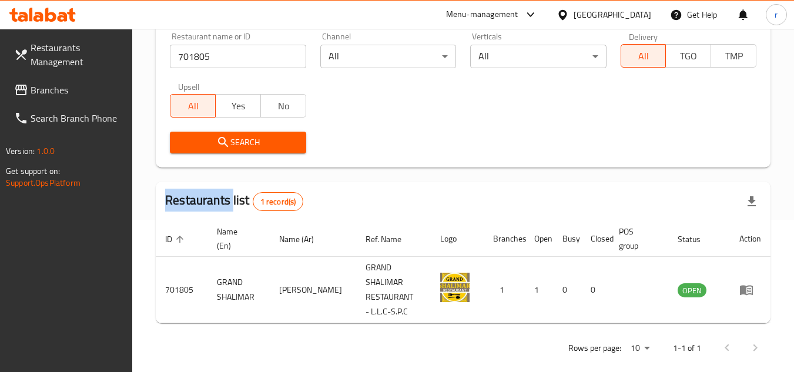
click at [75, 90] on span "Branches" at bounding box center [77, 90] width 93 height 14
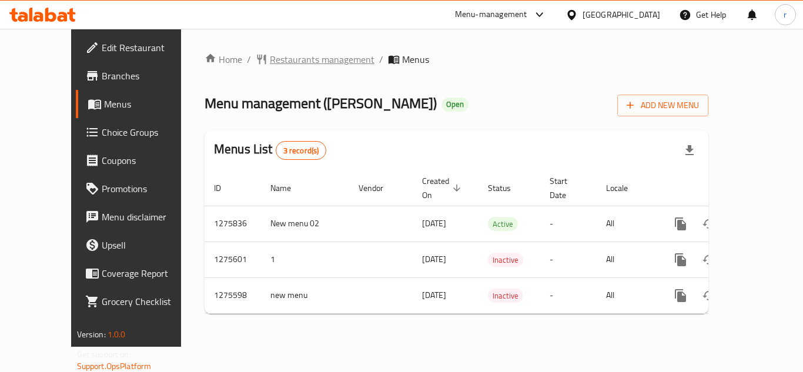
click at [293, 61] on span "Restaurants management" at bounding box center [322, 59] width 105 height 14
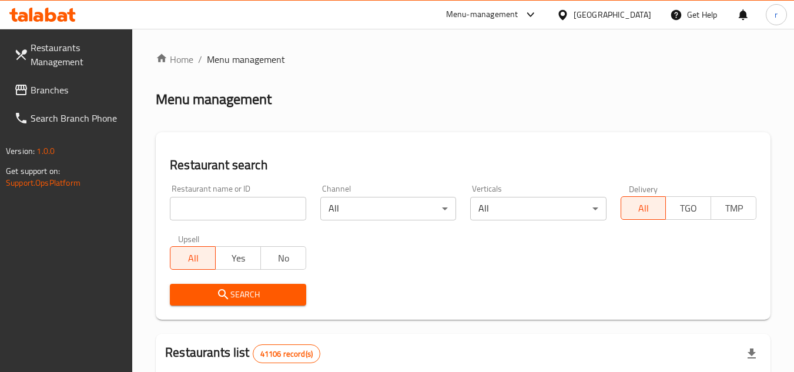
click at [235, 211] on input "search" at bounding box center [238, 209] width 136 height 24
paste input "691633"
type input "691633"
click at [233, 288] on span "Search" at bounding box center [237, 295] width 117 height 15
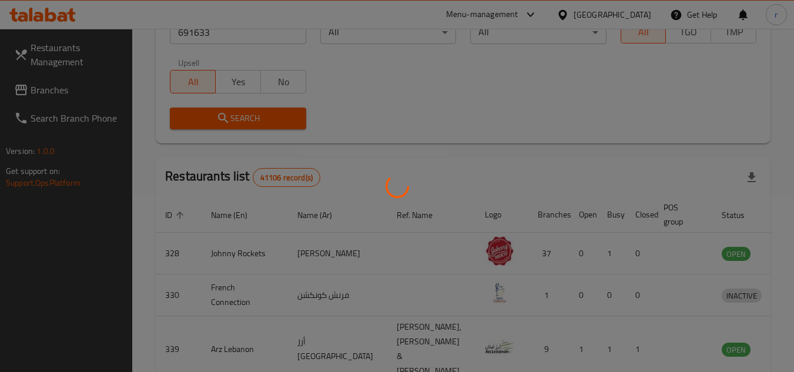
scroll to position [142, 0]
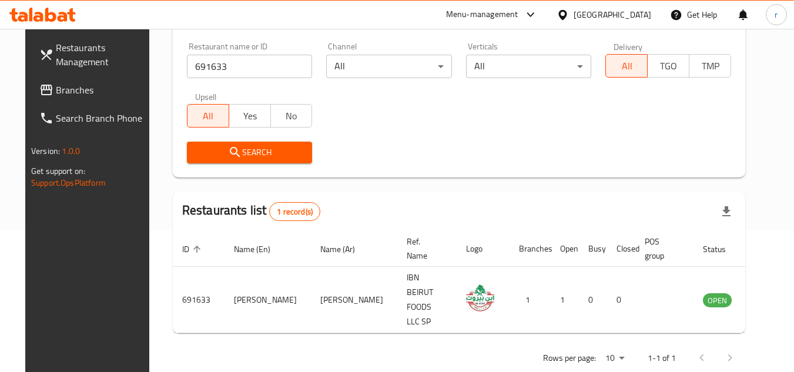
click at [56, 86] on span "Branches" at bounding box center [102, 90] width 93 height 14
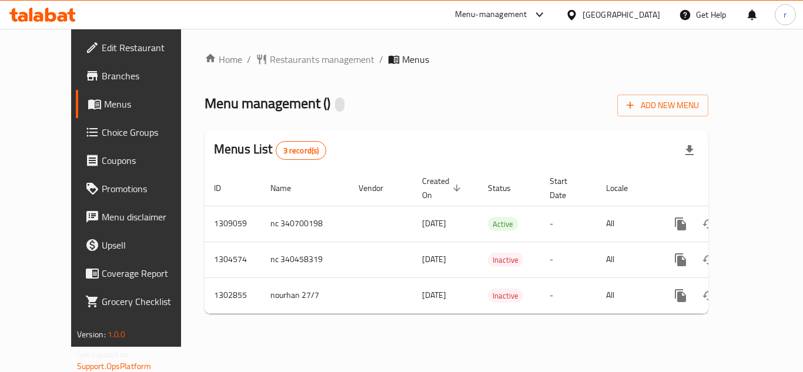
click at [270, 62] on span "Restaurants management" at bounding box center [322, 59] width 105 height 14
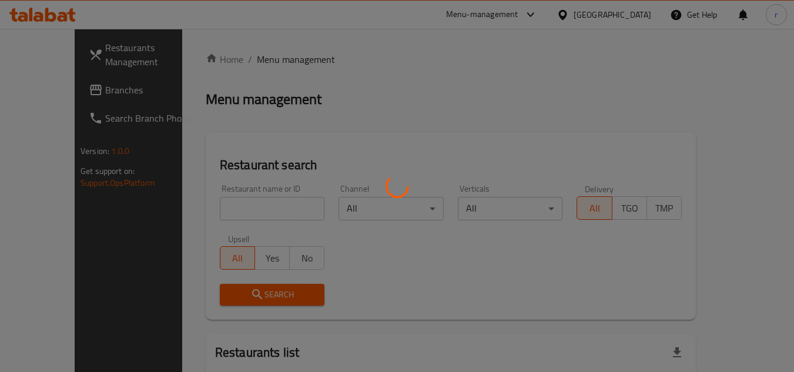
click at [231, 203] on div at bounding box center [397, 186] width 794 height 372
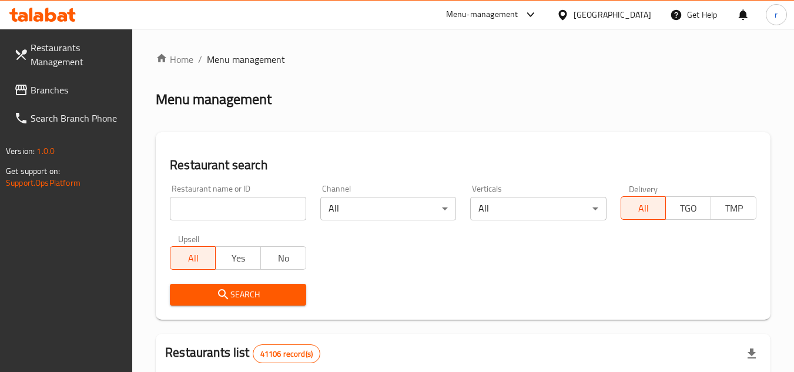
click at [230, 203] on input "search" at bounding box center [238, 209] width 136 height 24
paste input "701805"
type input "701805"
click at [210, 290] on span "Search" at bounding box center [237, 295] width 117 height 15
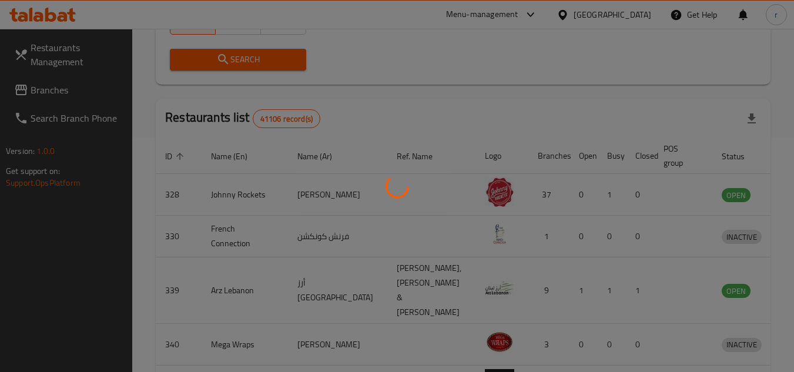
scroll to position [152, 0]
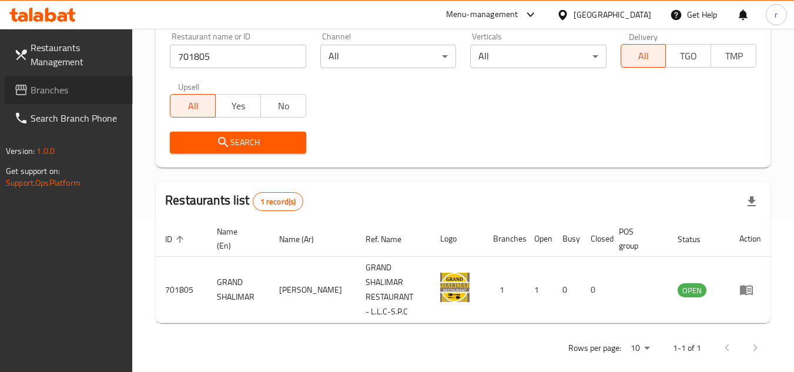
click at [48, 90] on span "Branches" at bounding box center [77, 90] width 93 height 14
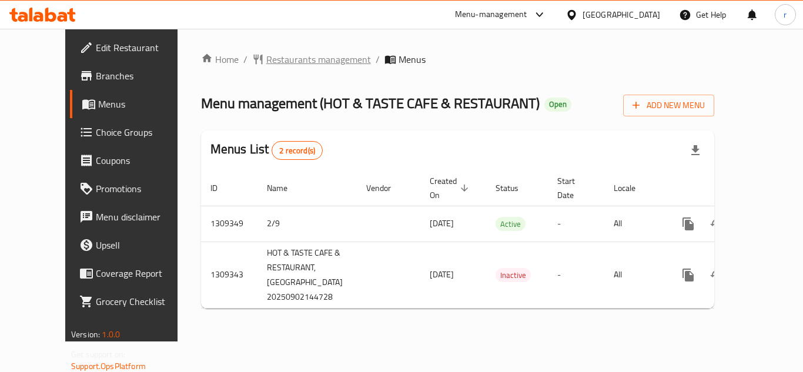
click at [266, 65] on span "Restaurants management" at bounding box center [318, 59] width 105 height 14
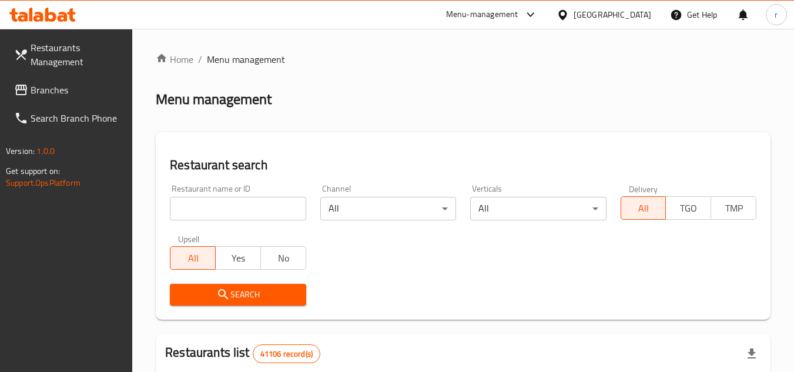
click at [244, 211] on input "search" at bounding box center [238, 209] width 136 height 24
paste input "705223"
type input "705223"
click at [232, 285] on button "Search" at bounding box center [238, 295] width 136 height 22
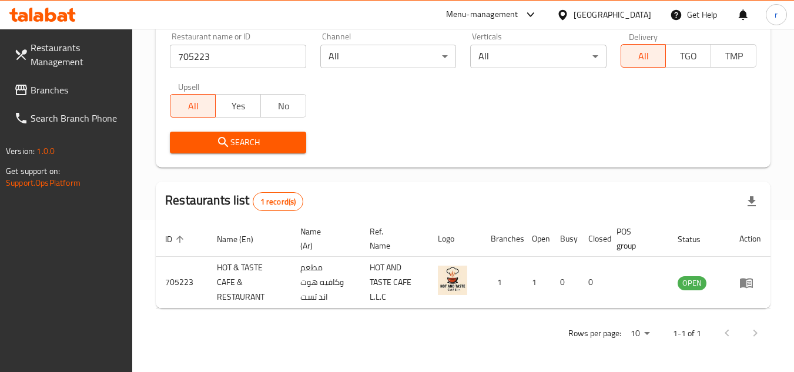
scroll to position [152, 0]
click at [56, 83] on span "Branches" at bounding box center [77, 90] width 93 height 14
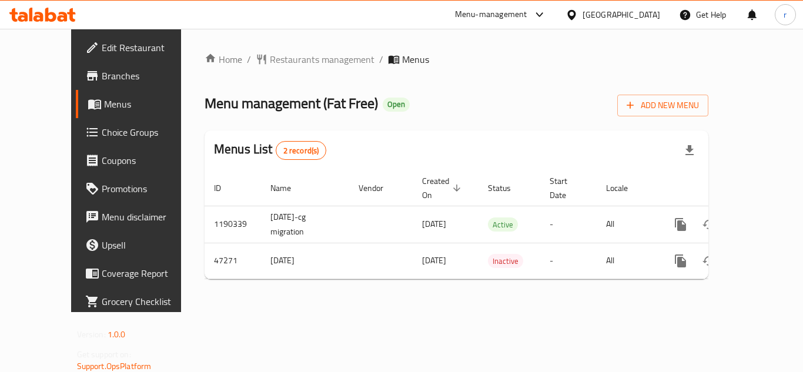
click at [270, 58] on span "Restaurants management" at bounding box center [322, 59] width 105 height 14
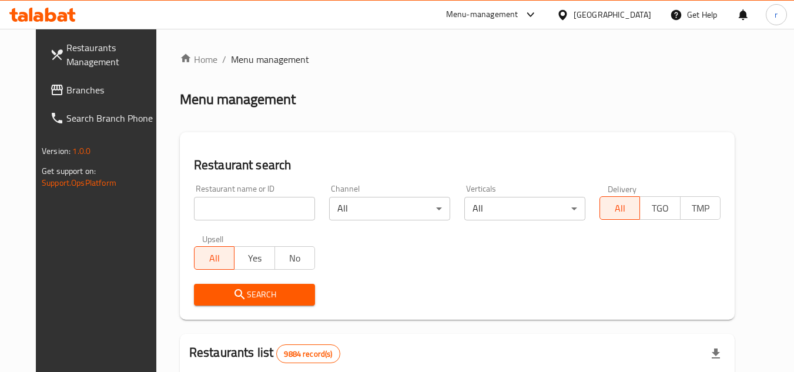
click at [228, 207] on div "Home / Menu management Menu management Restaurant search Restaurant name or ID …" at bounding box center [457, 373] width 555 height 643
click at [228, 207] on input "search" at bounding box center [254, 209] width 121 height 24
paste input "23886"
type input "23886"
click at [212, 289] on span "Search" at bounding box center [254, 295] width 102 height 15
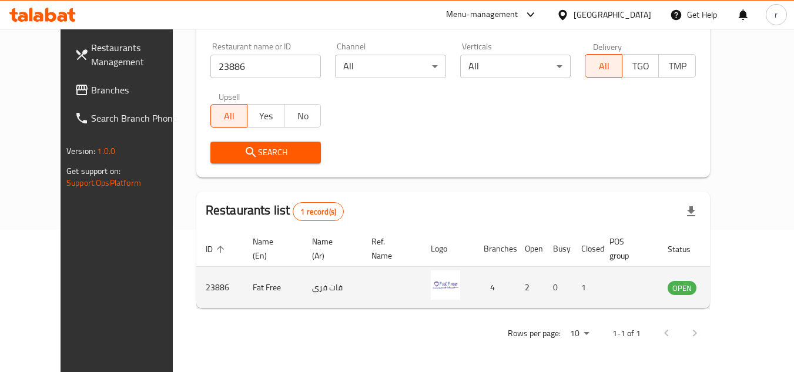
scroll to position [142, 0]
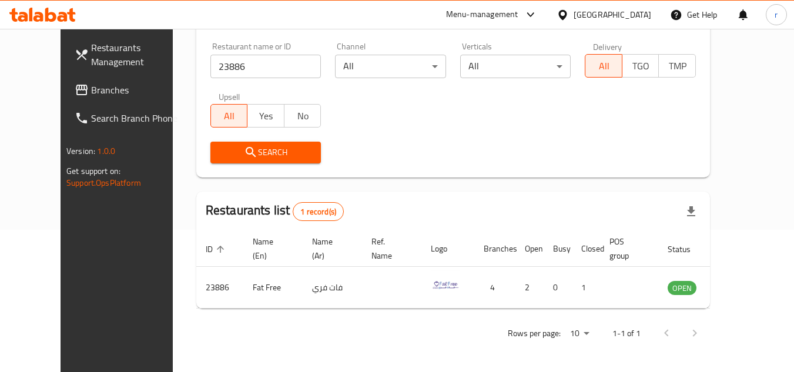
click at [574, 8] on div at bounding box center [565, 14] width 17 height 13
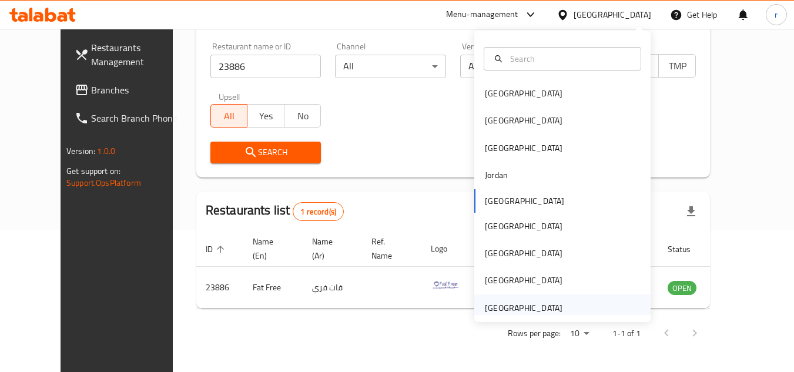
click at [507, 310] on div "[GEOGRAPHIC_DATA]" at bounding box center [524, 308] width 78 height 13
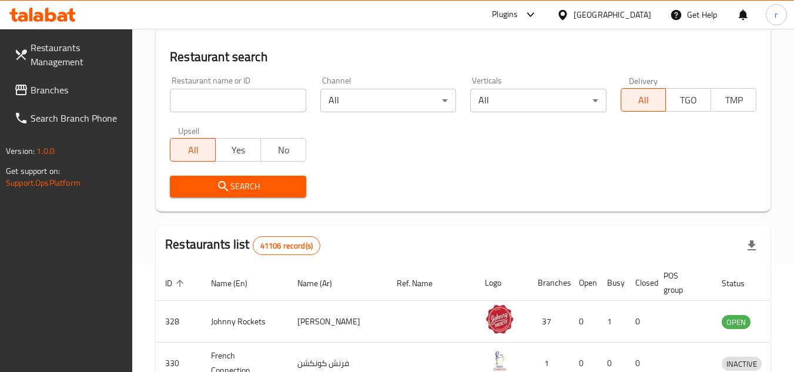
scroll to position [142, 0]
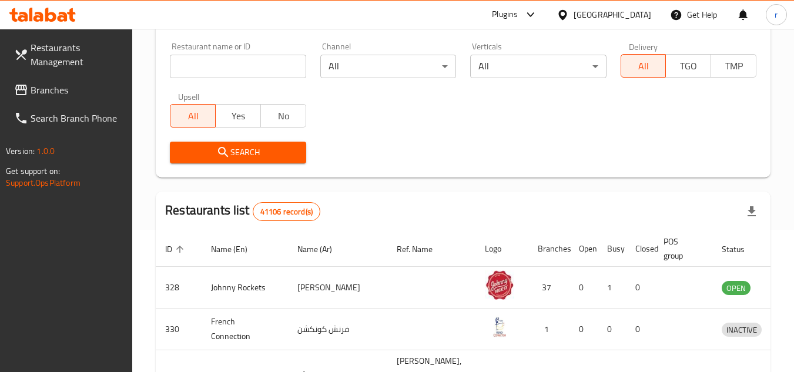
click at [51, 89] on span "Branches" at bounding box center [77, 90] width 93 height 14
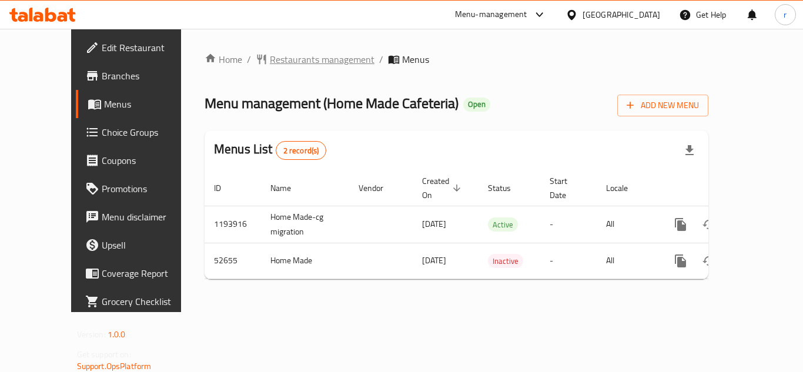
click at [270, 61] on span "Restaurants management" at bounding box center [322, 59] width 105 height 14
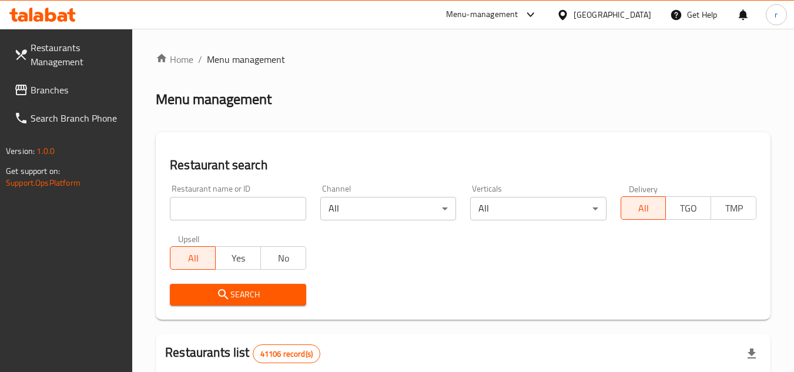
click at [222, 205] on input "search" at bounding box center [238, 209] width 136 height 24
paste input "26158"
type input "26158"
click at [204, 285] on button "Search" at bounding box center [238, 295] width 136 height 22
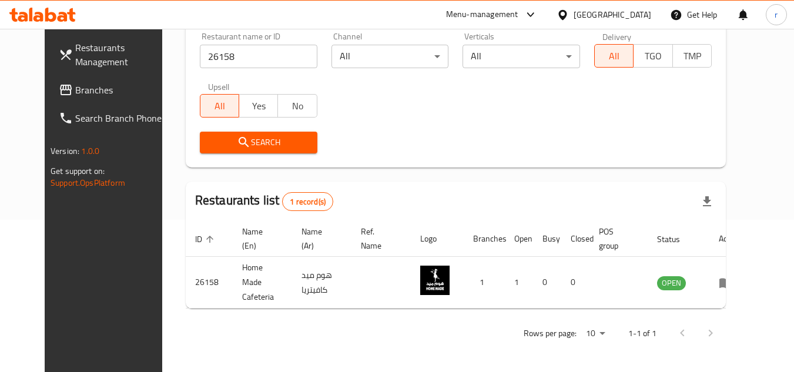
scroll to position [142, 0]
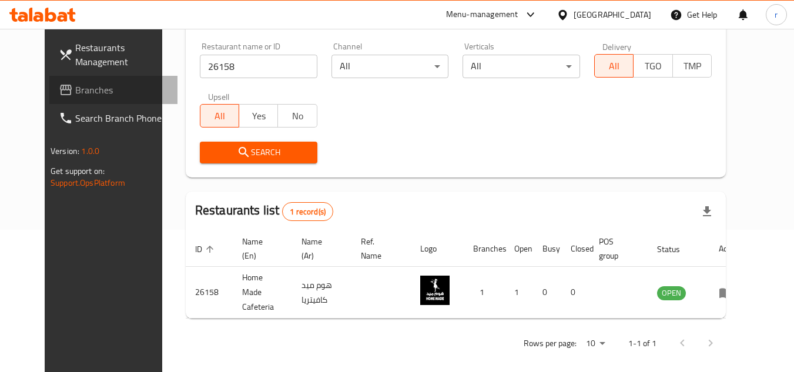
click at [82, 101] on link "Branches" at bounding box center [113, 90] width 128 height 28
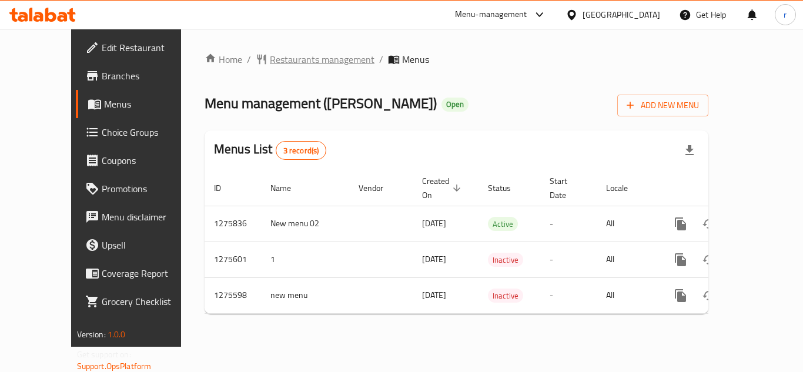
click at [271, 64] on span "Restaurants management" at bounding box center [322, 59] width 105 height 14
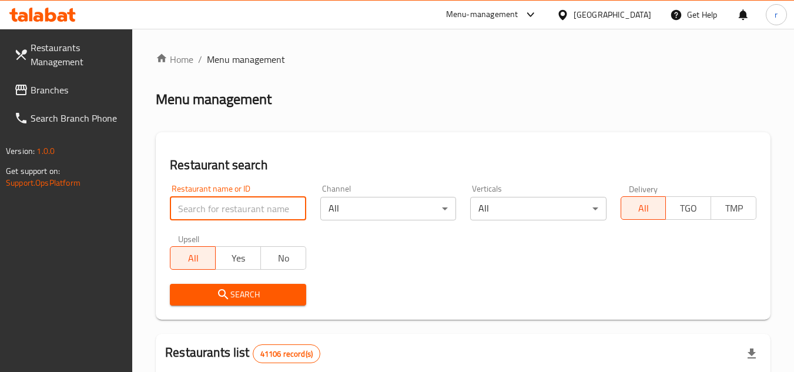
click at [213, 208] on input "search" at bounding box center [238, 209] width 136 height 24
paste input "691633"
type input "691633"
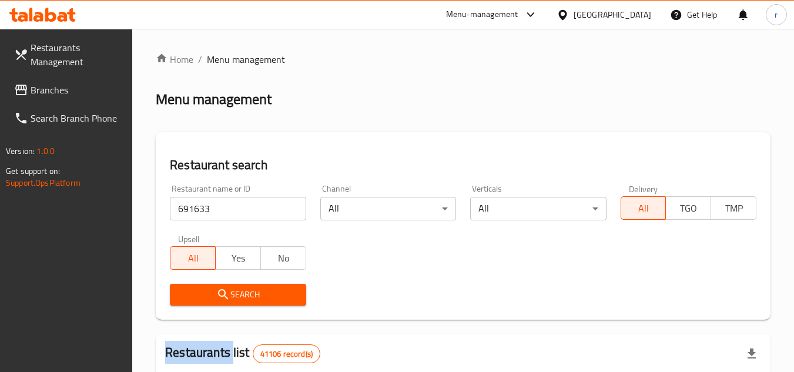
click at [212, 283] on div "Search" at bounding box center [238, 295] width 150 height 36
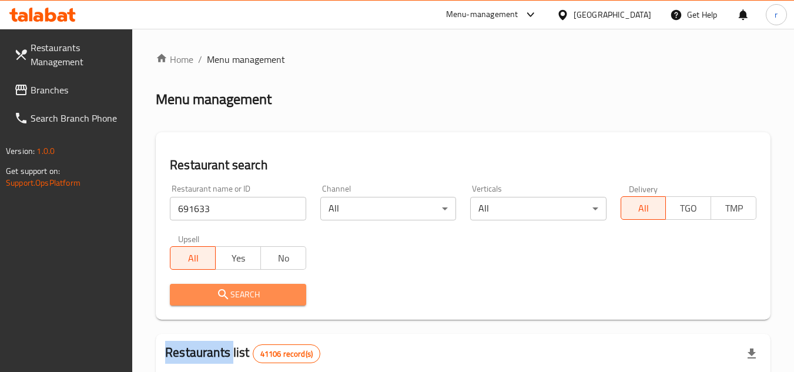
click at [217, 295] on icon "submit" at bounding box center [223, 295] width 14 height 14
click at [217, 295] on div at bounding box center [397, 186] width 794 height 372
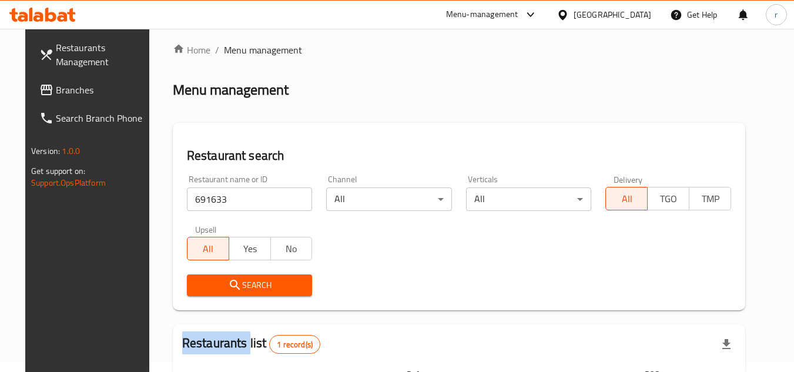
scroll to position [142, 0]
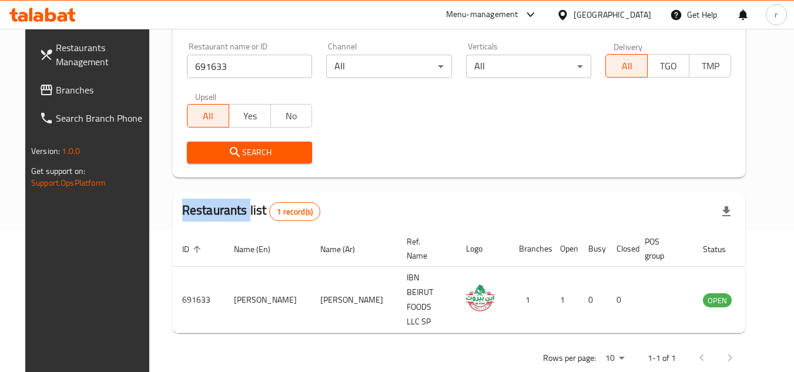
click at [56, 92] on span "Branches" at bounding box center [102, 90] width 93 height 14
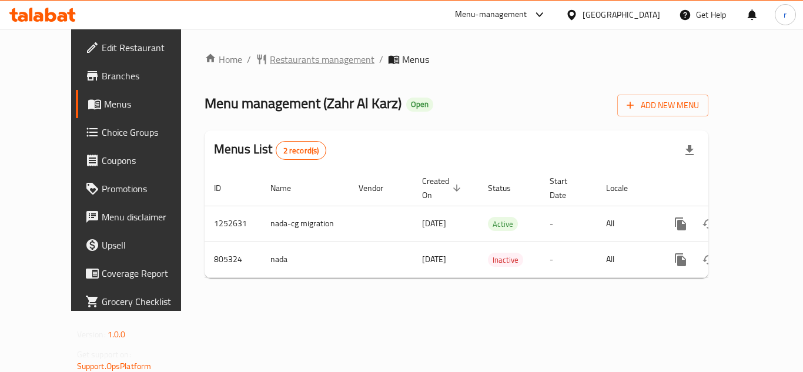
click at [270, 54] on span "Restaurants management" at bounding box center [322, 59] width 105 height 14
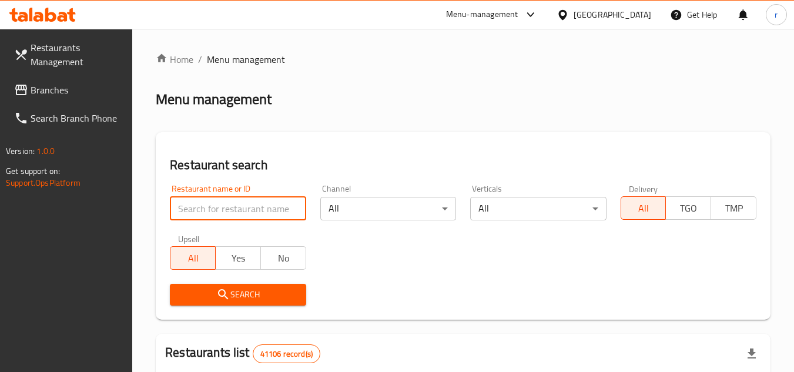
click at [225, 209] on input "search" at bounding box center [238, 209] width 136 height 24
paste input "654114"
type input "654114"
click at [215, 293] on span "Search" at bounding box center [237, 295] width 117 height 15
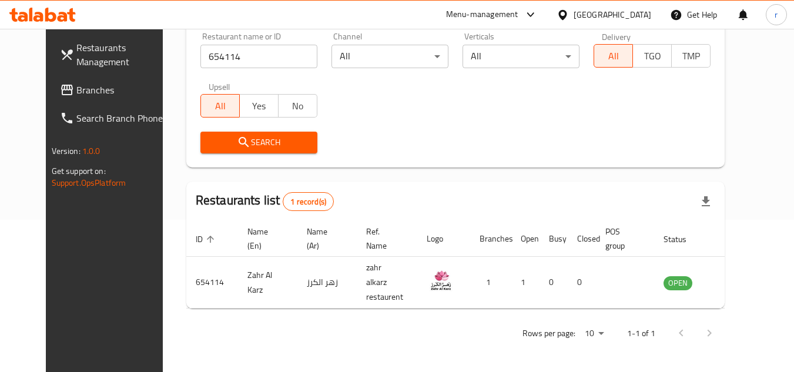
scroll to position [142, 0]
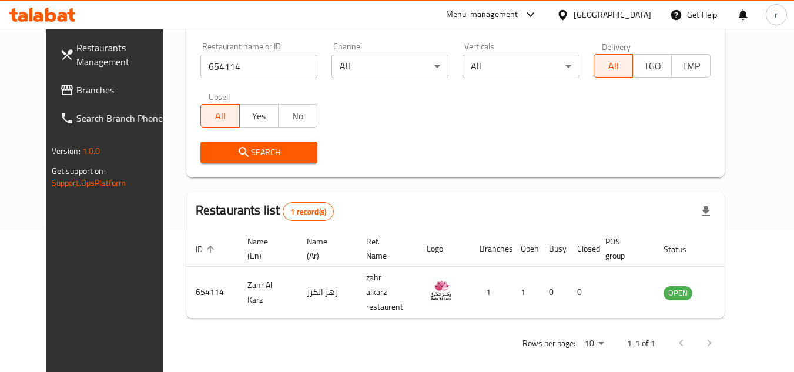
click at [561, 18] on icon at bounding box center [563, 15] width 12 height 12
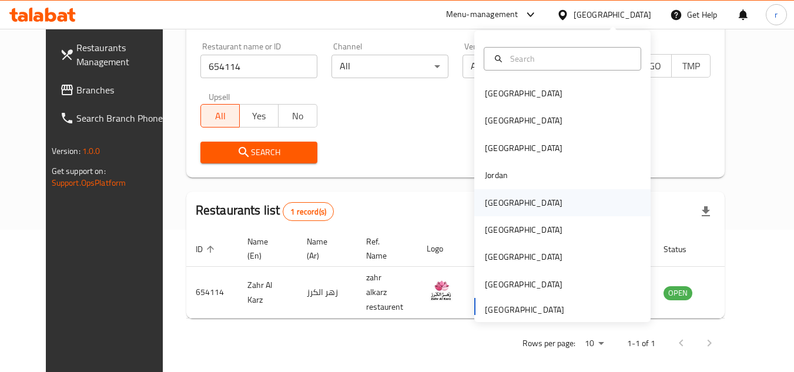
click at [499, 203] on div "[GEOGRAPHIC_DATA]" at bounding box center [524, 202] width 78 height 13
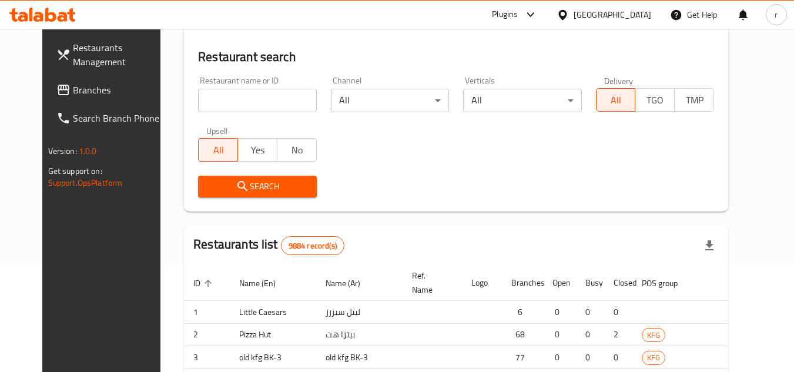
scroll to position [142, 0]
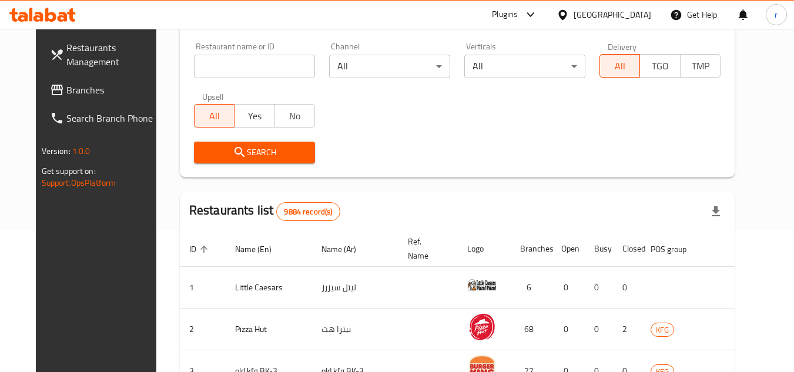
drag, startPoint x: 41, startPoint y: 93, endPoint x: 88, endPoint y: 76, distance: 50.0
click at [66, 93] on span "Branches" at bounding box center [112, 90] width 93 height 14
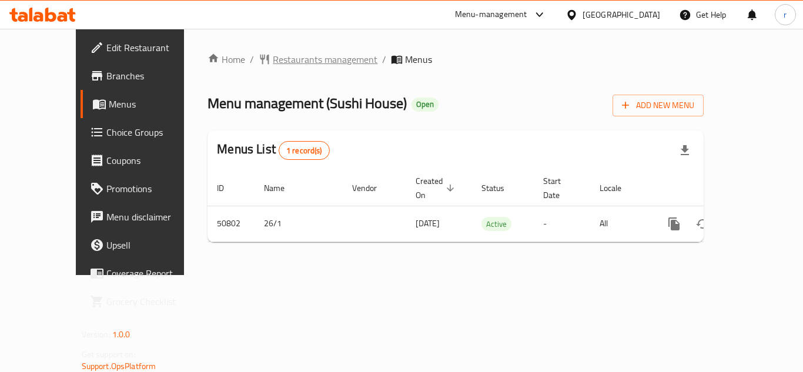
click at [273, 61] on span "Restaurants management" at bounding box center [325, 59] width 105 height 14
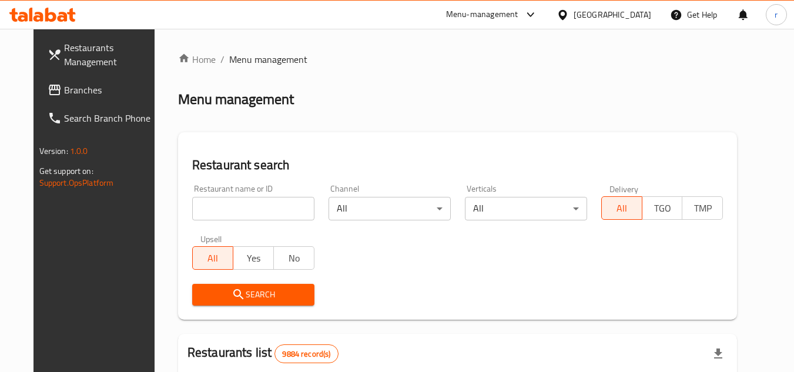
click at [252, 210] on input "search" at bounding box center [253, 209] width 122 height 24
paste input "25516"
type input "25516"
click at [245, 300] on span "Search" at bounding box center [253, 295] width 103 height 15
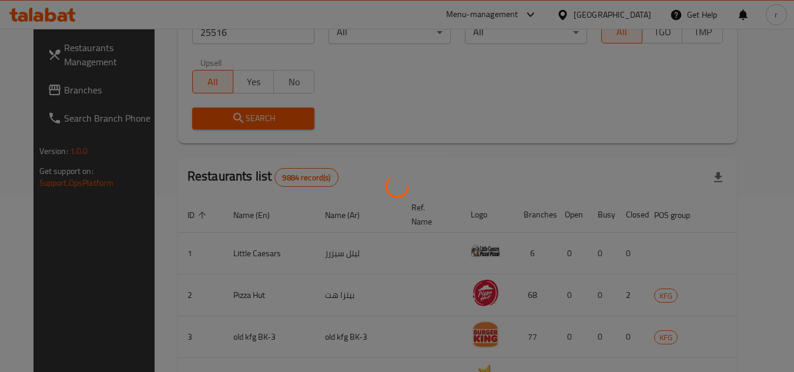
scroll to position [142, 0]
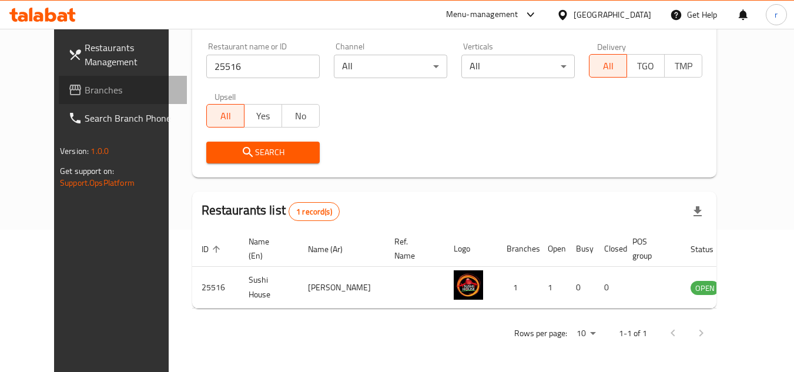
click at [85, 85] on span "Branches" at bounding box center [131, 90] width 93 height 14
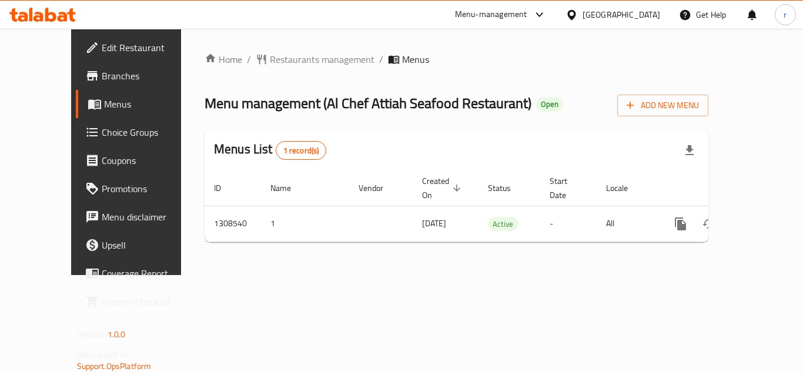
click at [270, 55] on span "Restaurants management" at bounding box center [322, 59] width 105 height 14
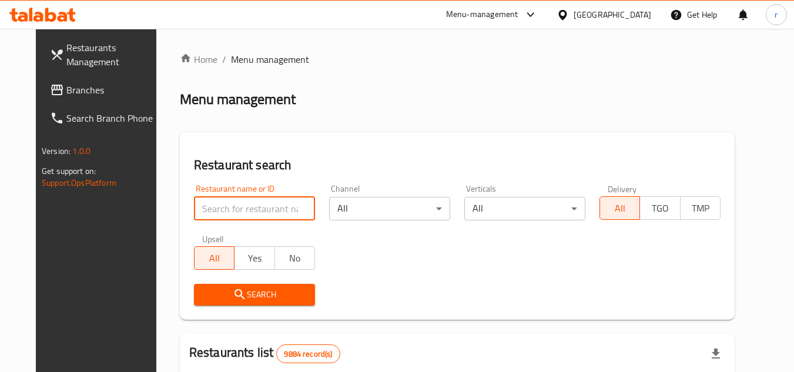
click at [210, 201] on input "search" at bounding box center [254, 209] width 121 height 24
paste input "704929"
type input "704929"
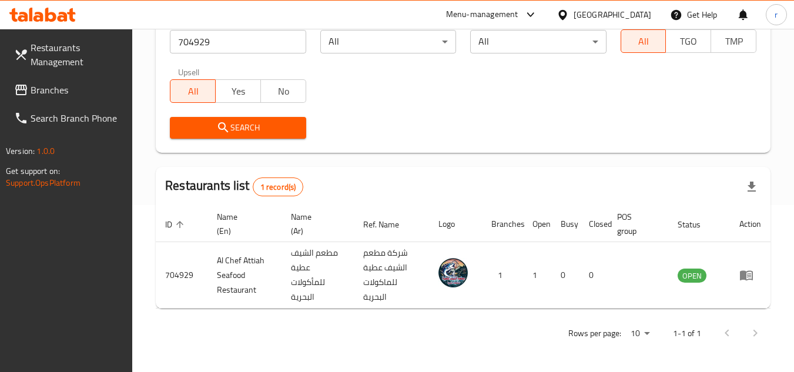
scroll to position [167, 0]
click at [569, 15] on icon at bounding box center [563, 15] width 12 height 12
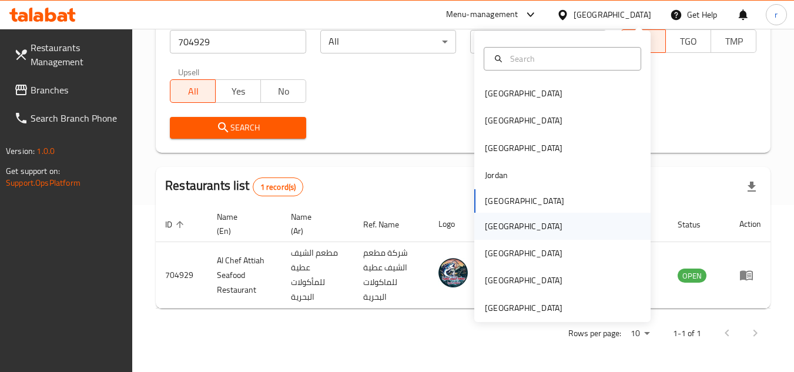
click at [499, 223] on div "[GEOGRAPHIC_DATA]" at bounding box center [524, 226] width 96 height 27
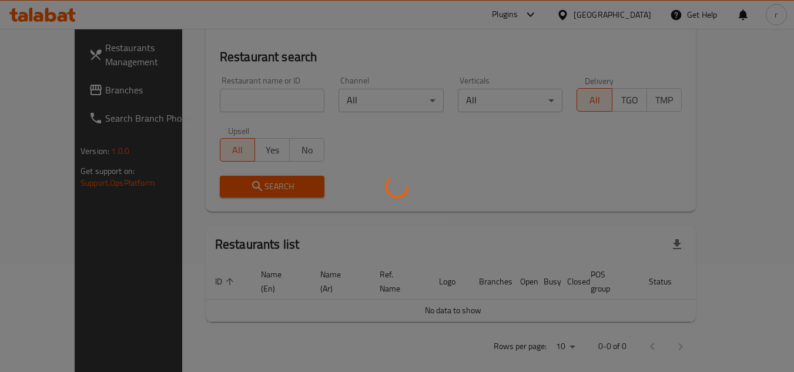
scroll to position [167, 0]
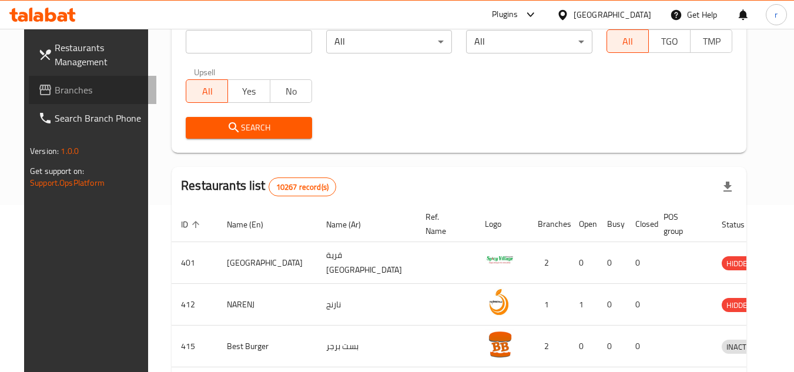
click at [29, 102] on link "Branches" at bounding box center [93, 90] width 128 height 28
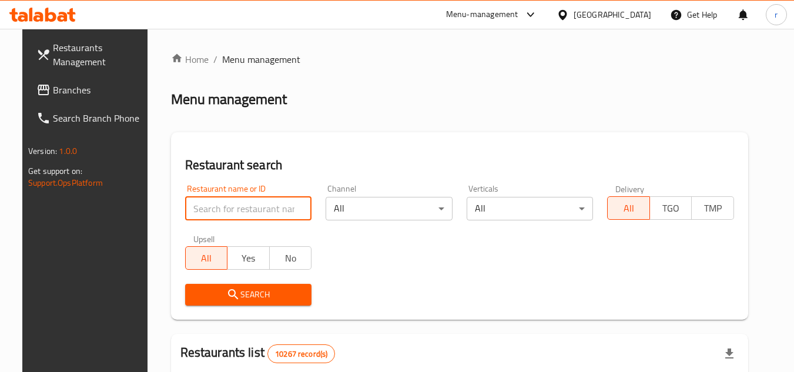
click at [223, 212] on input "search" at bounding box center [248, 209] width 127 height 24
paste input "692746"
type input "692746"
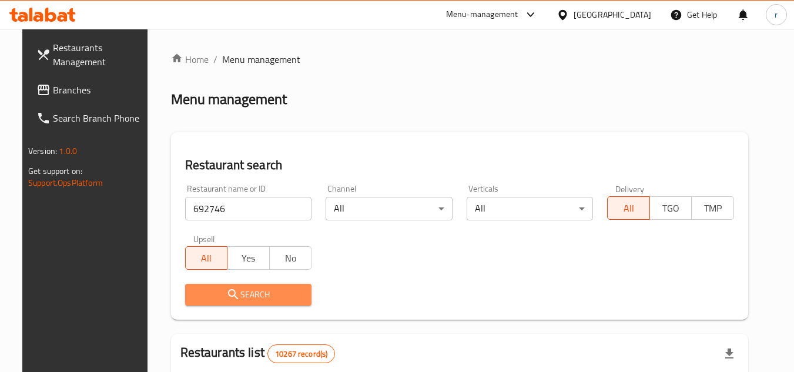
click at [226, 290] on icon "submit" at bounding box center [233, 295] width 14 height 14
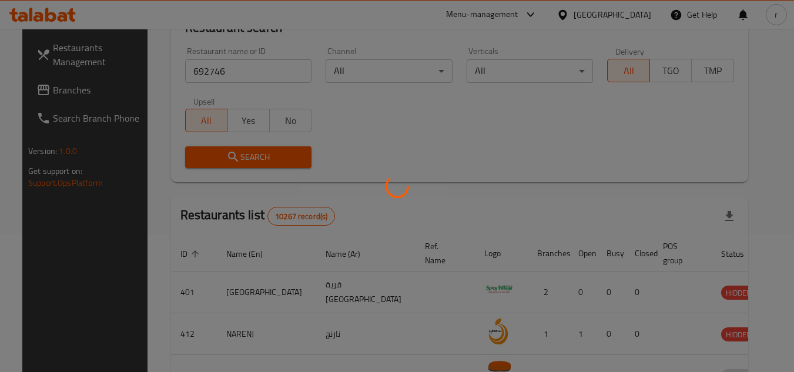
scroll to position [142, 0]
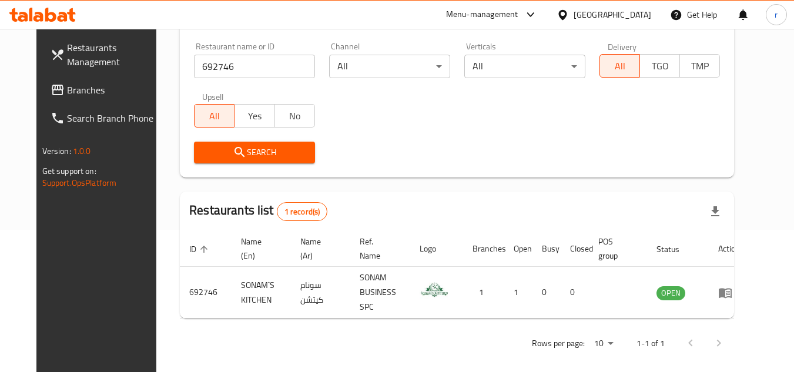
click at [630, 14] on div "[GEOGRAPHIC_DATA]" at bounding box center [613, 14] width 78 height 13
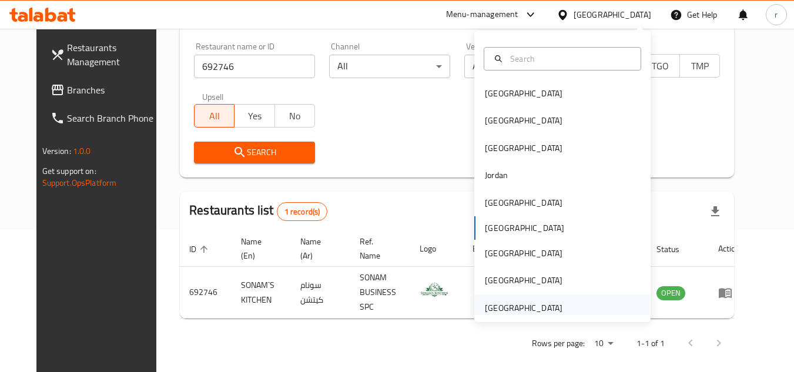
click at [517, 311] on div "[GEOGRAPHIC_DATA]" at bounding box center [524, 308] width 78 height 13
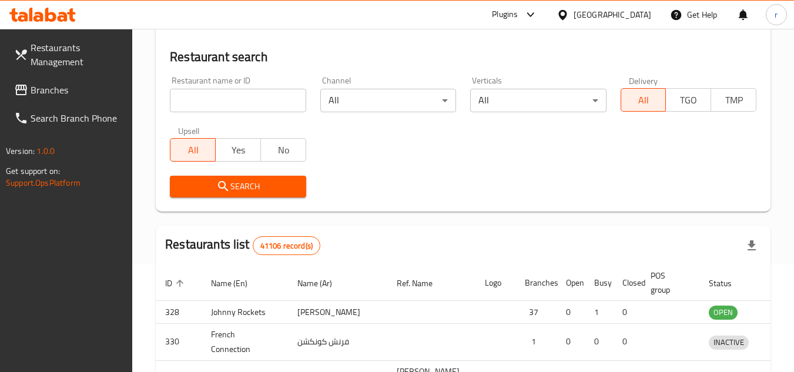
scroll to position [142, 0]
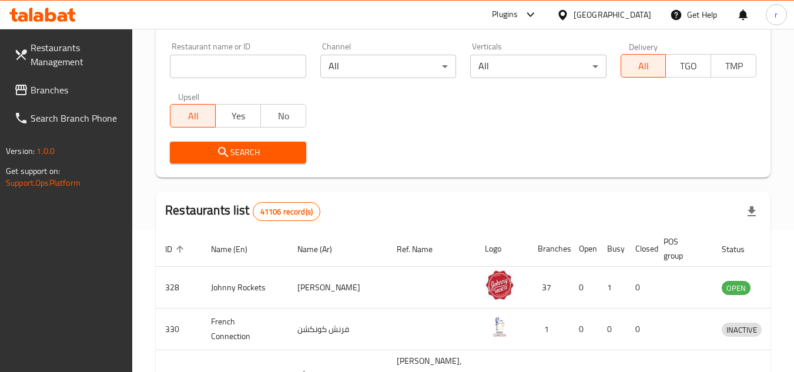
drag, startPoint x: 57, startPoint y: 88, endPoint x: 67, endPoint y: 85, distance: 10.4
click at [57, 88] on span "Branches" at bounding box center [77, 90] width 93 height 14
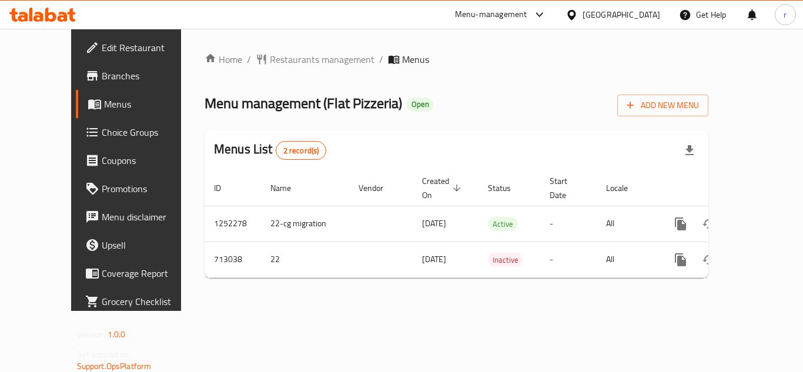
click at [270, 58] on span "Restaurants management" at bounding box center [322, 59] width 105 height 14
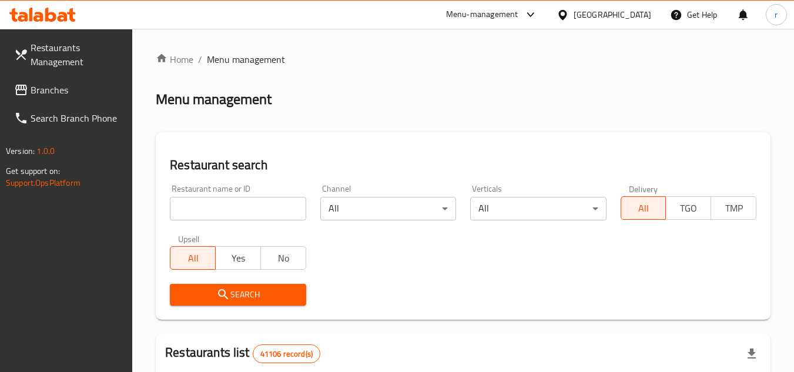
click at [220, 208] on input "search" at bounding box center [238, 209] width 136 height 24
paste input "645278"
type input "645278"
drag, startPoint x: 208, startPoint y: 301, endPoint x: 236, endPoint y: 271, distance: 41.2
click at [211, 300] on span "Search" at bounding box center [237, 295] width 117 height 15
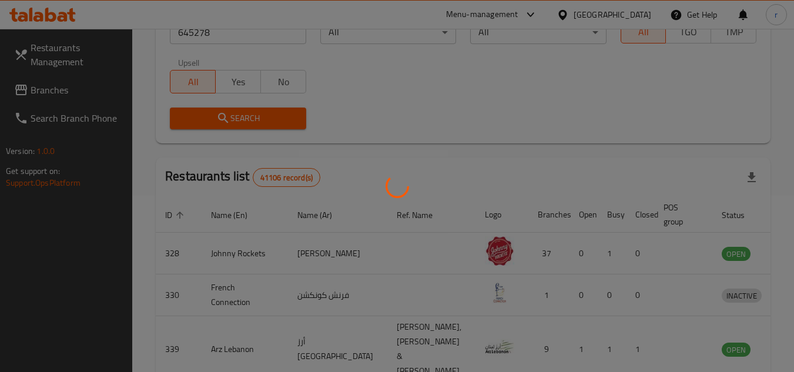
scroll to position [142, 0]
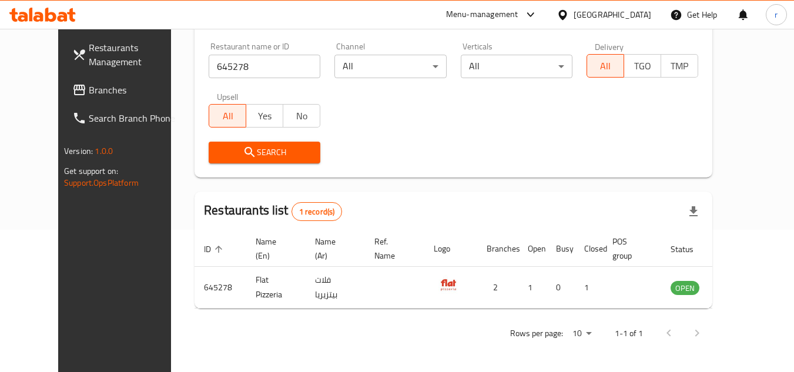
click at [603, 14] on div "[GEOGRAPHIC_DATA]" at bounding box center [613, 14] width 78 height 13
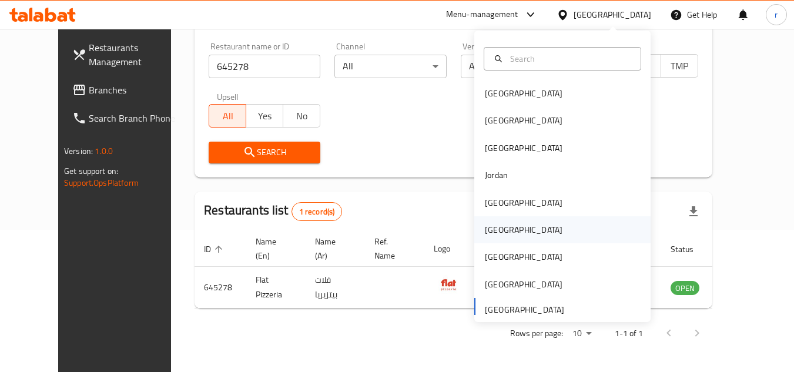
click at [485, 232] on div "[GEOGRAPHIC_DATA]" at bounding box center [524, 229] width 78 height 13
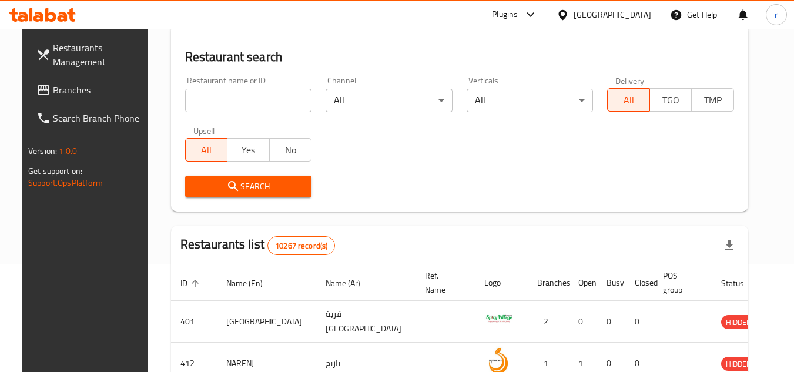
scroll to position [142, 0]
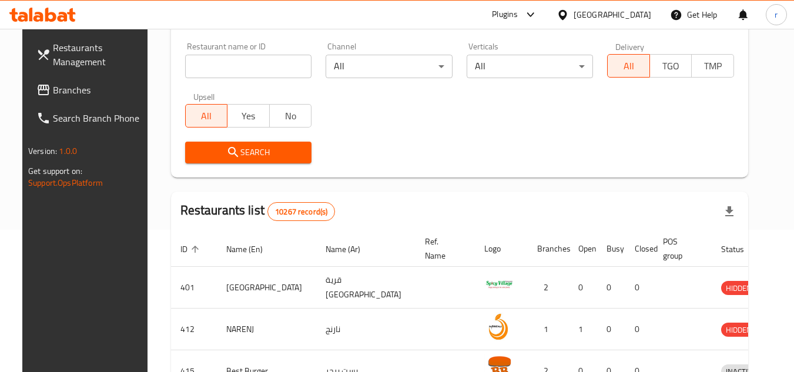
click at [53, 91] on span "Branches" at bounding box center [99, 90] width 93 height 14
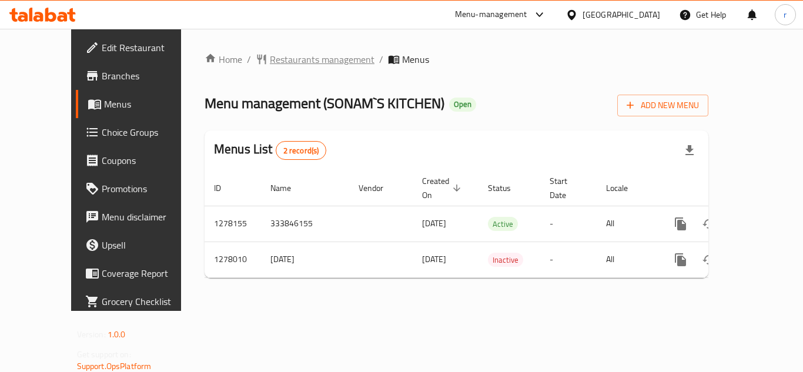
click at [303, 63] on span "Restaurants management" at bounding box center [322, 59] width 105 height 14
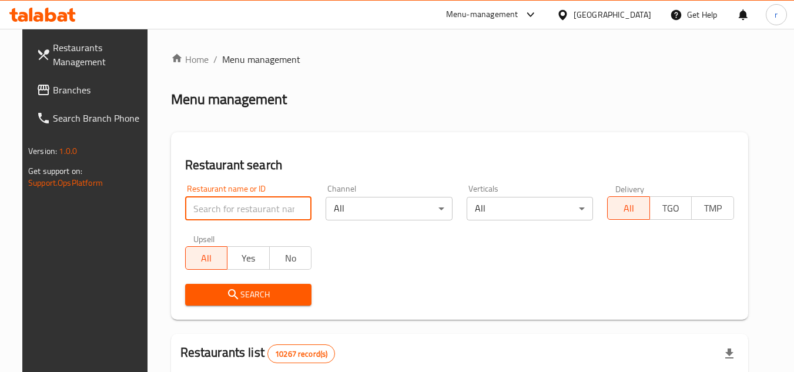
click at [236, 213] on input "search" at bounding box center [248, 209] width 127 height 24
paste input "692746"
type input "692746"
click at [236, 298] on span "Search" at bounding box center [249, 295] width 108 height 15
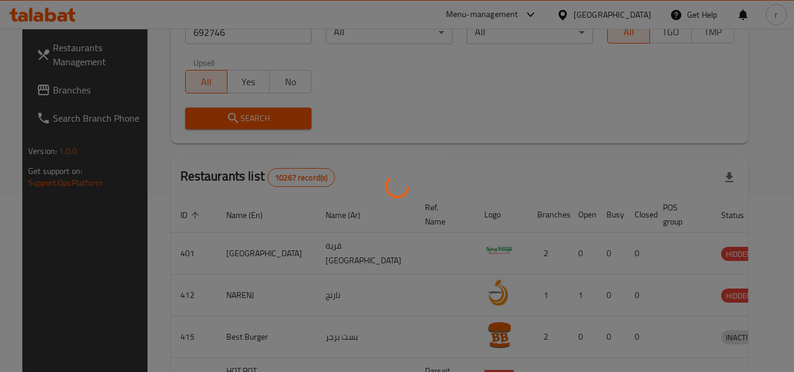
scroll to position [142, 0]
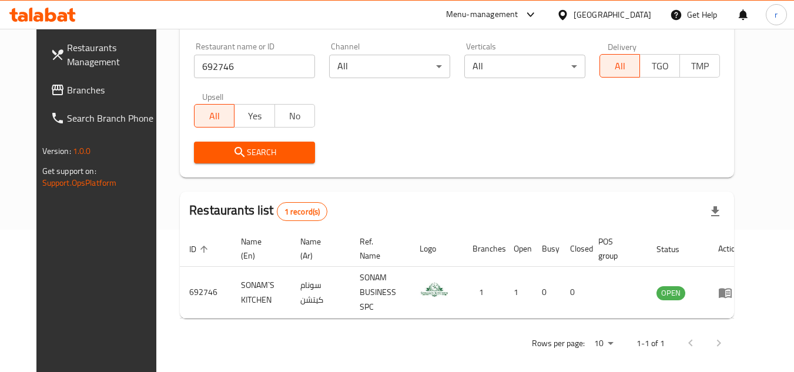
click at [574, 17] on div at bounding box center [565, 14] width 17 height 13
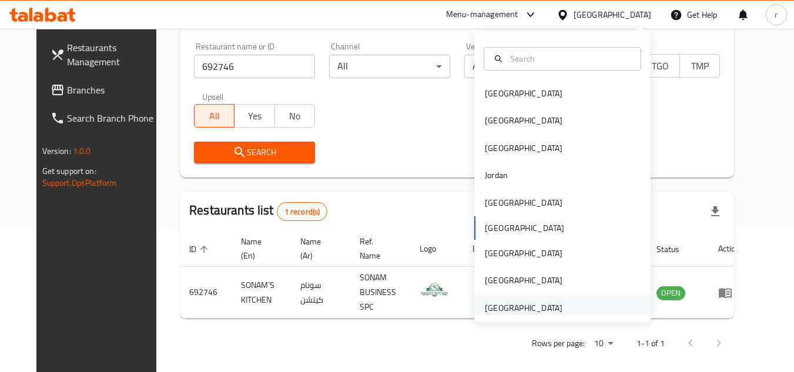
click at [497, 306] on div "[GEOGRAPHIC_DATA]" at bounding box center [524, 308] width 78 height 13
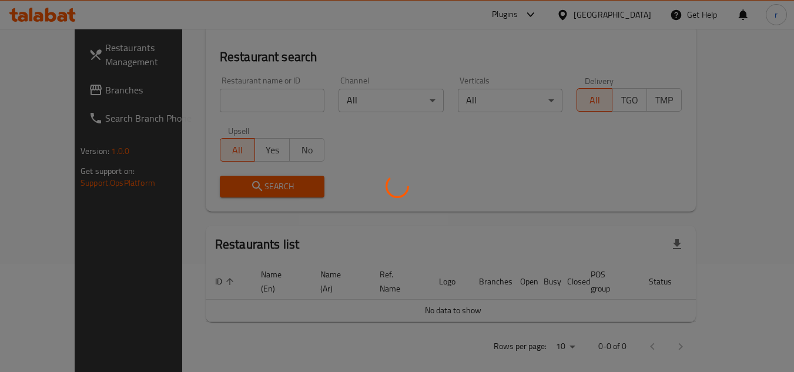
scroll to position [142, 0]
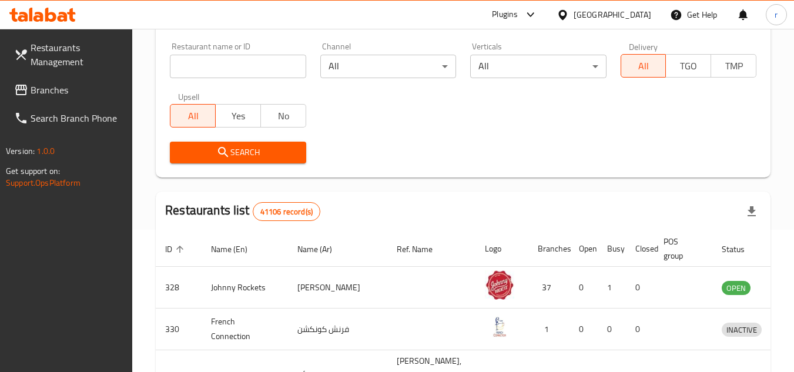
click at [69, 94] on span "Branches" at bounding box center [77, 90] width 93 height 14
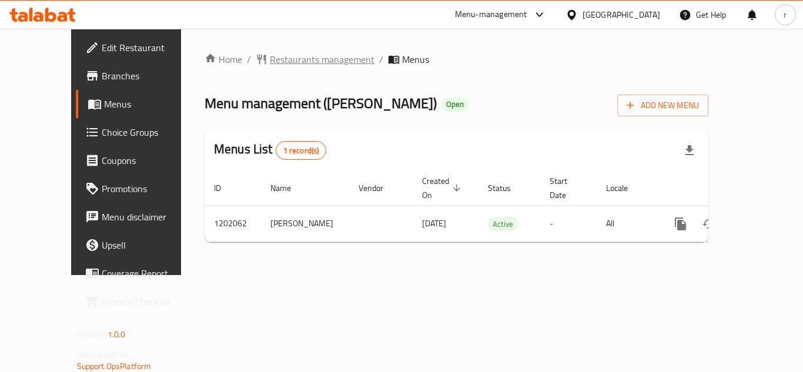
click at [270, 54] on span "Restaurants management" at bounding box center [322, 59] width 105 height 14
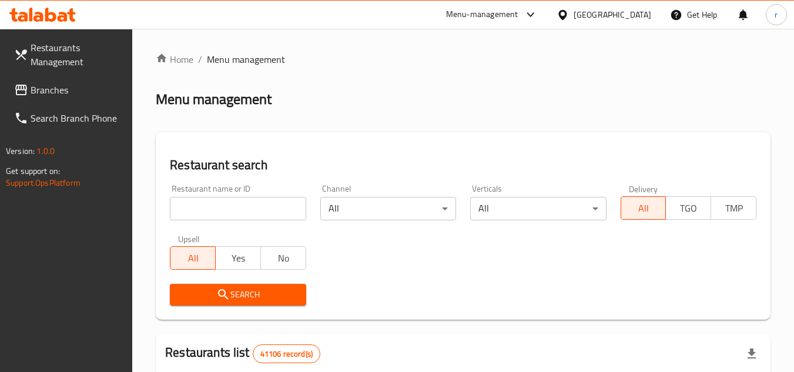
click at [219, 212] on input "search" at bounding box center [238, 209] width 136 height 24
paste input "669111"
type input "669111"
click at [215, 296] on span "Search" at bounding box center [237, 295] width 117 height 15
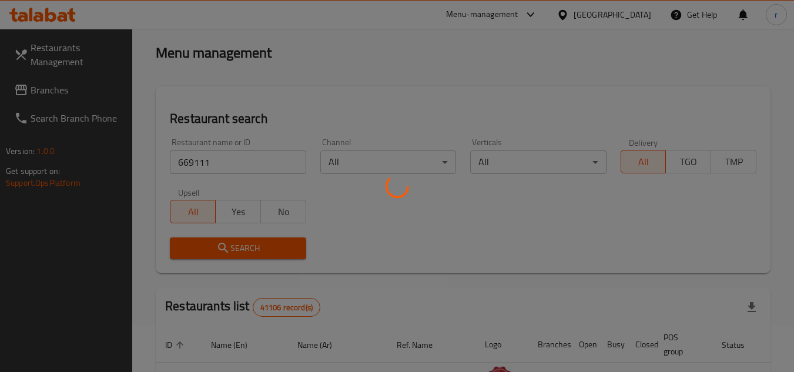
scroll to position [118, 0]
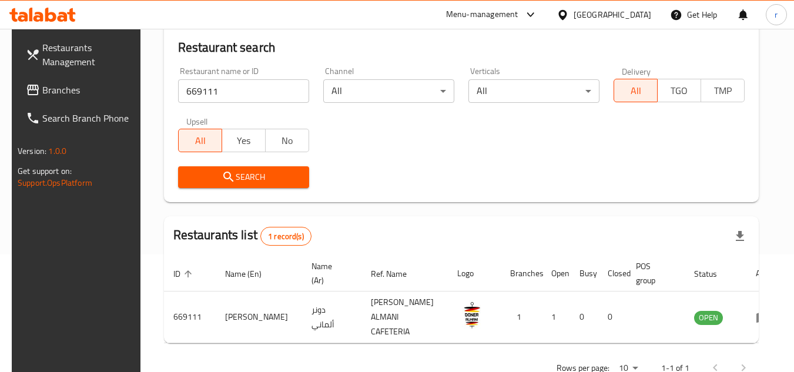
drag, startPoint x: 48, startPoint y: 89, endPoint x: 63, endPoint y: 85, distance: 15.3
click at [48, 89] on span "Branches" at bounding box center [88, 90] width 93 height 14
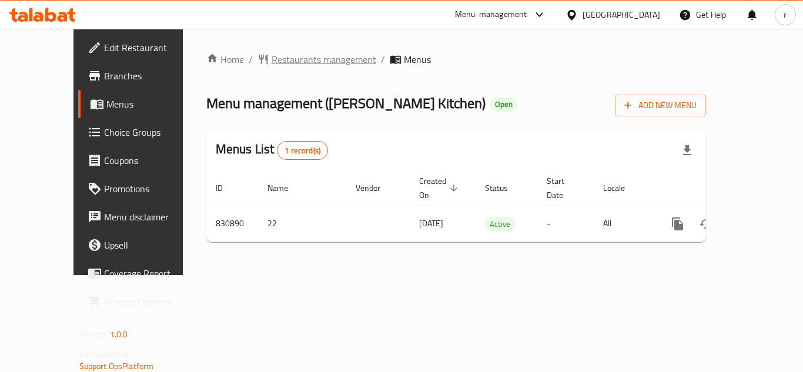
click at [315, 61] on span "Restaurants management" at bounding box center [324, 59] width 105 height 14
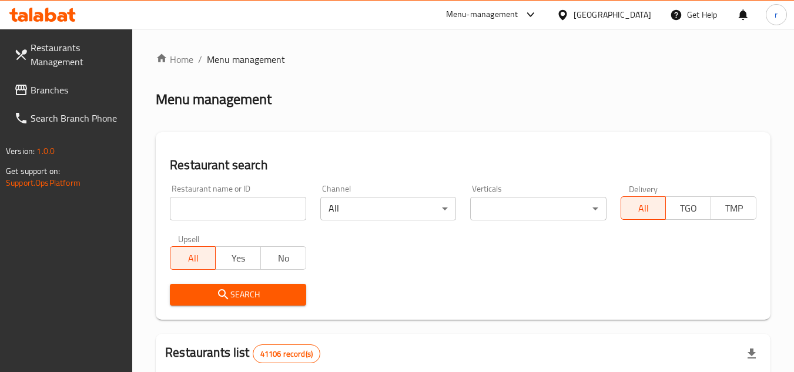
click at [255, 213] on input "search" at bounding box center [238, 209] width 136 height 24
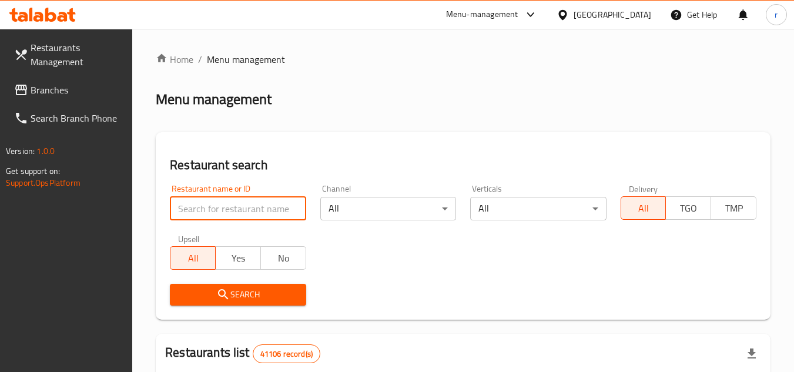
paste input "655650"
type input "655650"
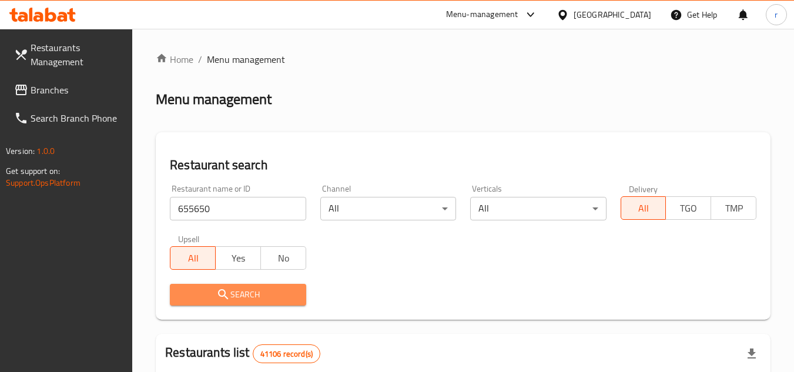
click at [257, 289] on span "Search" at bounding box center [237, 295] width 117 height 15
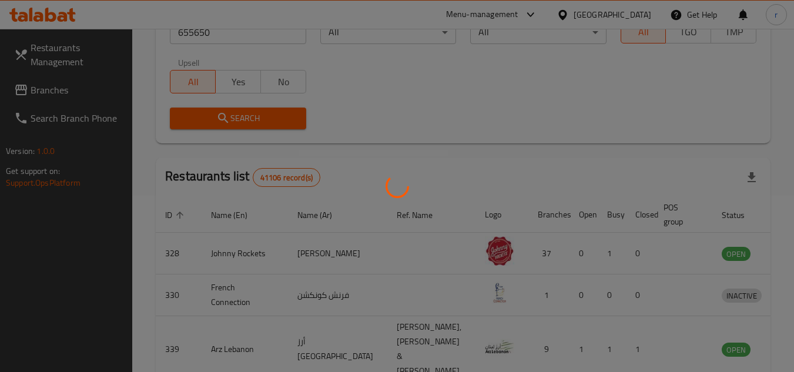
scroll to position [152, 0]
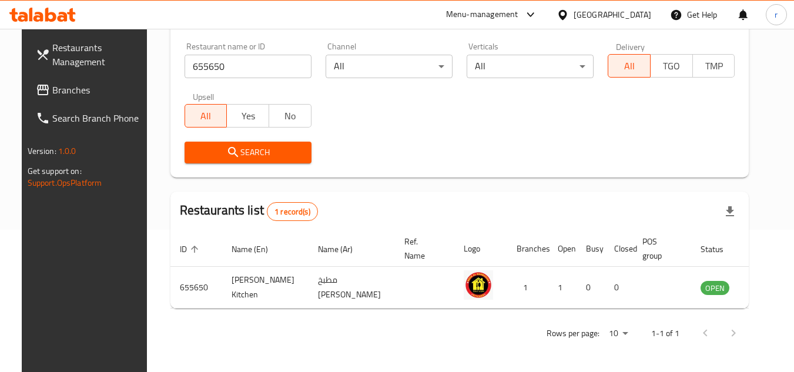
click at [52, 84] on span "Branches" at bounding box center [98, 90] width 93 height 14
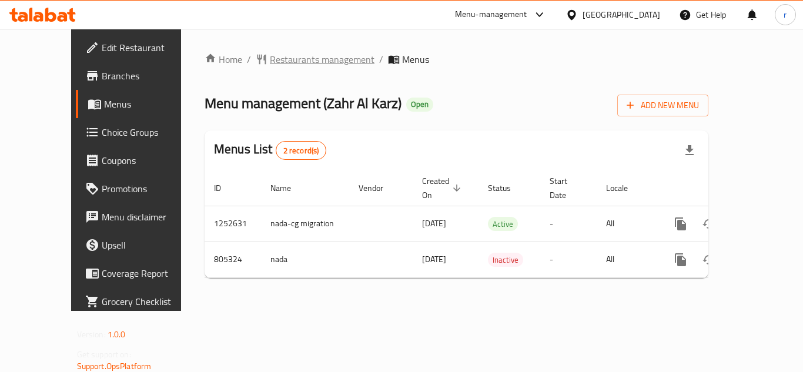
click at [306, 64] on span "Restaurants management" at bounding box center [322, 59] width 105 height 14
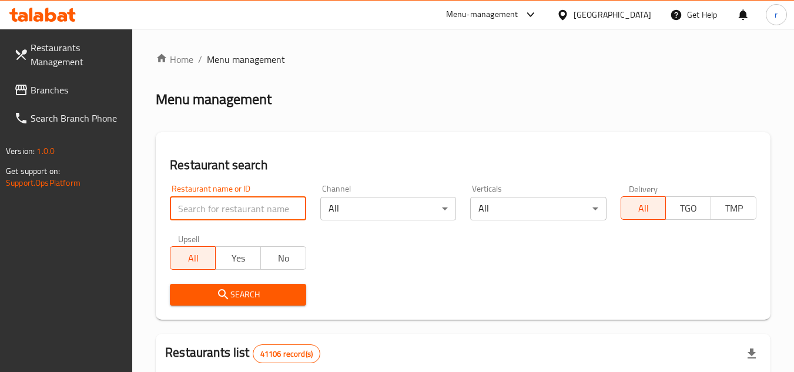
click at [227, 209] on input "search" at bounding box center [238, 209] width 136 height 24
paste input "654114"
type input "654114"
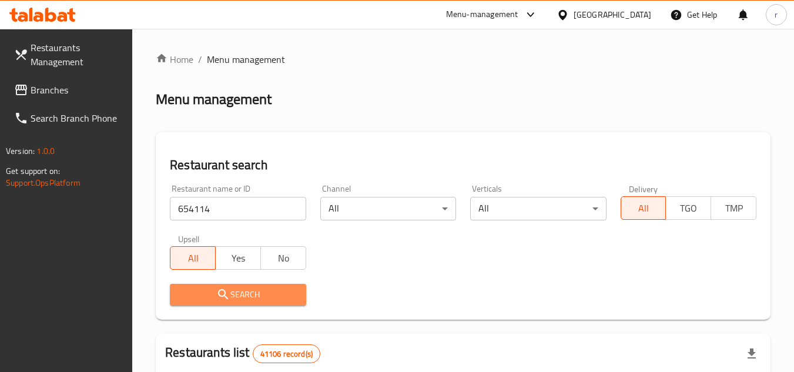
click at [205, 293] on span "Search" at bounding box center [237, 295] width 117 height 15
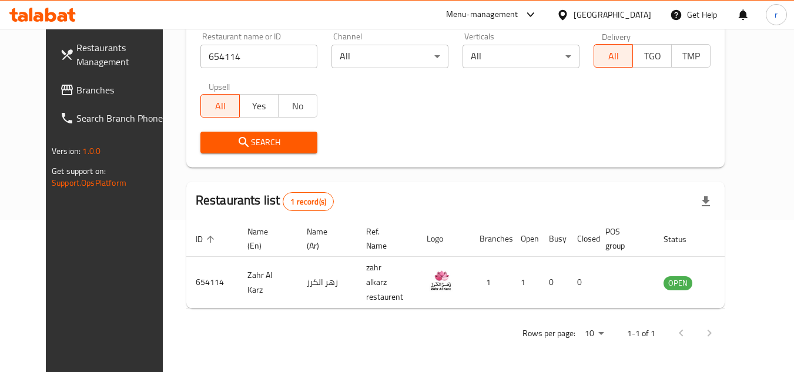
scroll to position [142, 0]
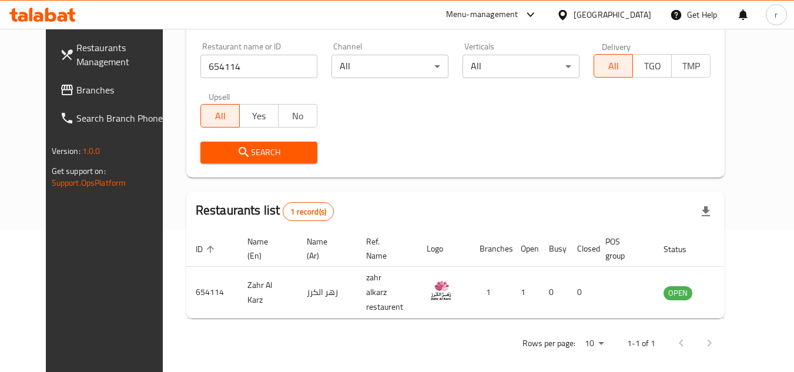
click at [76, 89] on span "Branches" at bounding box center [122, 90] width 93 height 14
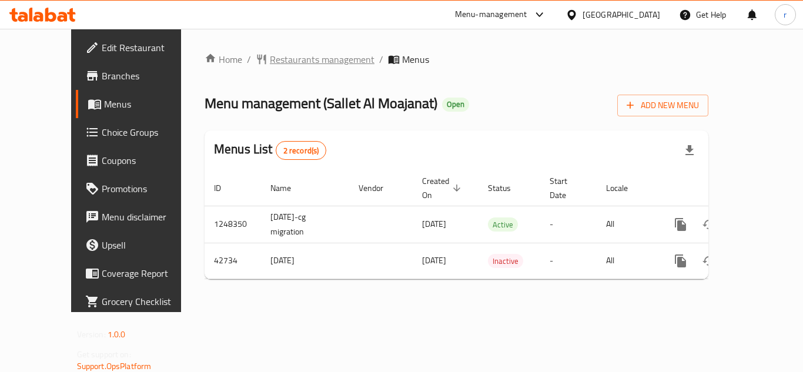
click at [279, 62] on span "Restaurants management" at bounding box center [322, 59] width 105 height 14
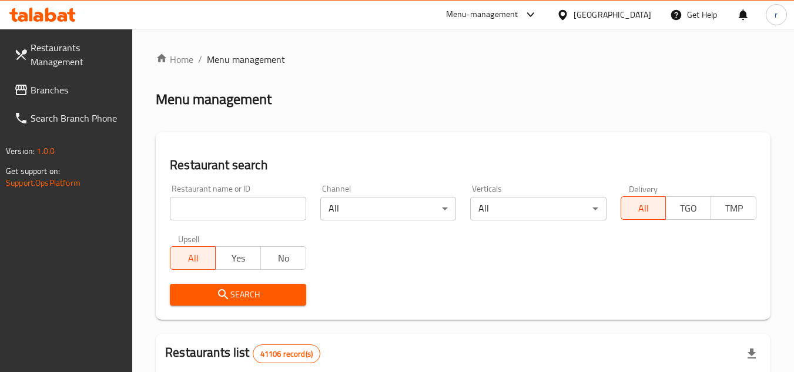
click at [211, 208] on input "search" at bounding box center [238, 209] width 136 height 24
paste input "22143"
type input "22143"
click at [225, 290] on icon "submit" at bounding box center [223, 295] width 14 height 14
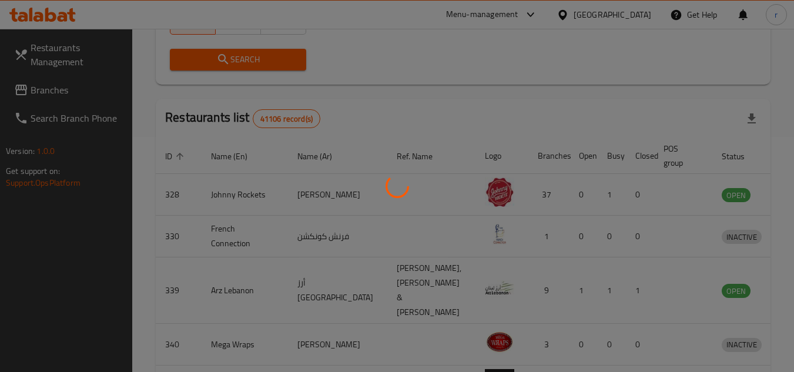
scroll to position [142, 0]
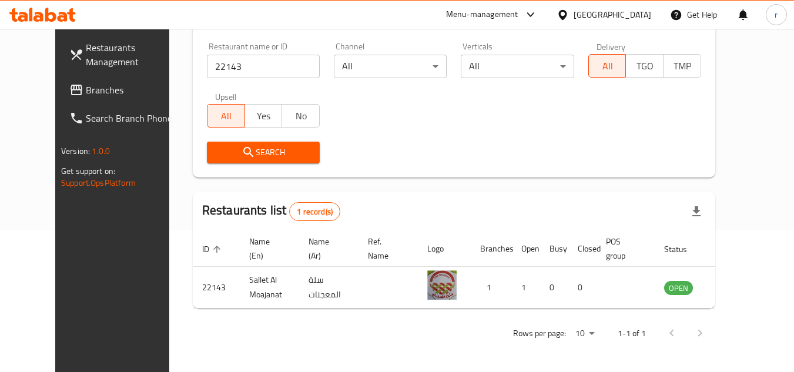
click at [86, 91] on span "Branches" at bounding box center [132, 90] width 93 height 14
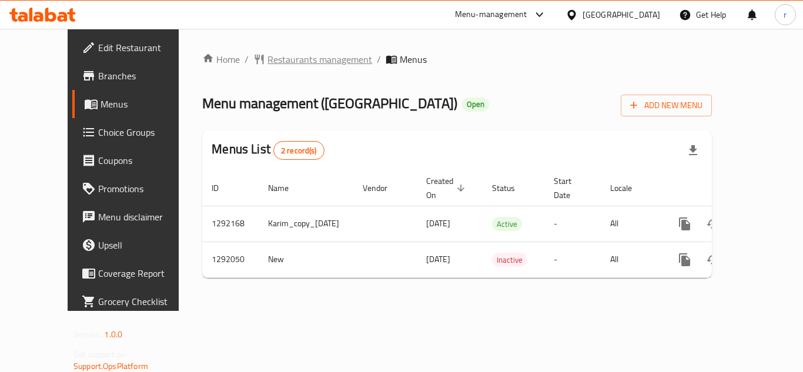
click at [288, 62] on span "Restaurants management" at bounding box center [320, 59] width 105 height 14
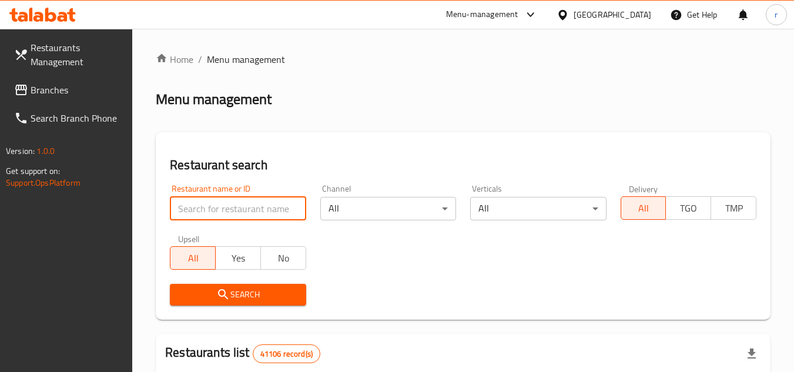
click at [193, 209] on input "search" at bounding box center [238, 209] width 136 height 24
paste input "698967"
type input "698967"
click at [201, 292] on span "Search" at bounding box center [237, 295] width 117 height 15
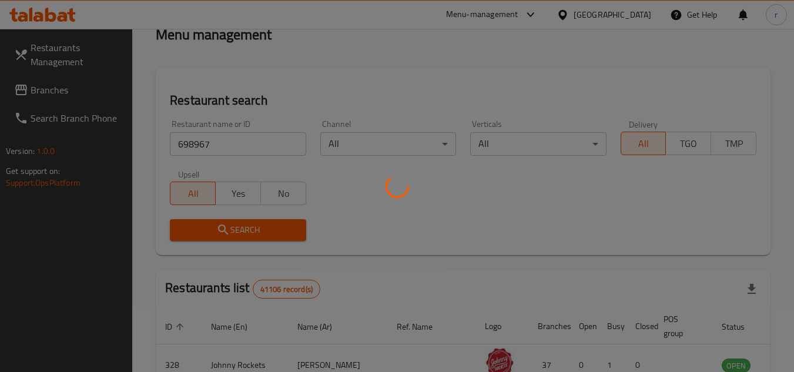
scroll to position [118, 0]
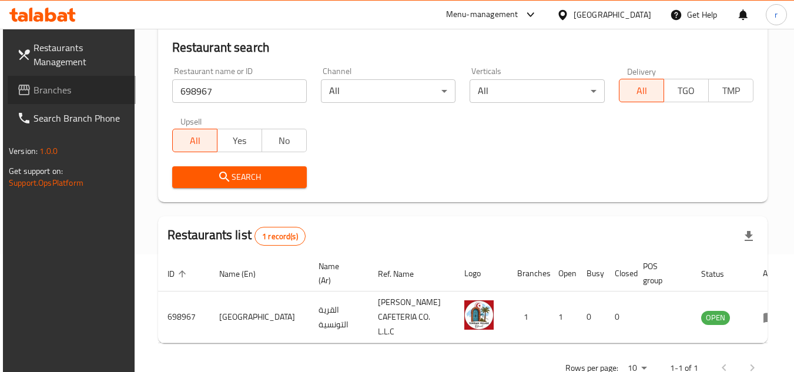
click at [88, 85] on span "Branches" at bounding box center [80, 90] width 93 height 14
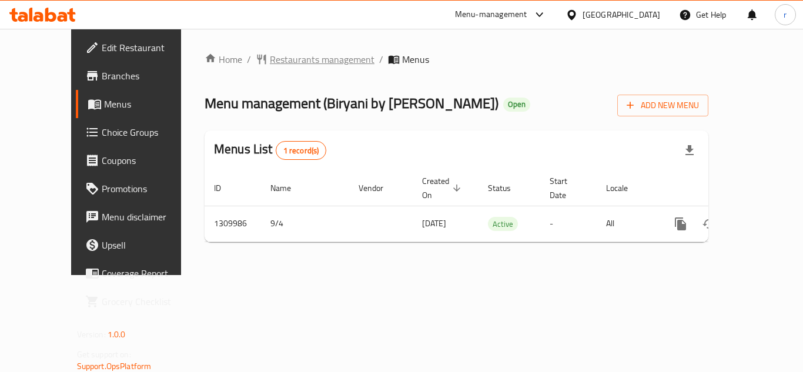
click at [270, 59] on span "Restaurants management" at bounding box center [322, 59] width 105 height 14
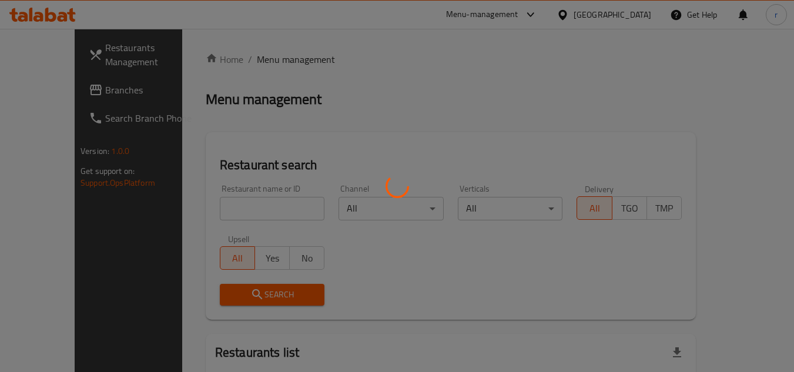
click at [248, 203] on div at bounding box center [397, 186] width 794 height 372
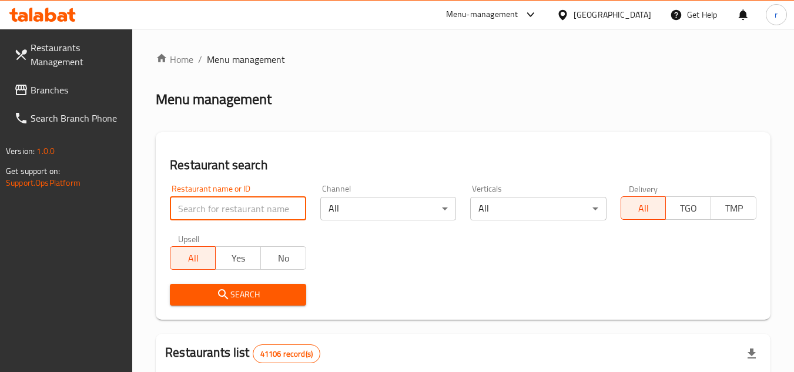
click at [241, 209] on input "search" at bounding box center [238, 209] width 136 height 24
paste input "705295"
type input "705295"
click at [234, 290] on span "Search" at bounding box center [237, 295] width 117 height 15
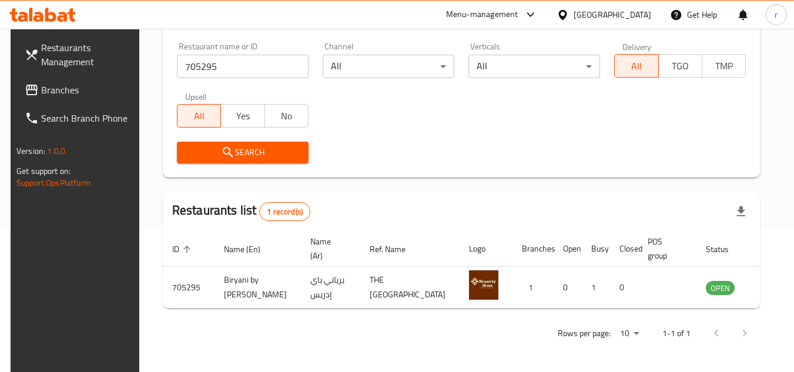
scroll to position [142, 0]
click at [607, 10] on div "United Arab Emirates" at bounding box center [613, 14] width 78 height 13
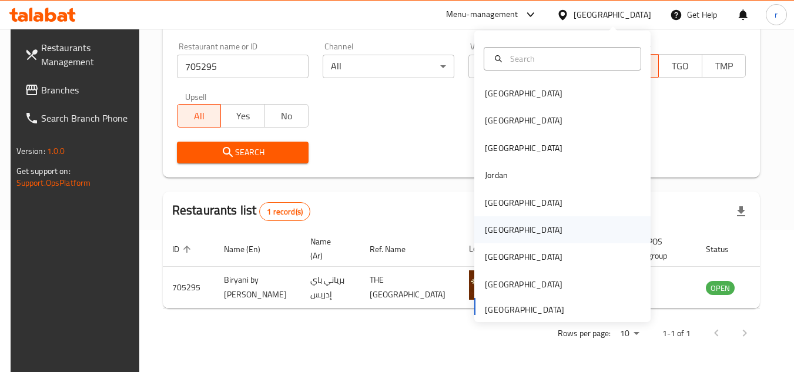
click at [485, 234] on div "Oman" at bounding box center [524, 229] width 78 height 13
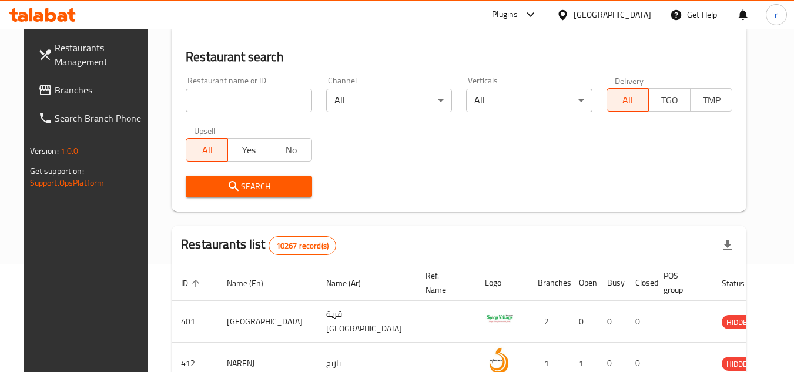
scroll to position [142, 0]
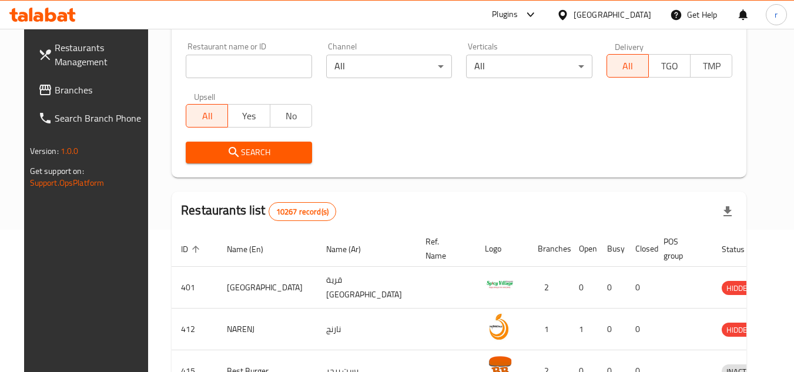
click at [56, 89] on span "Branches" at bounding box center [101, 90] width 93 height 14
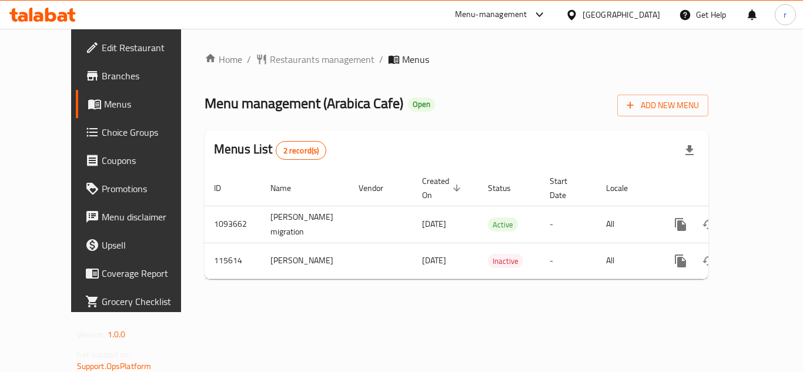
click at [270, 59] on span "Restaurants management" at bounding box center [322, 59] width 105 height 14
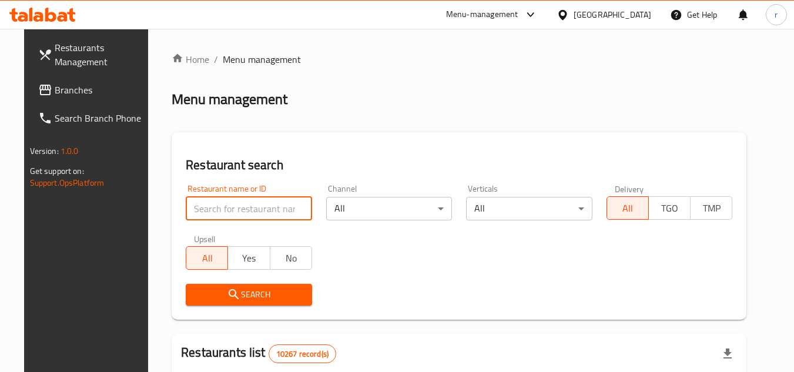
click at [228, 205] on input "search" at bounding box center [249, 209] width 126 height 24
paste input "605718"
type input "605718"
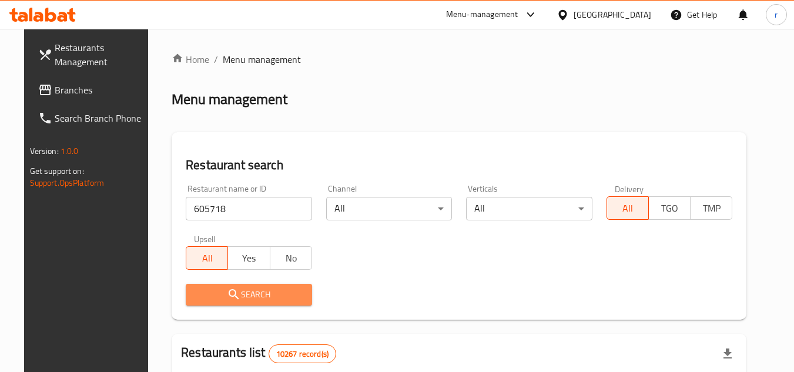
click at [233, 292] on span "Search" at bounding box center [249, 295] width 108 height 15
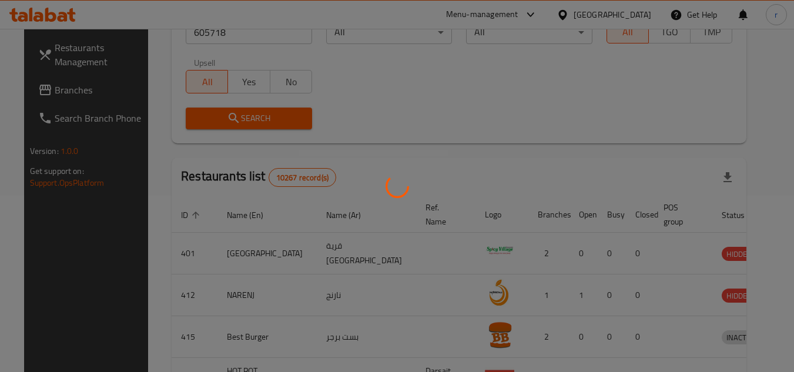
scroll to position [142, 0]
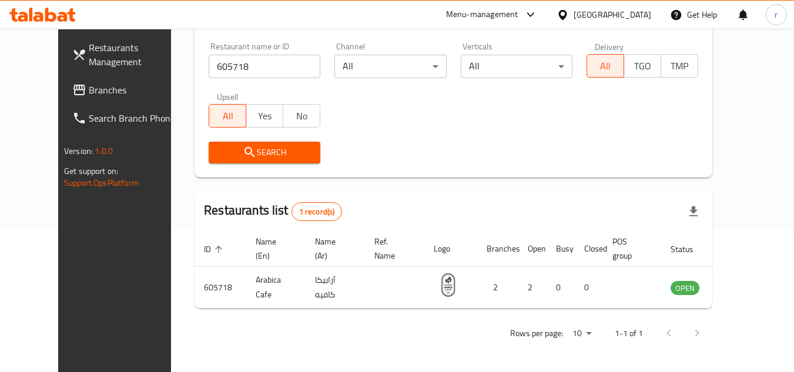
click at [569, 14] on icon at bounding box center [563, 15] width 12 height 12
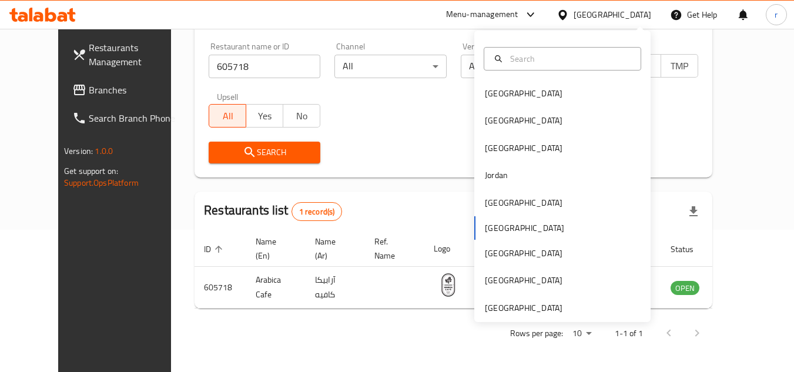
click at [519, 315] on div "Bahrain Egypt Iraq Jordan Kuwait Oman Qatar Saudi Arabia United Arab Emirates" at bounding box center [563, 177] width 176 height 292
click at [526, 308] on div "[GEOGRAPHIC_DATA]" at bounding box center [524, 308] width 78 height 13
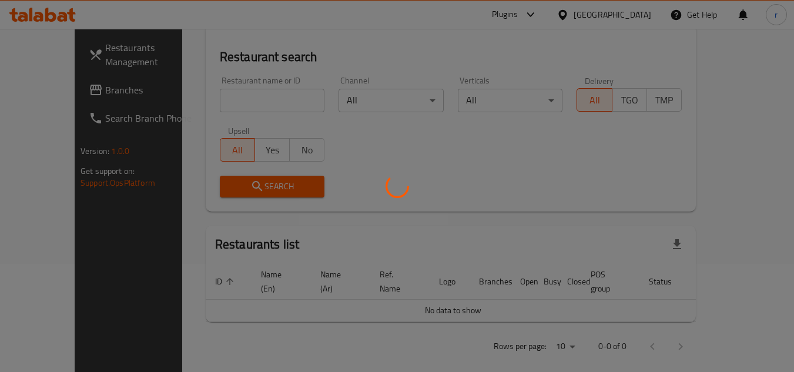
scroll to position [142, 0]
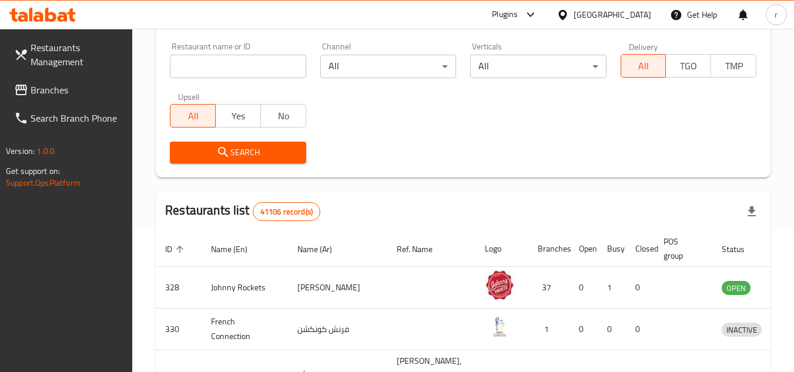
click at [34, 92] on span "Branches" at bounding box center [77, 90] width 93 height 14
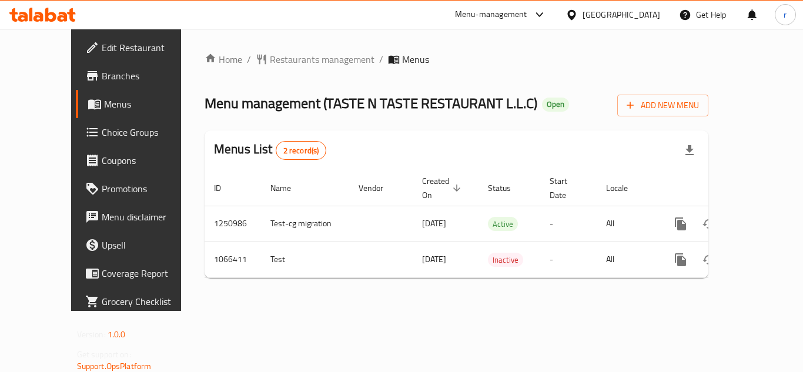
click at [286, 58] on span "Restaurants management" at bounding box center [322, 59] width 105 height 14
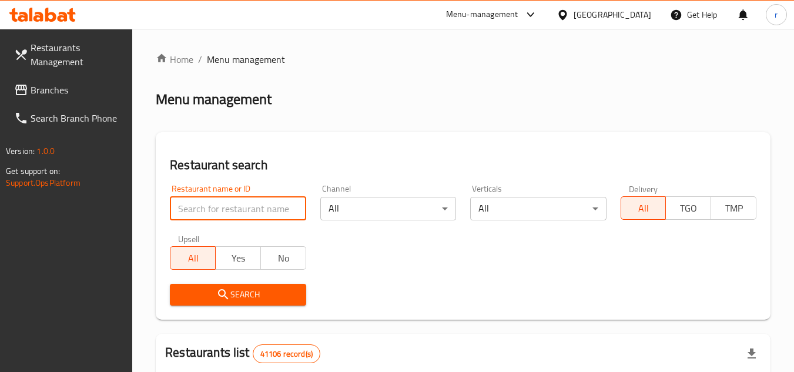
click at [224, 209] on input "search" at bounding box center [238, 209] width 136 height 24
paste input "663440"
type input "663440"
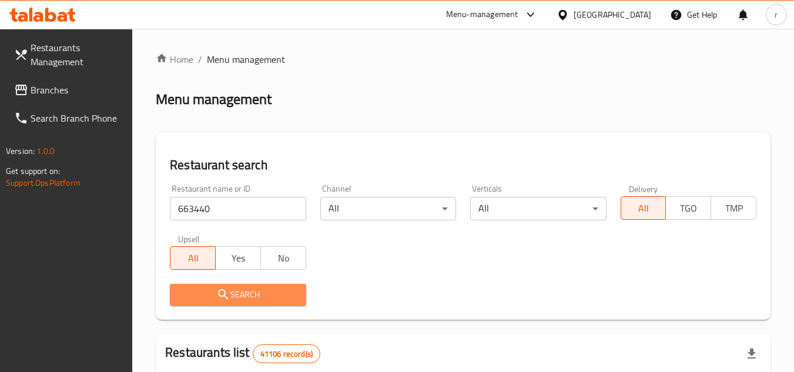
drag, startPoint x: 232, startPoint y: 293, endPoint x: 285, endPoint y: 218, distance: 92.8
click at [232, 293] on span "Search" at bounding box center [237, 295] width 117 height 15
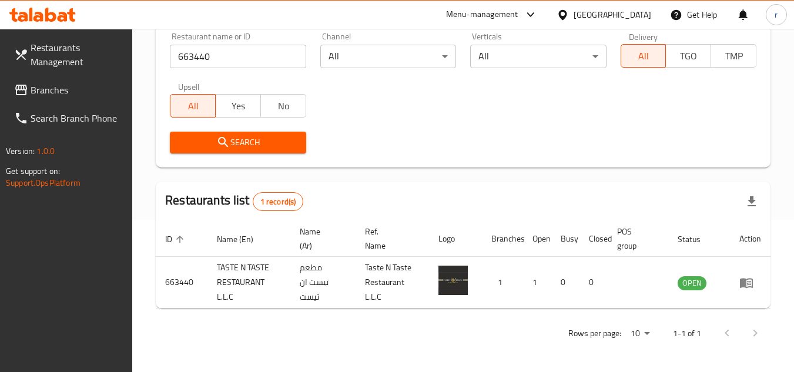
scroll to position [152, 0]
click at [71, 79] on link "Branches" at bounding box center [69, 90] width 128 height 28
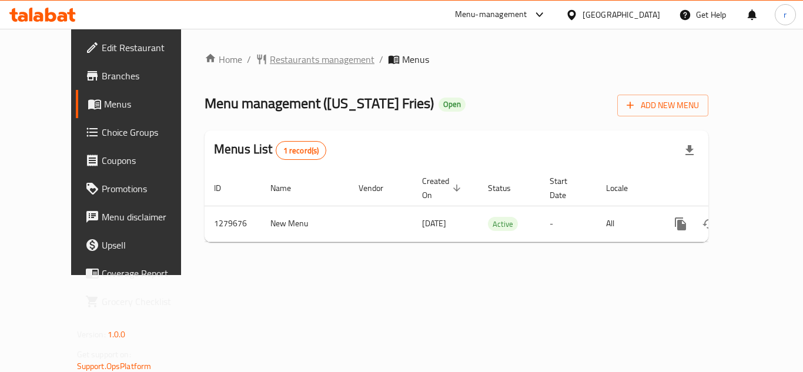
click at [270, 57] on span "Restaurants management" at bounding box center [322, 59] width 105 height 14
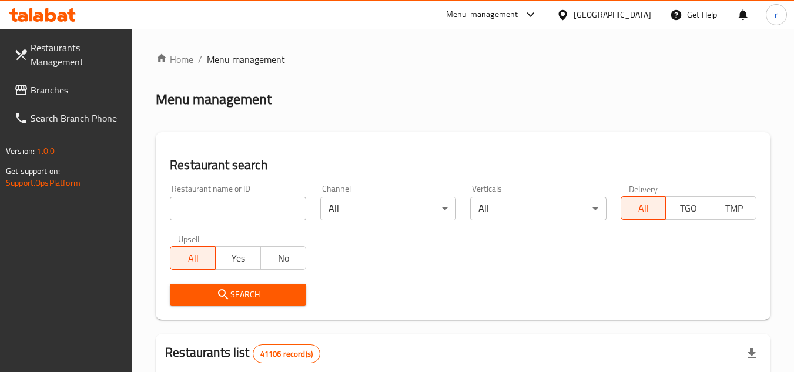
click at [222, 208] on div at bounding box center [397, 186] width 794 height 372
click at [222, 208] on input "search" at bounding box center [238, 209] width 136 height 24
paste input "693435"
type input "693435"
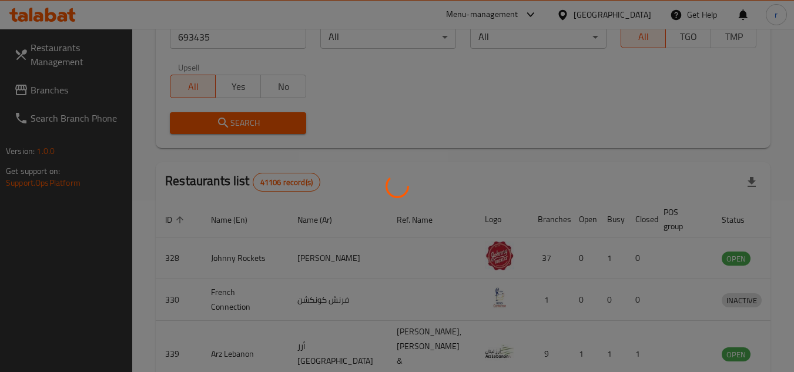
scroll to position [176, 0]
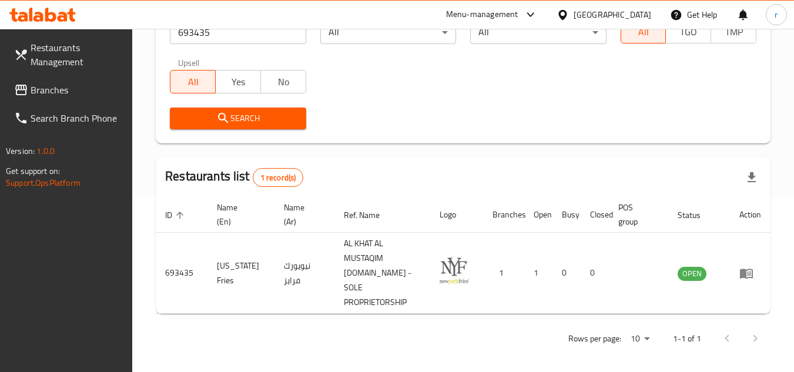
click at [50, 87] on span "Branches" at bounding box center [77, 90] width 93 height 14
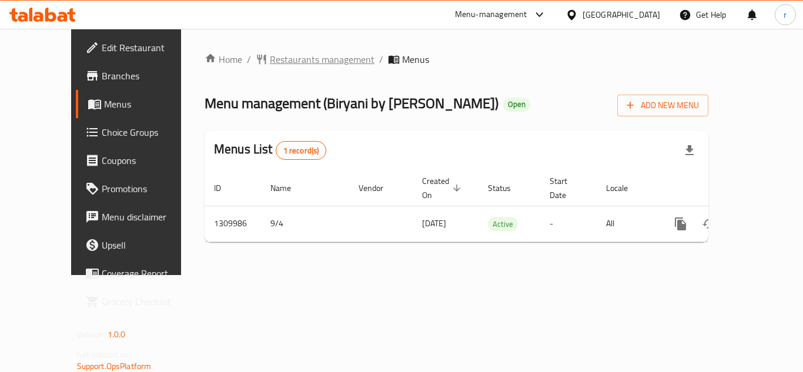
click at [270, 62] on span "Restaurants management" at bounding box center [322, 59] width 105 height 14
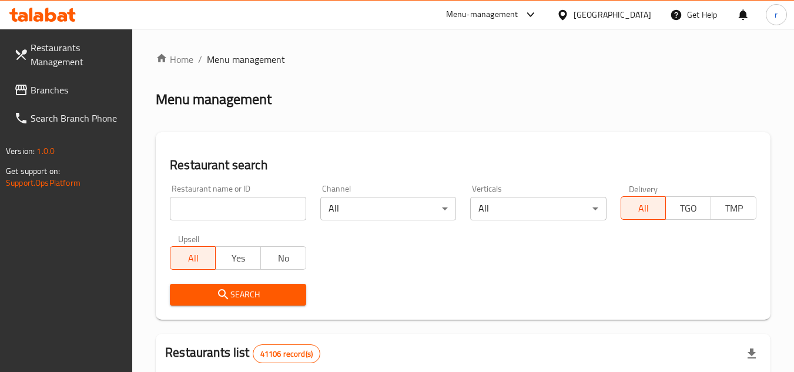
click at [261, 209] on input "search" at bounding box center [238, 209] width 136 height 24
paste input "705295"
type input "705295"
click at [220, 295] on icon "submit" at bounding box center [223, 295] width 14 height 14
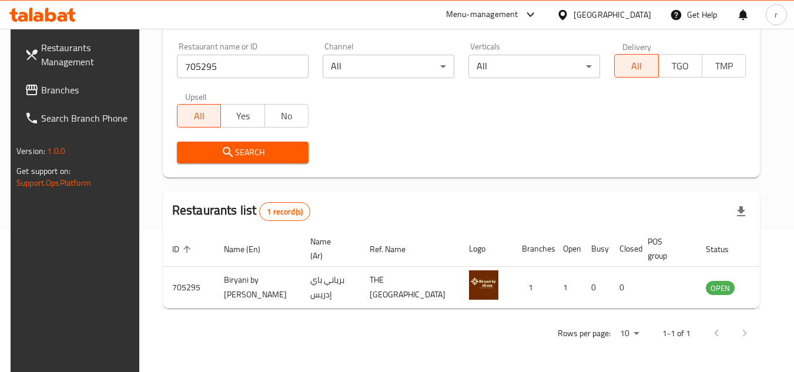
scroll to position [142, 0]
click at [562, 9] on icon at bounding box center [563, 15] width 12 height 12
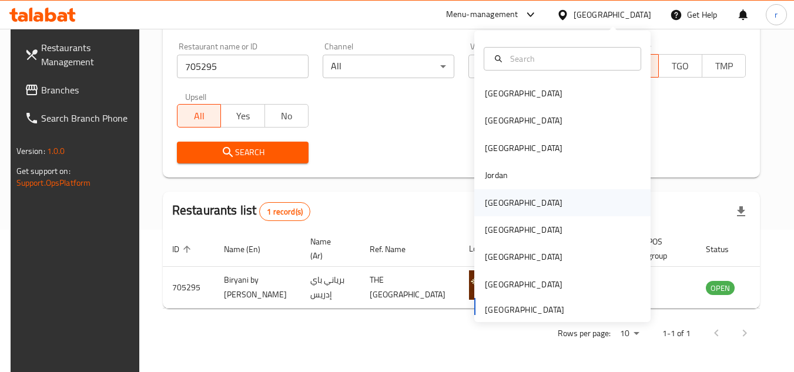
click at [488, 206] on div "[GEOGRAPHIC_DATA]" at bounding box center [524, 202] width 78 height 13
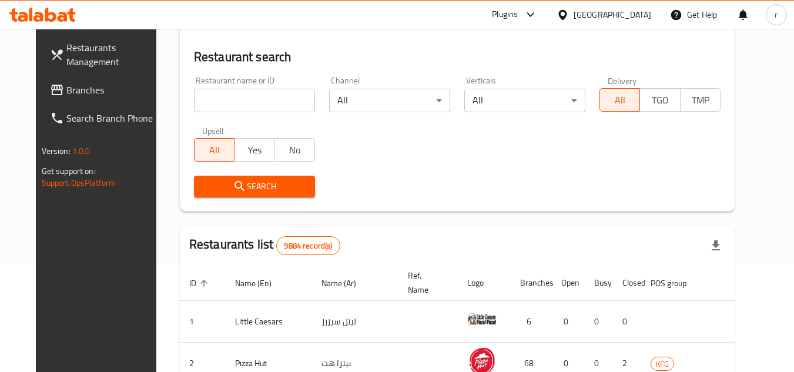
scroll to position [142, 0]
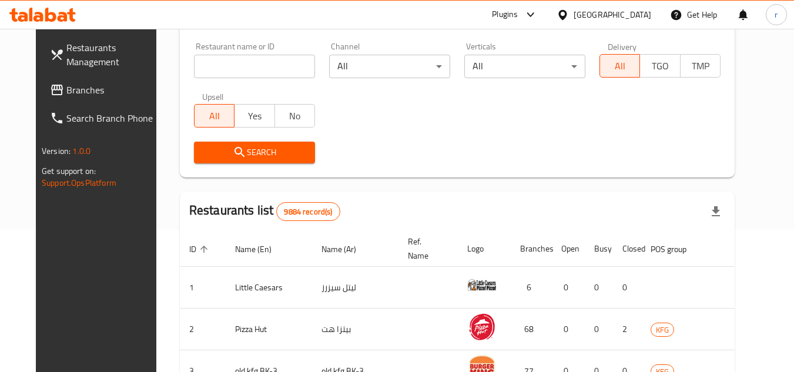
click at [85, 84] on span "Branches" at bounding box center [112, 90] width 93 height 14
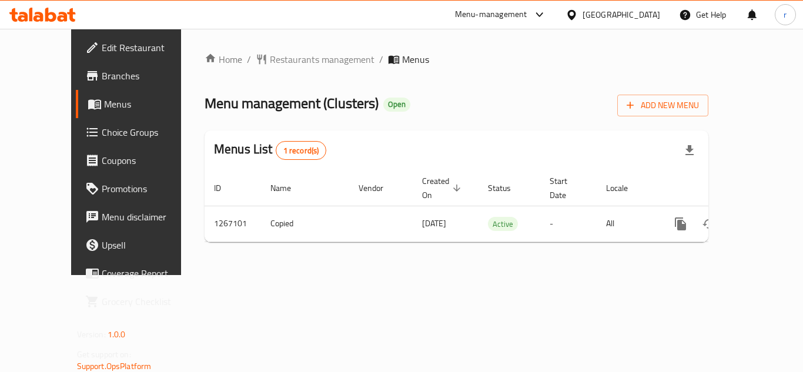
click at [270, 57] on span "Restaurants management" at bounding box center [322, 59] width 105 height 14
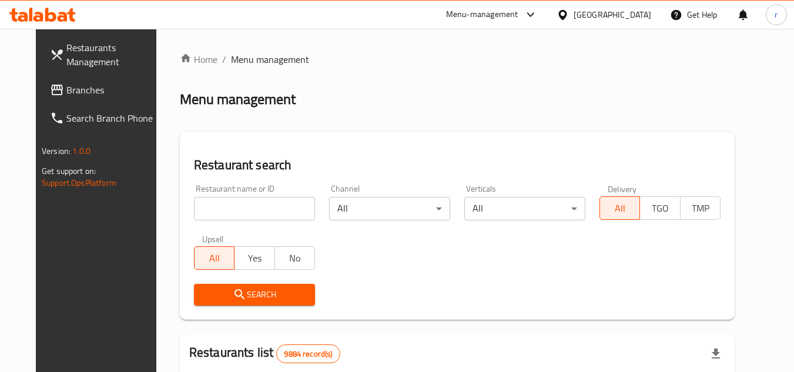
click at [249, 205] on div "Home / Menu management Menu management Restaurant search Restaurant name or ID …" at bounding box center [457, 373] width 555 height 643
click at [249, 205] on input "search" at bounding box center [254, 209] width 121 height 24
paste input "687599"
type input "687599"
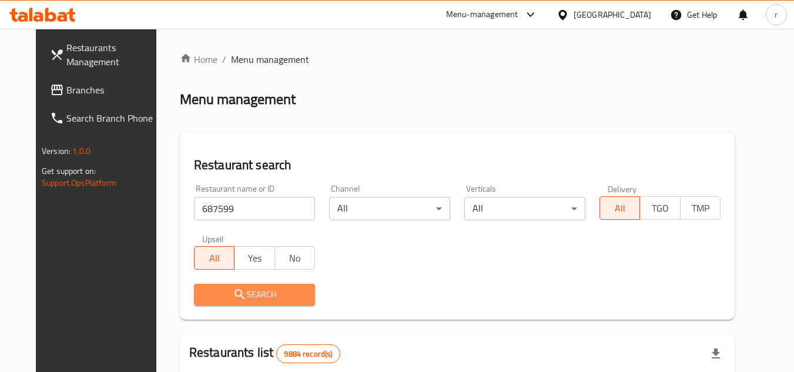
click at [230, 288] on span "Search" at bounding box center [254, 295] width 102 height 15
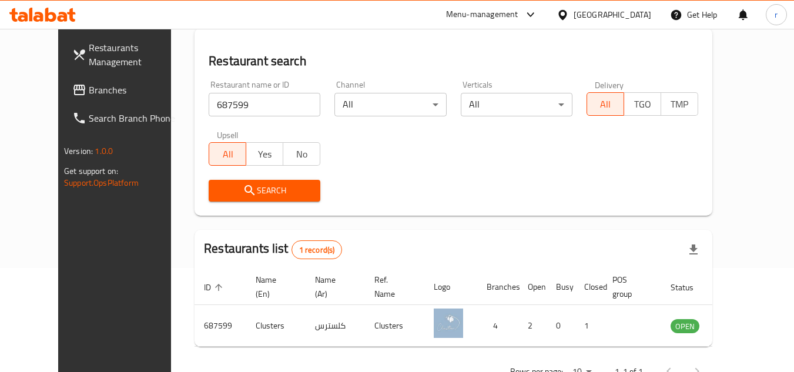
scroll to position [83, 0]
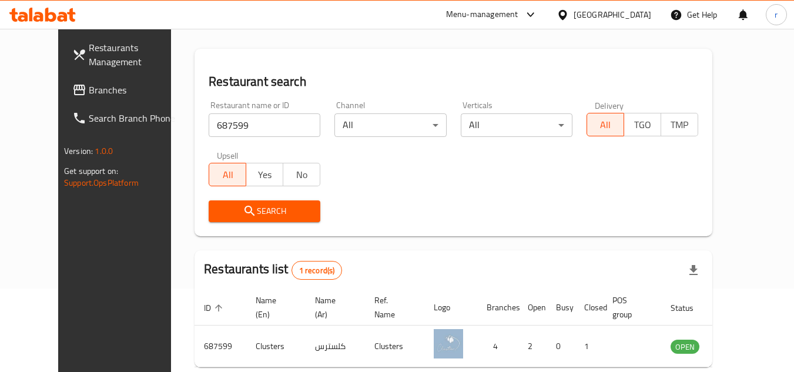
drag, startPoint x: 77, startPoint y: 96, endPoint x: 134, endPoint y: 69, distance: 63.1
click at [89, 96] on span "Branches" at bounding box center [135, 90] width 93 height 14
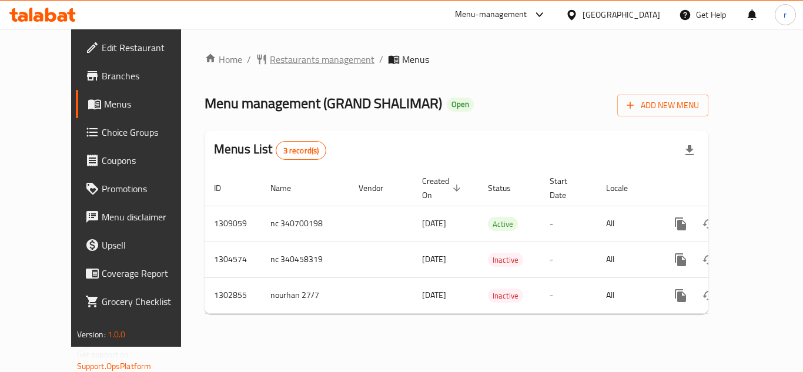
click at [282, 61] on span "Restaurants management" at bounding box center [322, 59] width 105 height 14
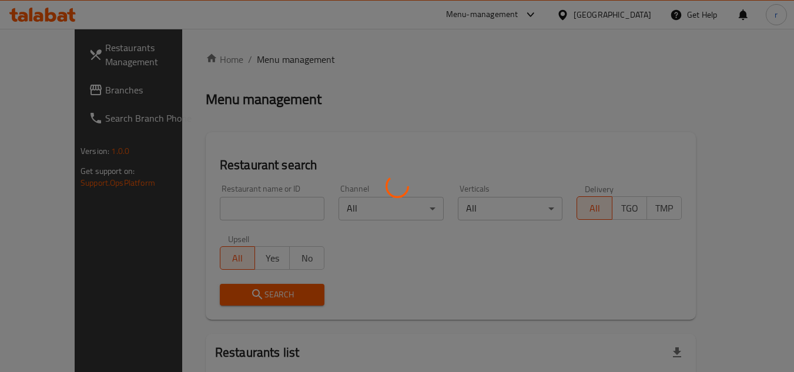
click at [217, 205] on div at bounding box center [397, 186] width 794 height 372
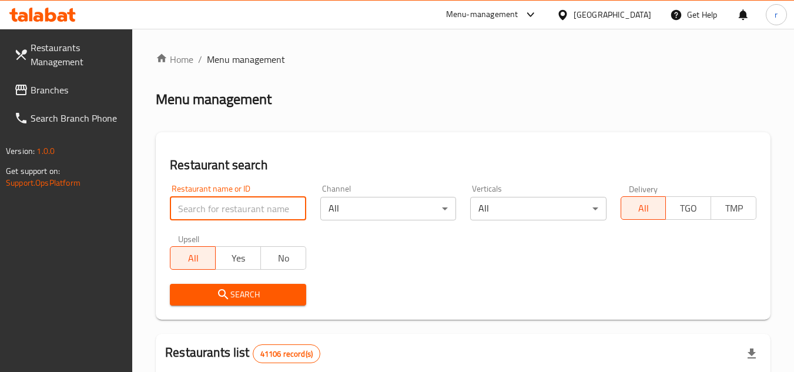
click at [219, 206] on input "search" at bounding box center [238, 209] width 136 height 24
paste input "701805"
type input "701805"
click at [228, 289] on icon "submit" at bounding box center [223, 295] width 14 height 14
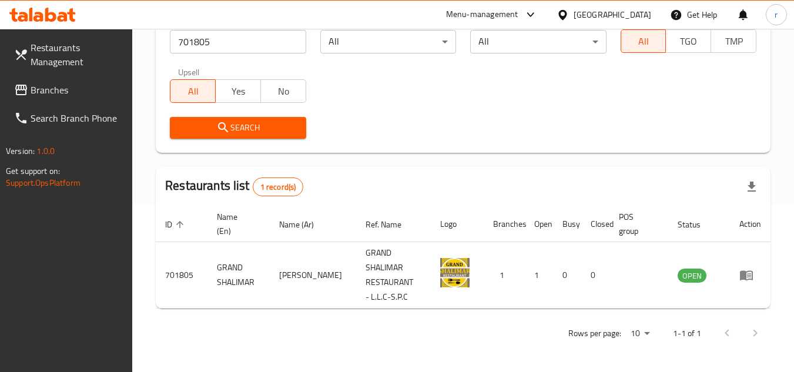
scroll to position [152, 0]
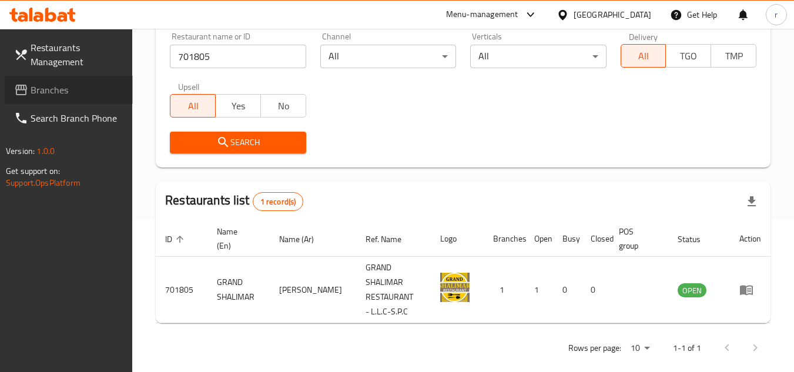
click at [64, 95] on span "Branches" at bounding box center [77, 90] width 93 height 14
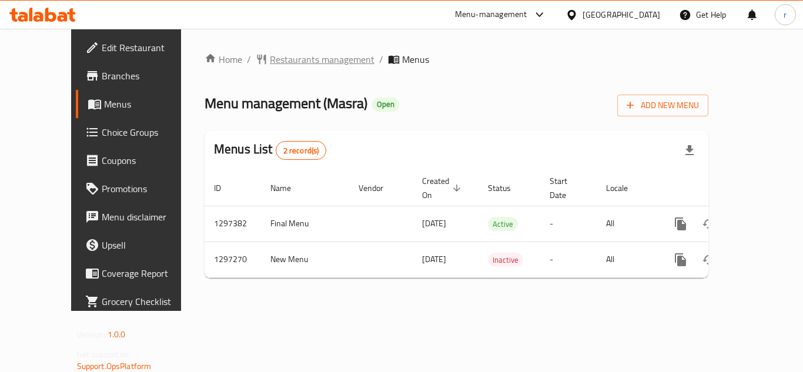
click at [270, 61] on span "Restaurants management" at bounding box center [322, 59] width 105 height 14
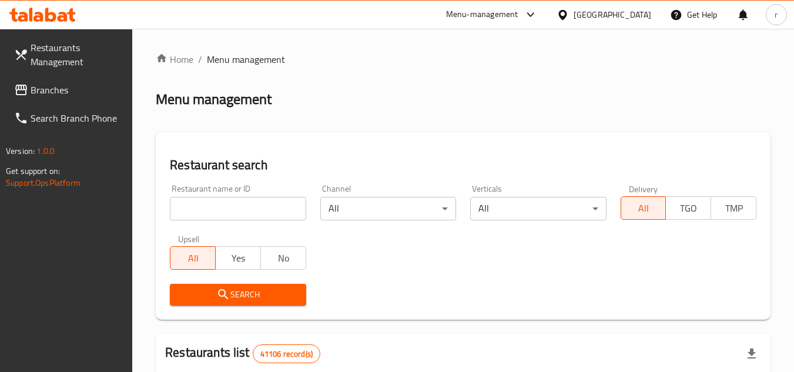
click at [223, 211] on input "search" at bounding box center [238, 209] width 136 height 24
paste input "700318"
type input "700318"
click at [238, 288] on span "Search" at bounding box center [237, 295] width 117 height 15
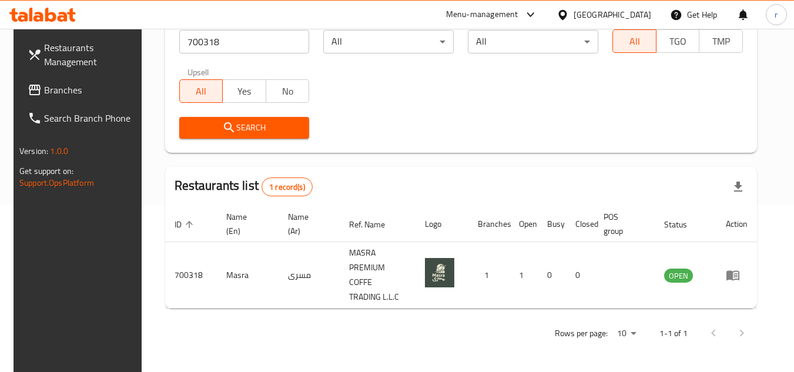
scroll to position [152, 0]
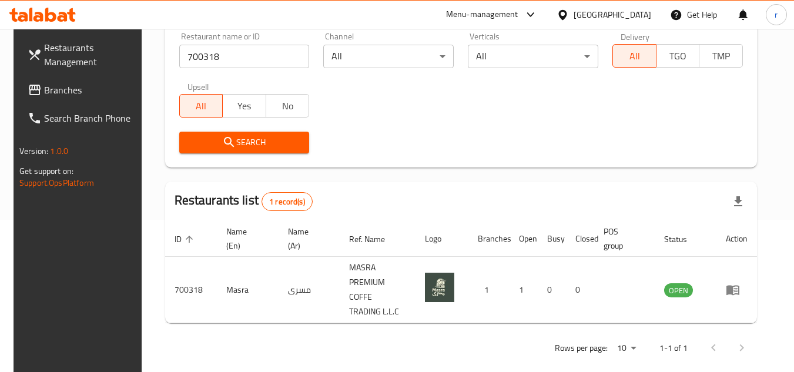
click at [575, 16] on div "[GEOGRAPHIC_DATA]" at bounding box center [613, 14] width 78 height 13
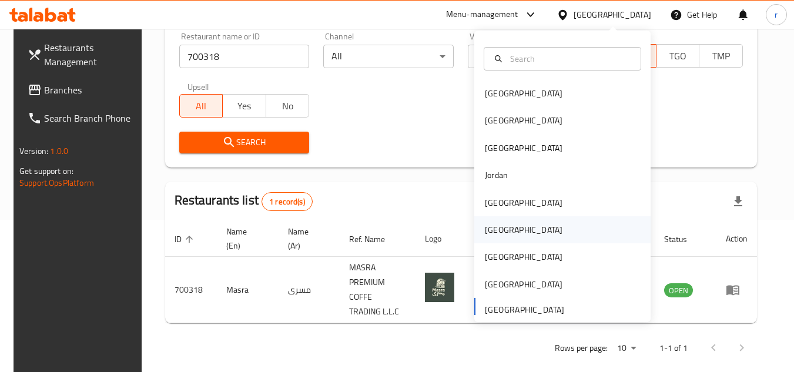
click at [489, 233] on div "[GEOGRAPHIC_DATA]" at bounding box center [524, 229] width 78 height 13
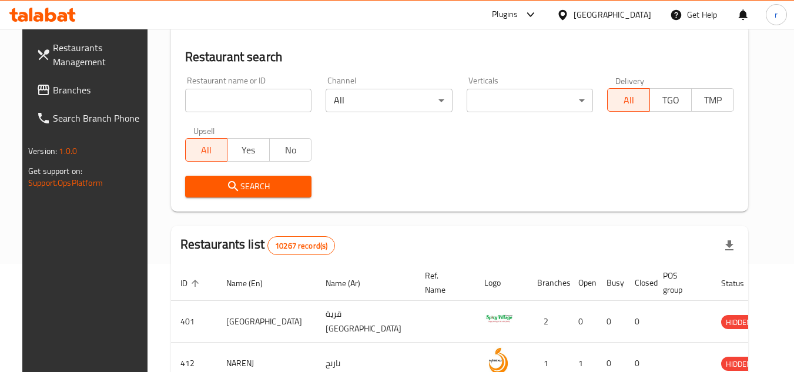
scroll to position [152, 0]
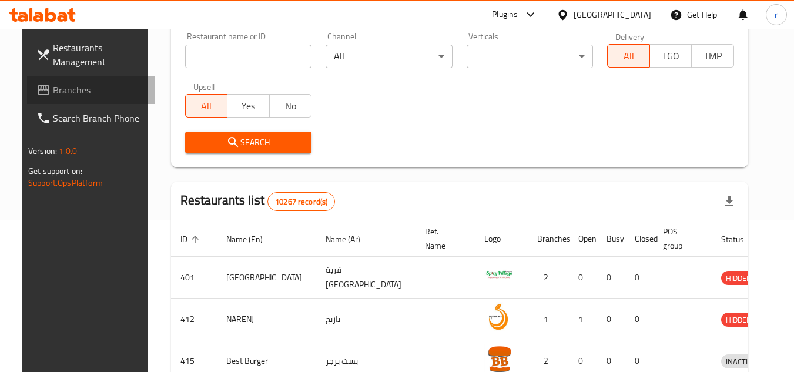
click at [53, 83] on span "Branches" at bounding box center [99, 90] width 93 height 14
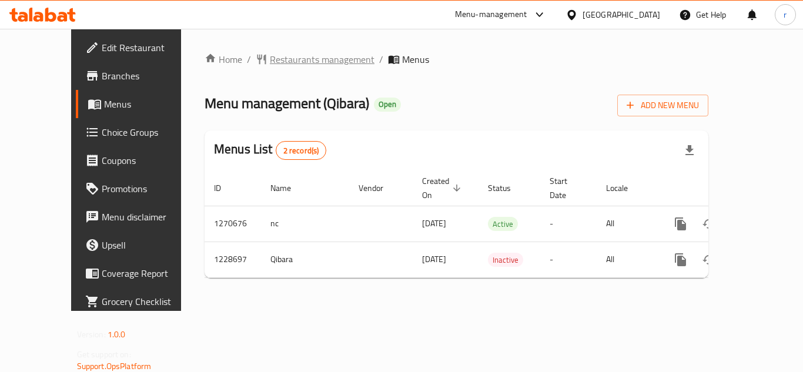
click at [306, 59] on span "Restaurants management" at bounding box center [322, 59] width 105 height 14
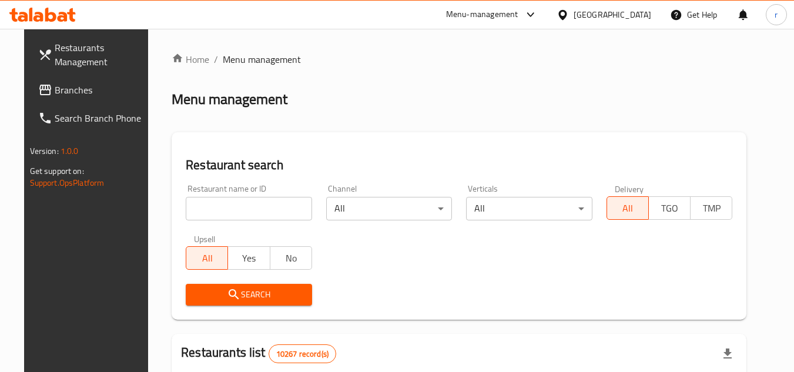
click at [238, 208] on input "search" at bounding box center [249, 209] width 126 height 24
paste input "676521"
type input "676521"
click at [213, 290] on span "Search" at bounding box center [249, 295] width 108 height 15
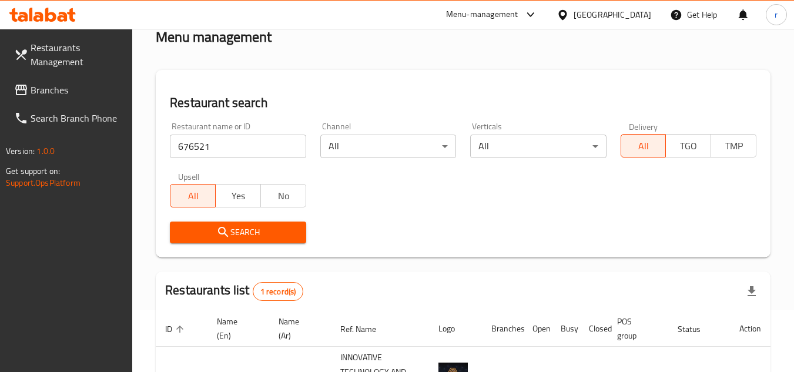
scroll to position [167, 0]
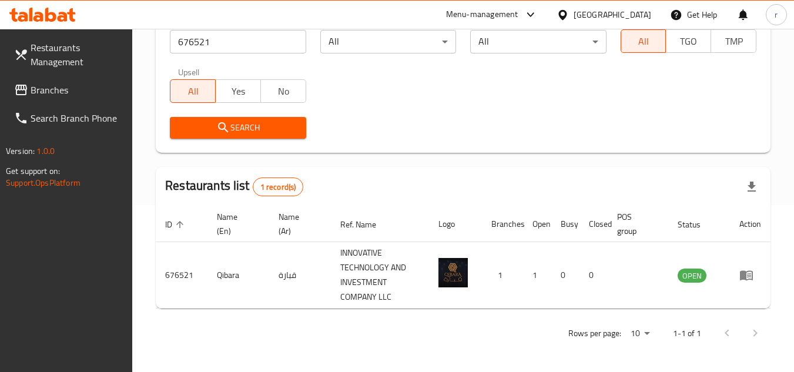
click at [632, 13] on div "[GEOGRAPHIC_DATA]" at bounding box center [613, 14] width 78 height 13
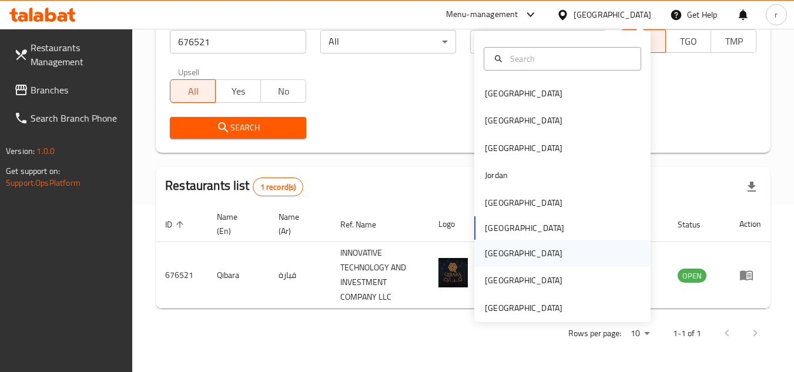
click at [490, 250] on div "[GEOGRAPHIC_DATA]" at bounding box center [524, 253] width 78 height 13
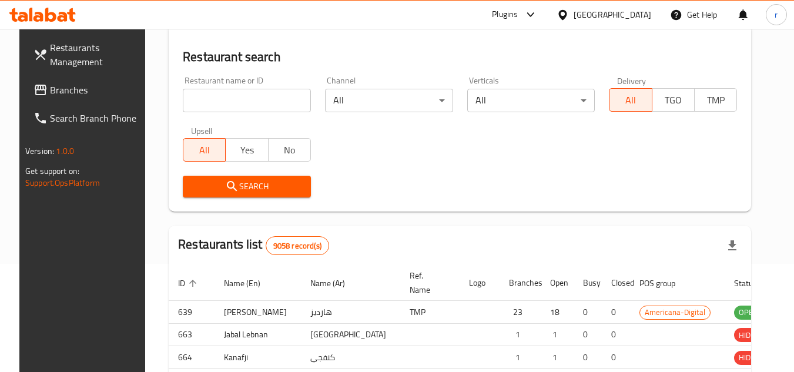
scroll to position [167, 0]
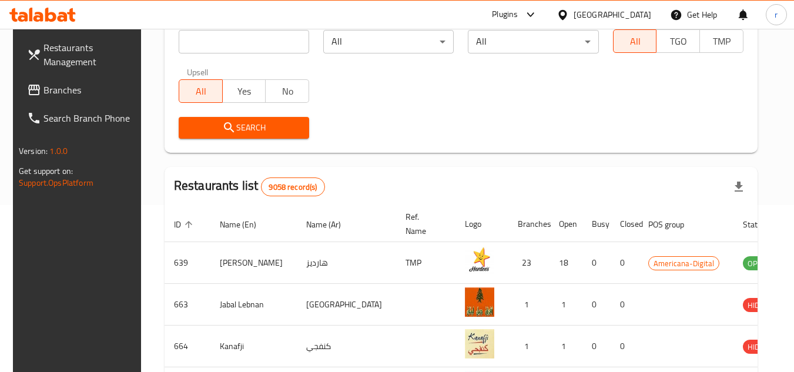
click at [51, 96] on span "Branches" at bounding box center [90, 90] width 93 height 14
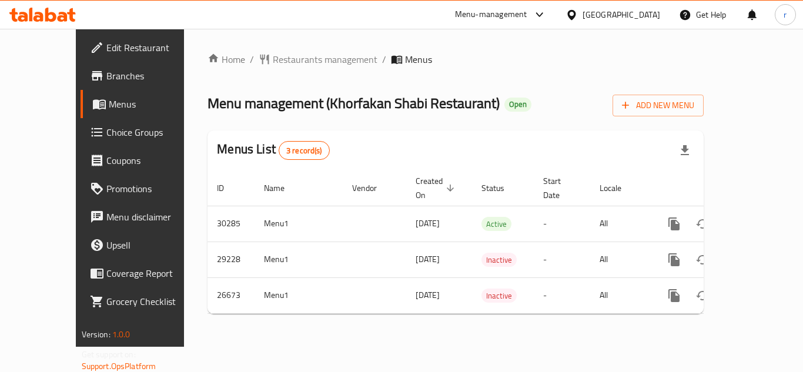
click at [283, 55] on span "Restaurants management" at bounding box center [325, 59] width 105 height 14
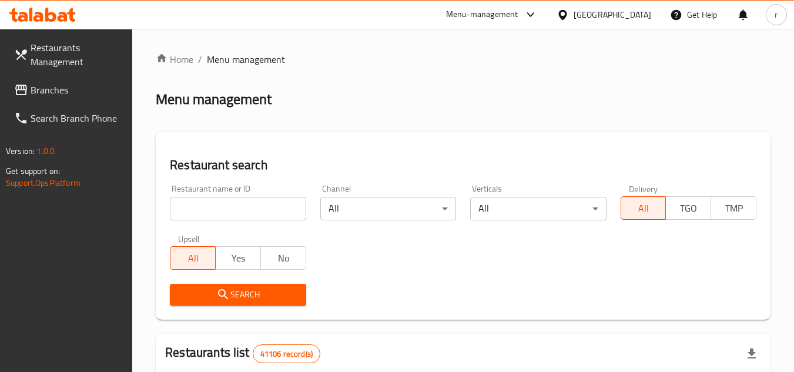
click at [199, 211] on input "search" at bounding box center [238, 209] width 136 height 24
paste input "13899"
type input "13899"
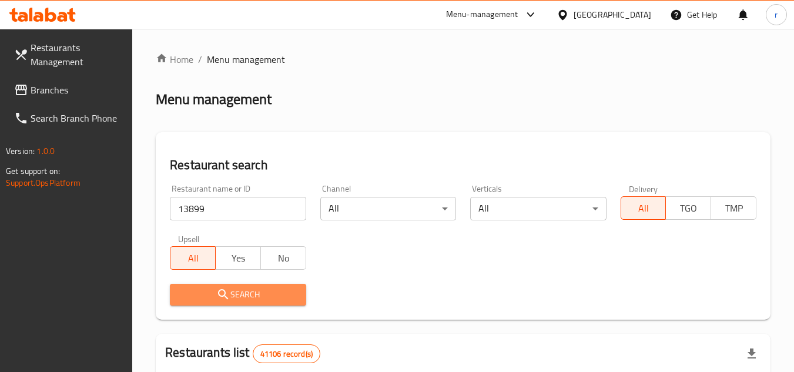
click at [191, 295] on span "Search" at bounding box center [237, 295] width 117 height 15
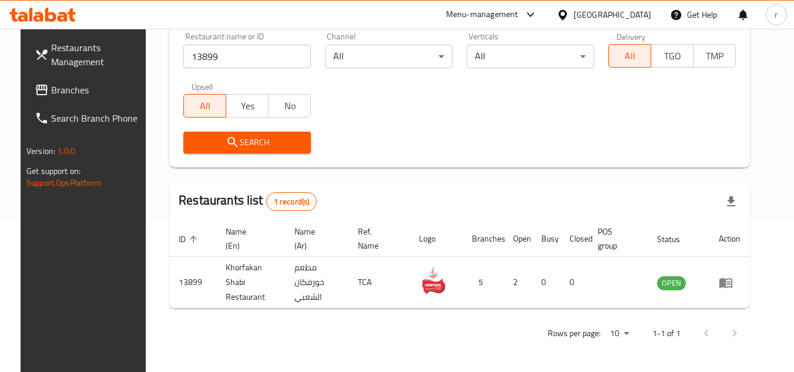
scroll to position [152, 0]
